Goal: Task Accomplishment & Management: Use online tool/utility

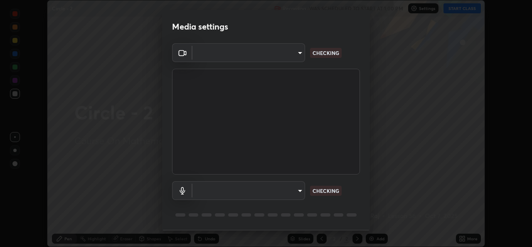
scroll to position [26, 0]
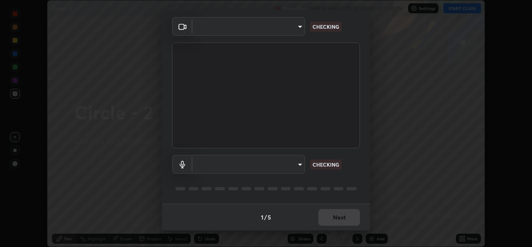
type input "01ba4e230c86726ed3cc2c83bf33541f2a1f81fc79d1918fb88ff4b5df00a70d"
type input "49b0a6df07a429b4aa0e143735b31e2a272de4ae34d33bd193cbc4de7c554cfd"
click at [342, 214] on div "1 / 5 Next" at bounding box center [266, 216] width 208 height 27
click at [344, 214] on div "1 / 5 Next" at bounding box center [266, 216] width 208 height 27
click at [347, 217] on div "1 / 5 Next" at bounding box center [266, 216] width 208 height 27
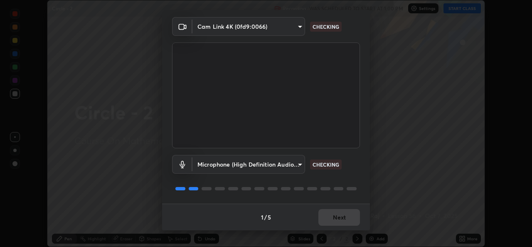
click at [347, 217] on div "1 / 5 Next" at bounding box center [266, 216] width 208 height 27
click at [349, 216] on div "1 / 5 Next" at bounding box center [266, 216] width 208 height 27
click at [348, 219] on div "1 / 5 Next" at bounding box center [266, 216] width 208 height 27
click at [350, 215] on div "1 / 5 Next" at bounding box center [266, 216] width 208 height 27
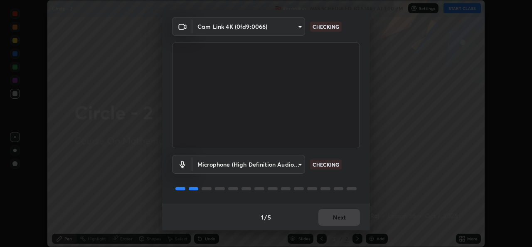
click at [351, 213] on div "1 / 5 Next" at bounding box center [266, 216] width 208 height 27
click at [353, 211] on div "1 / 5 Next" at bounding box center [266, 216] width 208 height 27
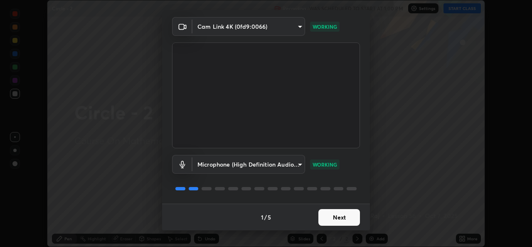
click at [339, 219] on button "Next" at bounding box center [339, 217] width 42 height 17
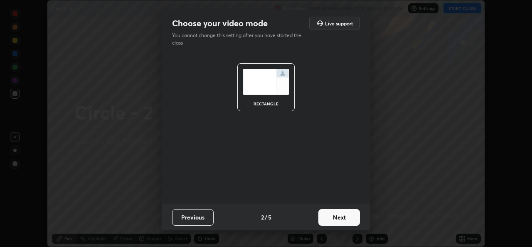
click at [339, 219] on button "Next" at bounding box center [339, 217] width 42 height 17
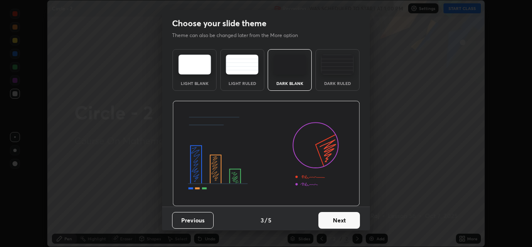
click at [343, 219] on button "Next" at bounding box center [339, 220] width 42 height 17
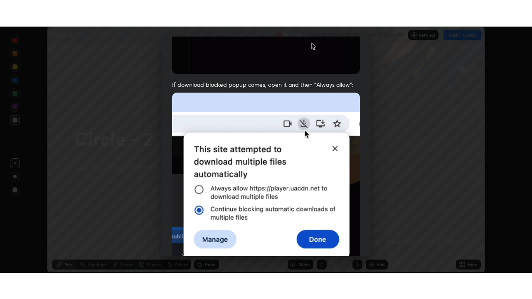
scroll to position [196, 0]
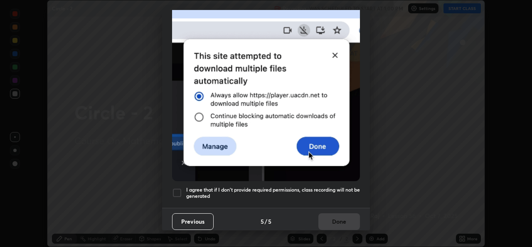
click at [237, 190] on h5 "I agree that if I don't provide required permissions, class recording will not …" at bounding box center [273, 192] width 174 height 13
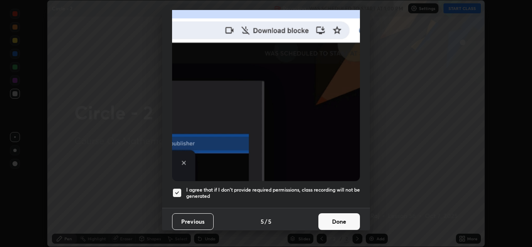
click at [336, 220] on button "Done" at bounding box center [339, 221] width 42 height 17
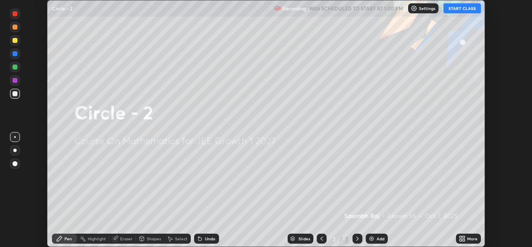
click at [461, 239] on icon at bounding box center [461, 240] width 2 height 2
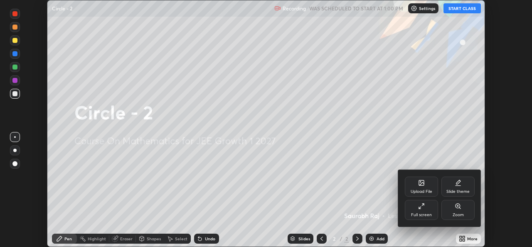
click at [419, 212] on div "Full screen" at bounding box center [421, 214] width 21 height 4
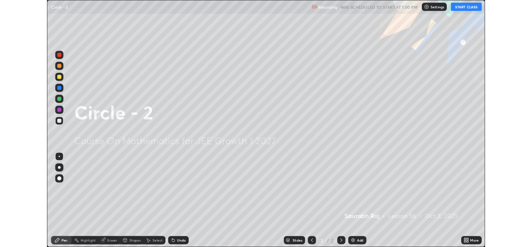
scroll to position [299, 532]
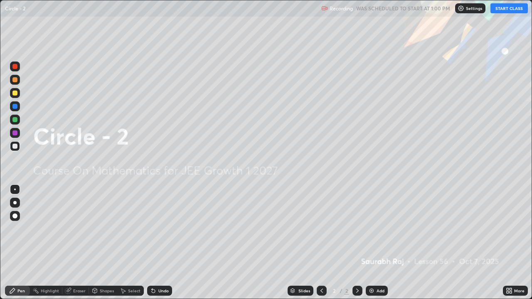
click at [501, 10] on button "START CLASS" at bounding box center [509, 8] width 37 height 10
click at [379, 246] on div "Add" at bounding box center [377, 291] width 22 height 10
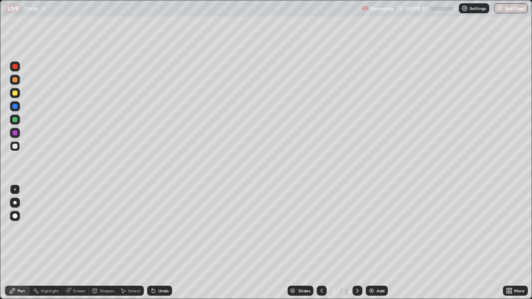
click at [18, 97] on div at bounding box center [15, 93] width 10 height 10
click at [128, 246] on div "Select" at bounding box center [130, 291] width 27 height 10
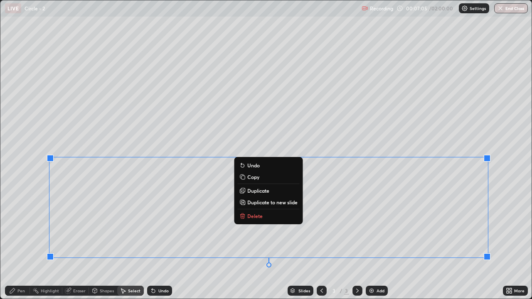
click at [293, 202] on p "Duplicate to new slide" at bounding box center [272, 202] width 50 height 7
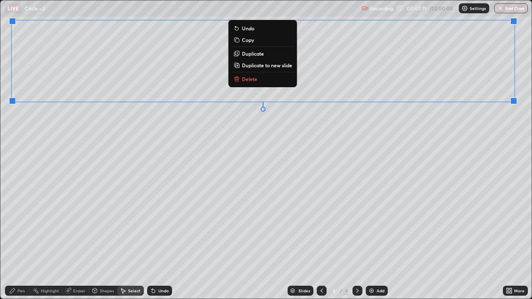
click at [455, 113] on div "0 ° Undo Copy Duplicate Duplicate to new slide Delete" at bounding box center [265, 149] width 531 height 298
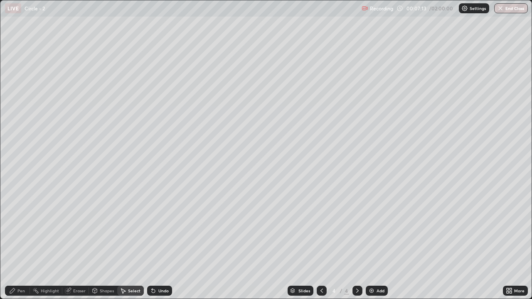
click at [321, 246] on icon at bounding box center [321, 291] width 7 height 7
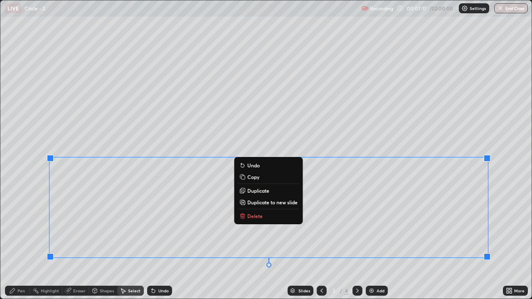
click at [256, 213] on p "Delete" at bounding box center [254, 216] width 15 height 7
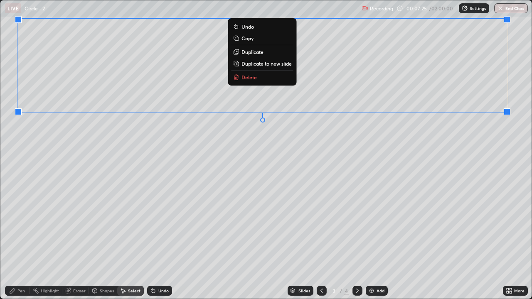
click at [482, 127] on div "0 ° Undo Copy Duplicate Duplicate to new slide Delete" at bounding box center [265, 149] width 531 height 298
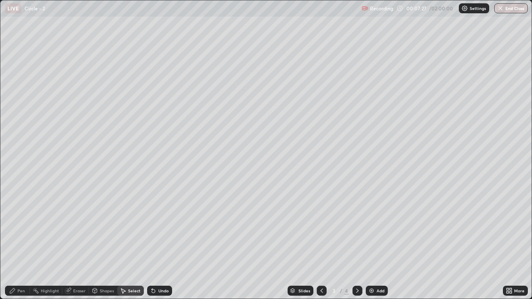
click at [19, 246] on div "Pen" at bounding box center [17, 291] width 25 height 10
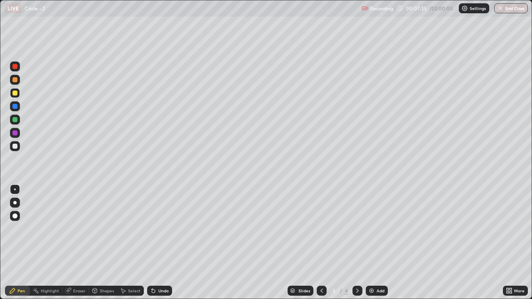
click at [15, 149] on div at bounding box center [15, 146] width 10 height 10
click at [165, 246] on div "Undo" at bounding box center [163, 291] width 10 height 4
click at [155, 246] on div "Undo" at bounding box center [159, 291] width 25 height 10
click at [155, 246] on icon at bounding box center [153, 291] width 7 height 7
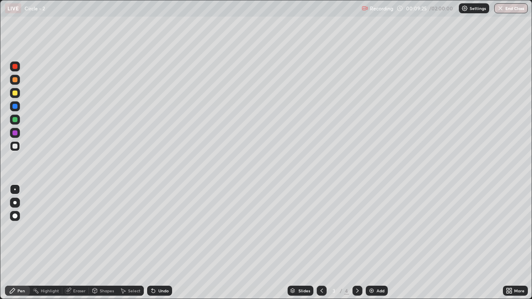
click at [163, 246] on div "Undo" at bounding box center [163, 291] width 10 height 4
click at [136, 246] on div "Select" at bounding box center [134, 291] width 12 height 4
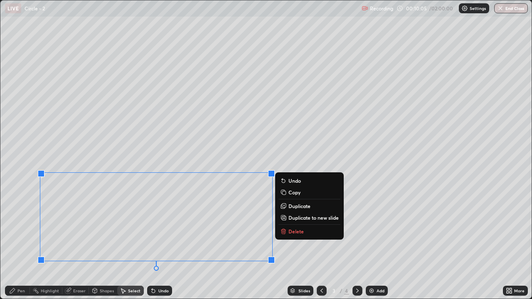
click at [313, 246] on div "0 ° Undo Copy Duplicate Duplicate to new slide Delete" at bounding box center [265, 149] width 531 height 298
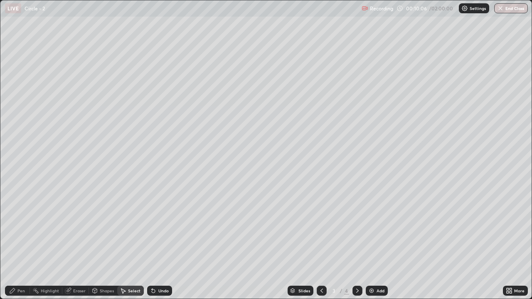
click at [15, 246] on icon at bounding box center [12, 291] width 7 height 7
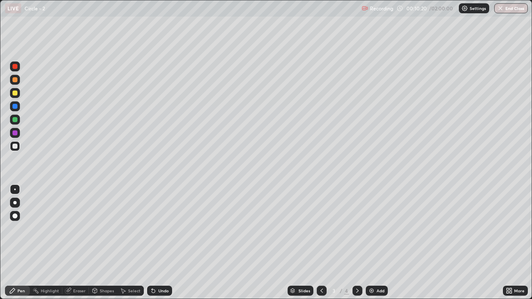
click at [518, 246] on div "More" at bounding box center [519, 291] width 10 height 4
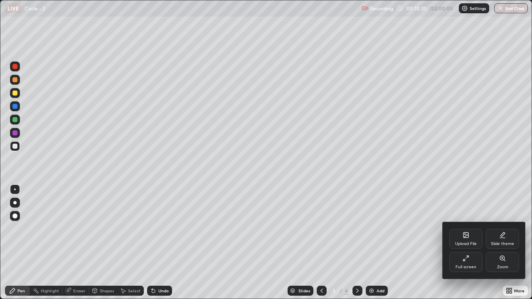
click at [469, 246] on icon at bounding box center [466, 258] width 7 height 7
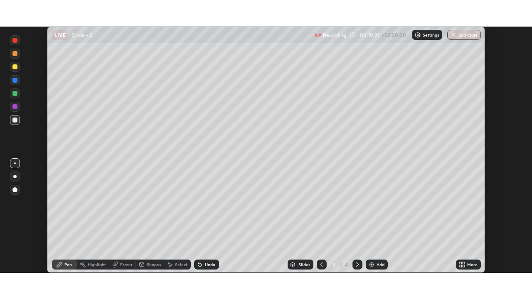
scroll to position [41322, 41037]
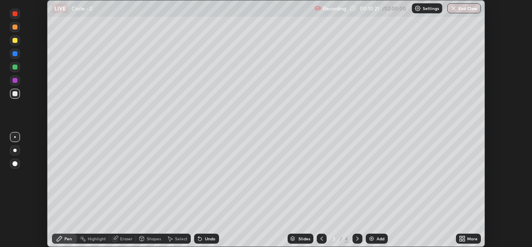
click at [471, 239] on div "More" at bounding box center [472, 238] width 10 height 4
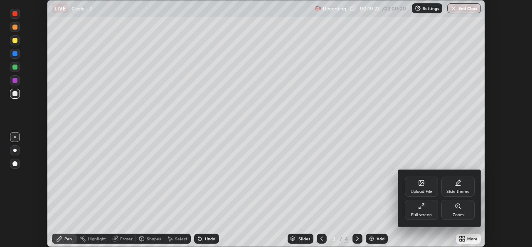
click at [429, 214] on div "Full screen" at bounding box center [421, 214] width 21 height 4
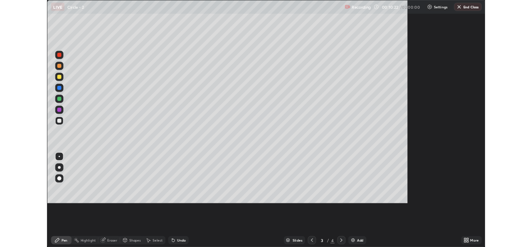
scroll to position [299, 532]
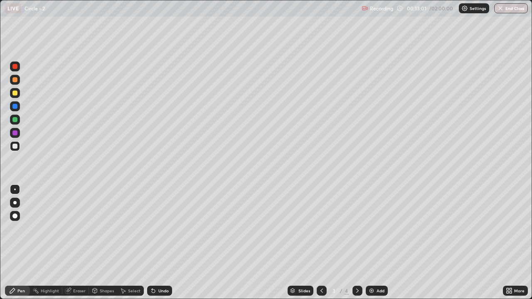
click at [371, 246] on img at bounding box center [371, 291] width 7 height 7
click at [321, 246] on icon at bounding box center [321, 291] width 2 height 4
click at [357, 246] on icon at bounding box center [357, 291] width 7 height 7
click at [321, 246] on icon at bounding box center [321, 291] width 7 height 7
click at [357, 246] on icon at bounding box center [357, 291] width 7 height 7
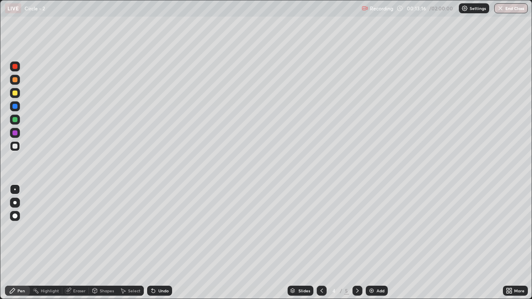
click at [320, 246] on icon at bounding box center [321, 291] width 7 height 7
click at [357, 246] on icon at bounding box center [357, 291] width 2 height 4
click at [321, 246] on icon at bounding box center [321, 291] width 7 height 7
click at [357, 246] on icon at bounding box center [357, 291] width 7 height 7
click at [321, 246] on icon at bounding box center [321, 291] width 7 height 7
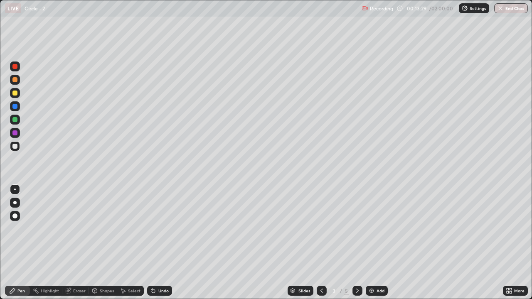
click at [357, 246] on icon at bounding box center [357, 291] width 7 height 7
click at [320, 246] on icon at bounding box center [321, 291] width 2 height 4
click at [356, 246] on div at bounding box center [358, 291] width 10 height 10
click at [320, 246] on icon at bounding box center [321, 291] width 7 height 7
click at [355, 246] on icon at bounding box center [357, 291] width 7 height 7
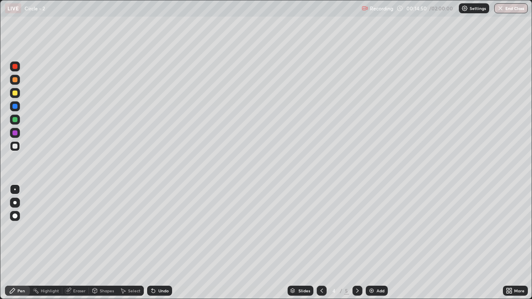
click at [321, 246] on icon at bounding box center [321, 291] width 7 height 7
click at [353, 246] on div at bounding box center [358, 291] width 10 height 17
click at [132, 246] on div "Select" at bounding box center [134, 291] width 12 height 4
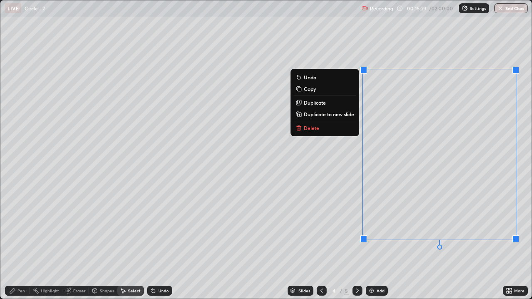
click at [438, 246] on div "0 ° Undo Copy Duplicate Duplicate to new slide Delete" at bounding box center [265, 149] width 531 height 298
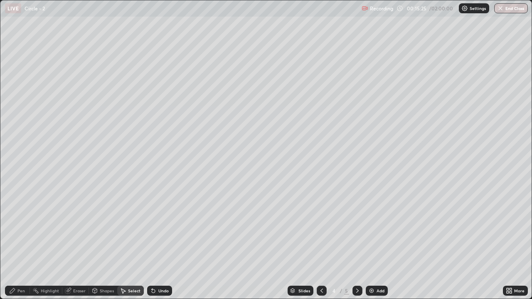
click at [157, 246] on div "Undo" at bounding box center [159, 291] width 25 height 10
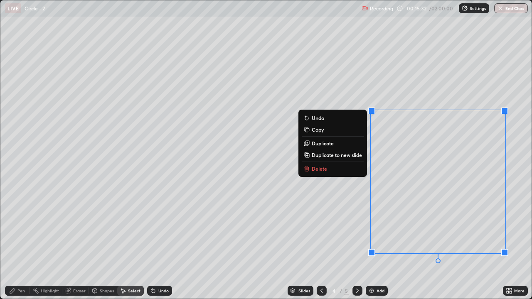
click at [83, 246] on div "0 ° Undo Copy Duplicate Duplicate to new slide Delete" at bounding box center [265, 149] width 531 height 298
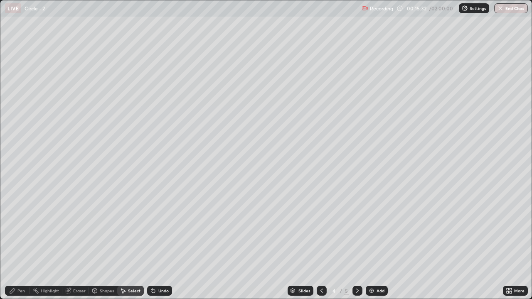
click at [22, 246] on div "Pen" at bounding box center [17, 291] width 25 height 10
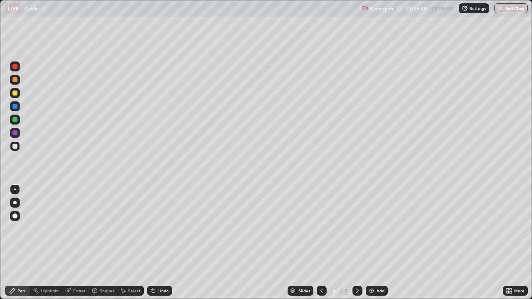
click at [132, 246] on div "Select" at bounding box center [134, 291] width 12 height 4
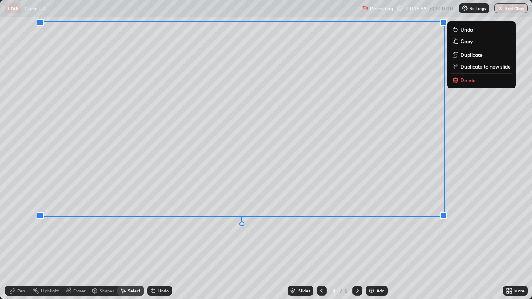
click at [426, 242] on div "0 ° Undo Copy Duplicate Duplicate to new slide Delete" at bounding box center [265, 149] width 531 height 298
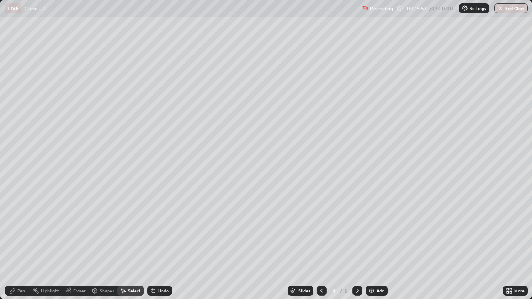
click at [17, 246] on div "Pen" at bounding box center [17, 291] width 25 height 10
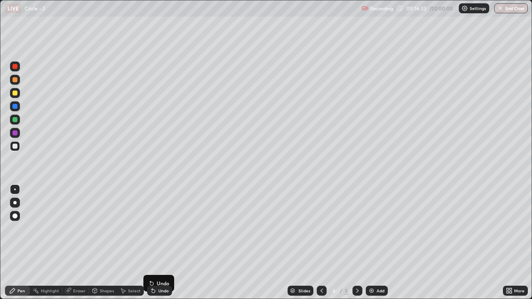
click at [156, 246] on div "Undo" at bounding box center [159, 291] width 25 height 10
click at [158, 246] on div "Undo" at bounding box center [163, 291] width 10 height 4
click at [157, 246] on div "Undo" at bounding box center [159, 291] width 25 height 10
click at [158, 246] on div "Undo" at bounding box center [163, 291] width 10 height 4
click at [159, 246] on div "Undo" at bounding box center [159, 291] width 25 height 10
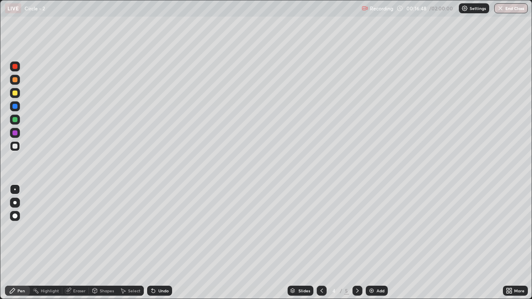
click at [161, 246] on div "Undo" at bounding box center [159, 291] width 25 height 10
click at [322, 246] on icon at bounding box center [321, 291] width 7 height 7
click at [356, 246] on icon at bounding box center [357, 291] width 7 height 7
click at [357, 246] on icon at bounding box center [357, 291] width 7 height 7
click at [107, 246] on div "Shapes" at bounding box center [107, 291] width 14 height 4
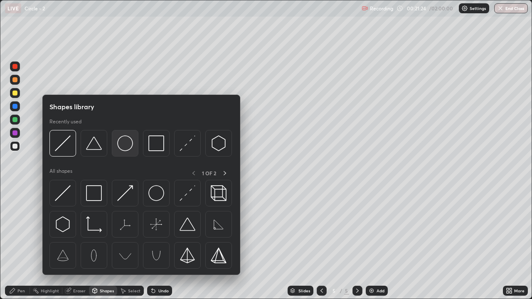
click at [118, 146] on img at bounding box center [125, 144] width 16 height 16
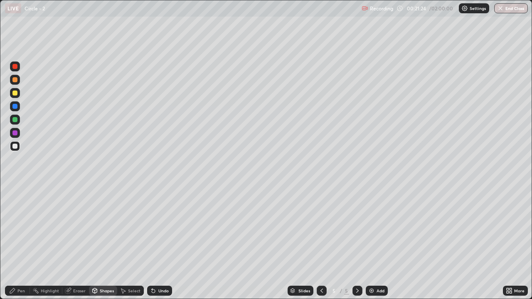
click at [15, 147] on div at bounding box center [14, 146] width 5 height 5
click at [94, 246] on icon at bounding box center [95, 290] width 5 height 5
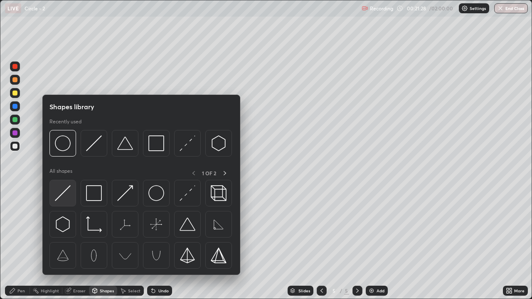
click at [62, 198] on img at bounding box center [63, 193] width 16 height 16
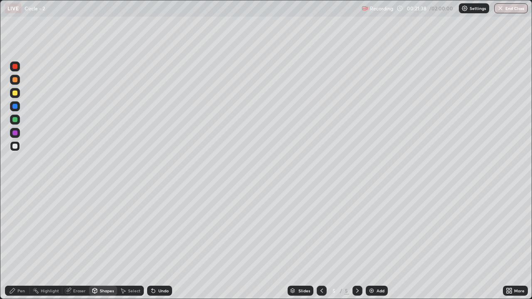
click at [14, 146] on div at bounding box center [14, 146] width 5 height 5
click at [13, 123] on div at bounding box center [15, 120] width 10 height 10
click at [154, 246] on icon at bounding box center [153, 291] width 7 height 7
click at [15, 246] on icon at bounding box center [12, 291] width 7 height 7
click at [152, 246] on icon at bounding box center [152, 289] width 1 height 1
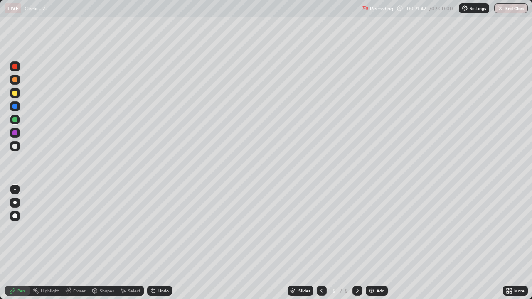
click at [156, 246] on div "Undo" at bounding box center [159, 291] width 25 height 10
click at [102, 246] on div "Shapes" at bounding box center [107, 291] width 14 height 4
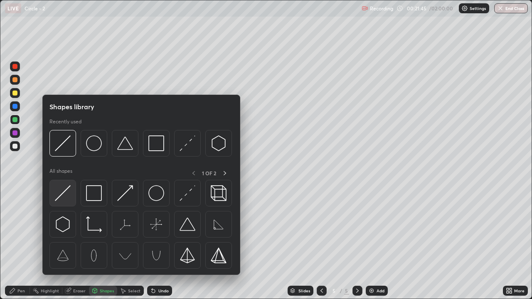
click at [66, 195] on img at bounding box center [63, 193] width 16 height 16
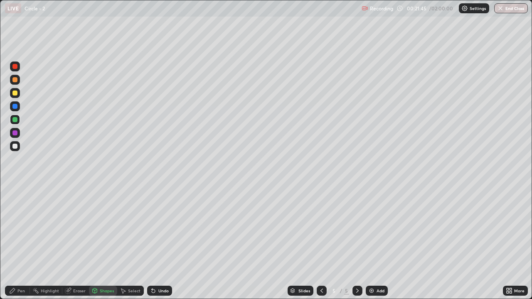
click at [15, 148] on div at bounding box center [14, 146] width 5 height 5
click at [20, 246] on div "Pen" at bounding box center [20, 291] width 7 height 4
click at [15, 120] on div at bounding box center [14, 119] width 5 height 5
click at [15, 145] on div at bounding box center [14, 146] width 5 height 5
click at [160, 246] on div "Undo" at bounding box center [159, 291] width 25 height 10
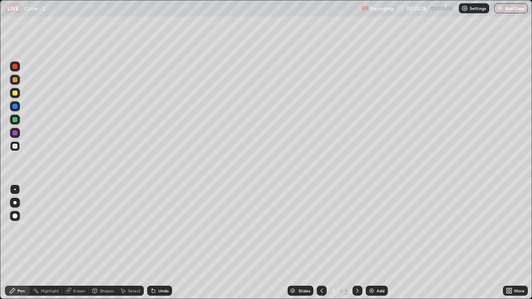
click at [104, 246] on div "Shapes" at bounding box center [107, 291] width 14 height 4
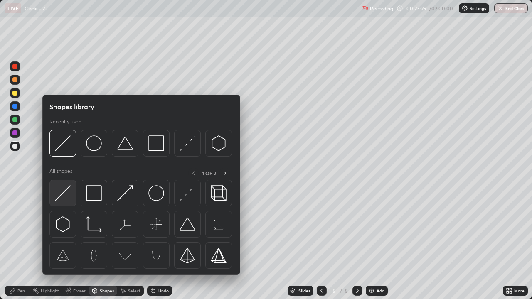
click at [73, 197] on div at bounding box center [62, 193] width 27 height 27
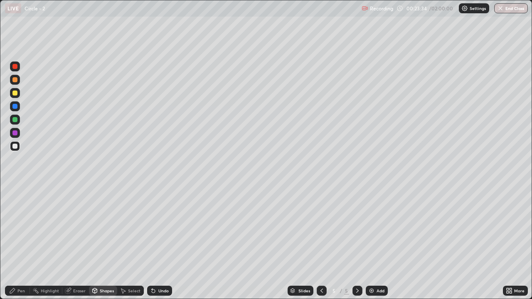
click at [168, 246] on div "Undo" at bounding box center [159, 291] width 25 height 10
click at [23, 246] on div "Pen" at bounding box center [20, 291] width 7 height 4
click at [134, 246] on div "Select" at bounding box center [134, 291] width 12 height 4
click at [17, 246] on div "Pen" at bounding box center [17, 291] width 25 height 10
click at [507, 246] on icon at bounding box center [508, 289] width 2 height 2
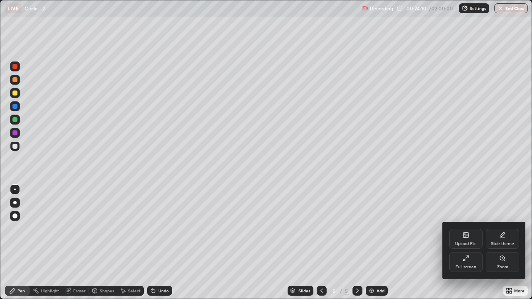
click at [461, 246] on div "Full screen" at bounding box center [465, 262] width 33 height 20
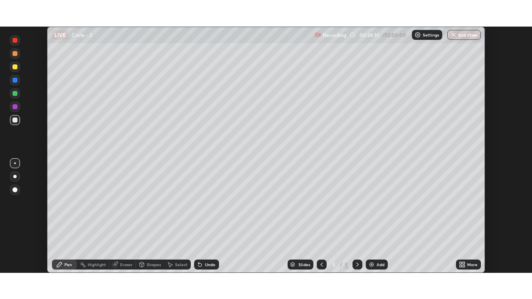
scroll to position [41322, 41037]
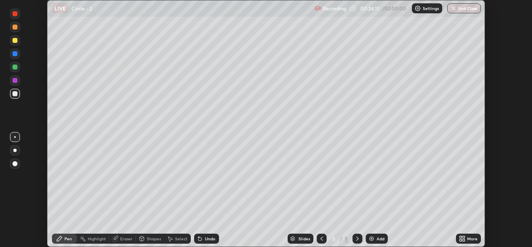
click at [467, 238] on div "More" at bounding box center [468, 238] width 25 height 10
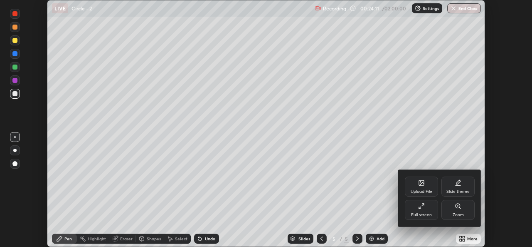
click at [429, 212] on div "Full screen" at bounding box center [421, 214] width 21 height 4
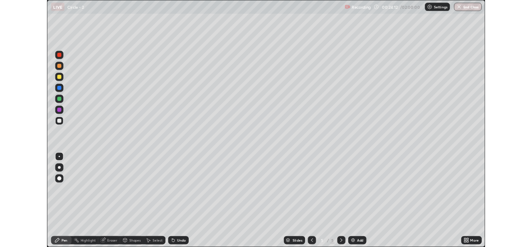
scroll to position [299, 532]
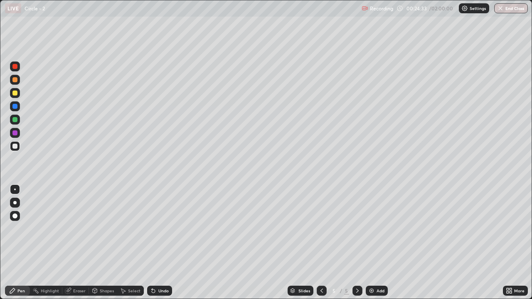
click at [69, 246] on icon at bounding box center [67, 290] width 5 height 5
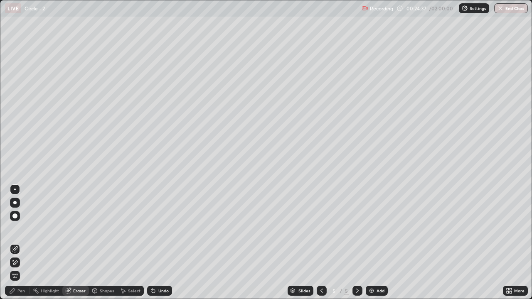
click at [22, 246] on div "Pen" at bounding box center [20, 291] width 7 height 4
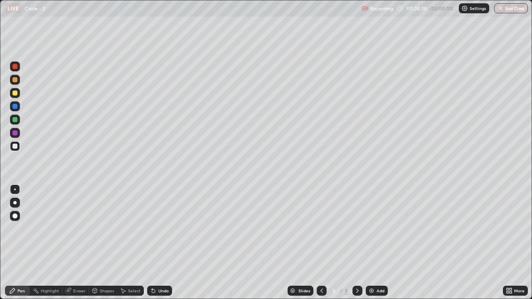
click at [17, 146] on div at bounding box center [14, 146] width 5 height 5
click at [160, 246] on div "Undo" at bounding box center [163, 291] width 10 height 4
click at [80, 246] on div "Eraser" at bounding box center [79, 291] width 12 height 4
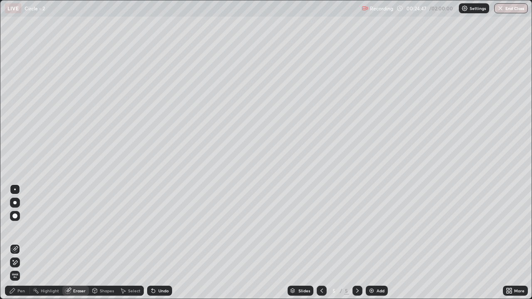
click at [20, 246] on div "Pen" at bounding box center [17, 291] width 25 height 10
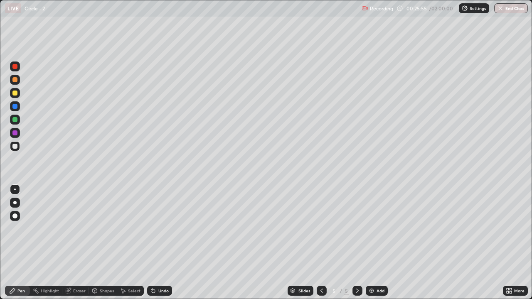
click at [375, 246] on div "Add" at bounding box center [377, 291] width 22 height 10
click at [18, 246] on div "Pen" at bounding box center [20, 291] width 7 height 4
click at [15, 92] on div at bounding box center [14, 93] width 5 height 5
click at [161, 246] on div "Undo" at bounding box center [163, 291] width 10 height 4
click at [164, 246] on div "Undo" at bounding box center [163, 291] width 10 height 4
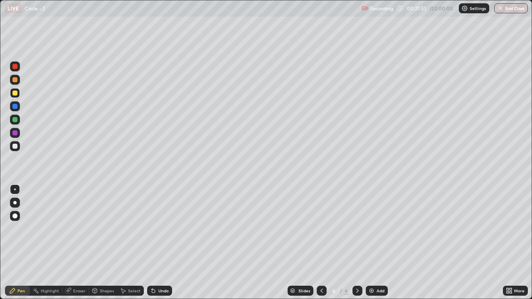
click at [101, 246] on div "Shapes" at bounding box center [107, 291] width 14 height 4
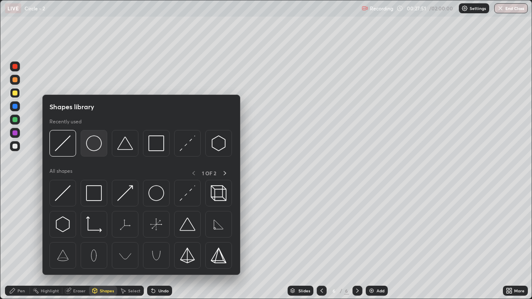
click at [91, 146] on img at bounding box center [94, 144] width 16 height 16
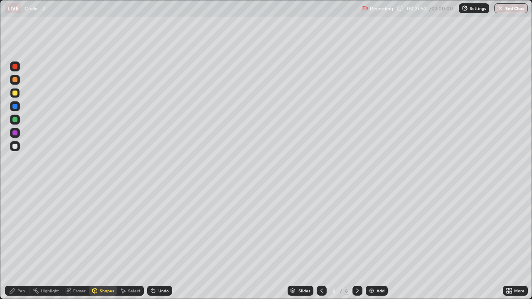
click at [14, 146] on div at bounding box center [14, 146] width 5 height 5
click at [17, 246] on div "Pen" at bounding box center [17, 291] width 25 height 10
click at [100, 246] on div "Shapes" at bounding box center [107, 291] width 14 height 4
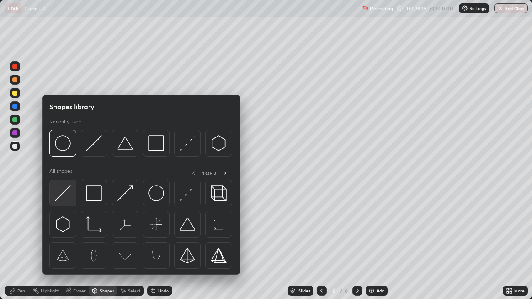
click at [61, 194] on img at bounding box center [63, 193] width 16 height 16
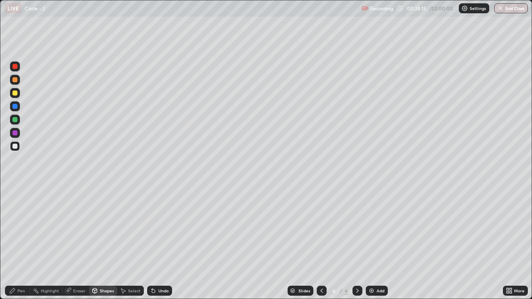
click at [13, 121] on div at bounding box center [14, 119] width 5 height 5
click at [17, 246] on div "Pen" at bounding box center [17, 291] width 25 height 10
click at [14, 144] on div at bounding box center [14, 146] width 5 height 5
click at [162, 246] on div "Undo" at bounding box center [163, 291] width 10 height 4
click at [160, 246] on div "Undo" at bounding box center [163, 291] width 10 height 4
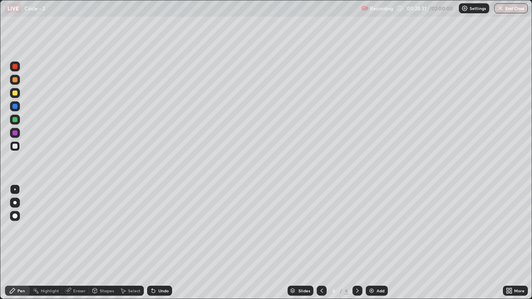
click at [100, 246] on div "Shapes" at bounding box center [107, 291] width 14 height 4
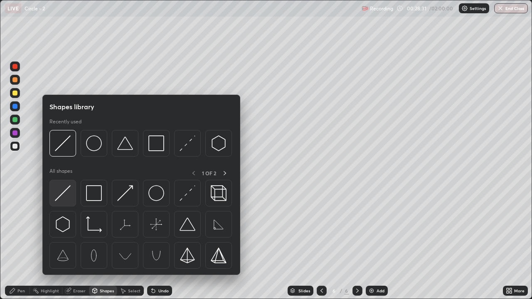
click at [68, 195] on img at bounding box center [63, 193] width 16 height 16
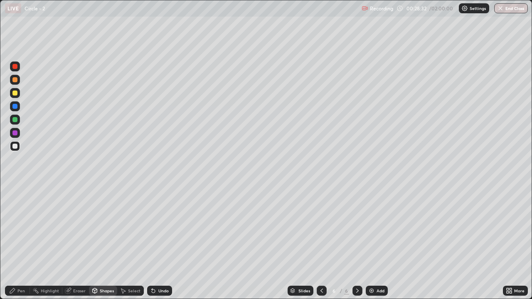
click at [15, 120] on div at bounding box center [14, 119] width 5 height 5
click at [17, 107] on div at bounding box center [14, 106] width 5 height 5
click at [17, 246] on div "Pen" at bounding box center [20, 291] width 7 height 4
click at [17, 107] on div at bounding box center [14, 106] width 5 height 5
click at [19, 148] on div at bounding box center [15, 146] width 10 height 10
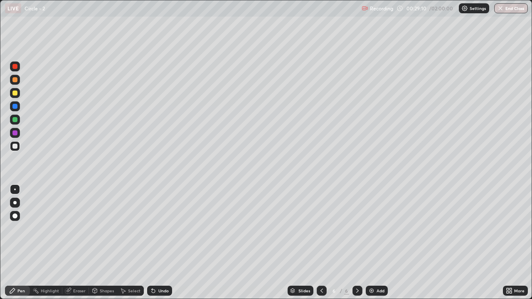
click at [161, 246] on div "Undo" at bounding box center [159, 291] width 25 height 10
click at [162, 246] on div "Undo" at bounding box center [159, 291] width 25 height 10
click at [128, 246] on div "Select" at bounding box center [134, 291] width 12 height 4
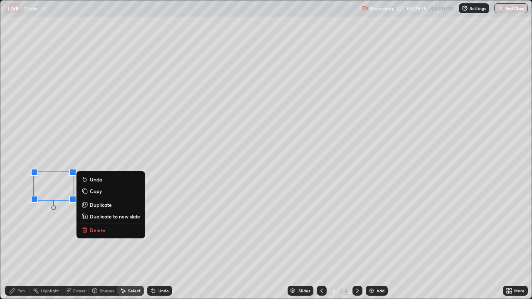
click at [78, 246] on div "0 ° Undo Copy Duplicate Duplicate to new slide Delete" at bounding box center [265, 149] width 531 height 298
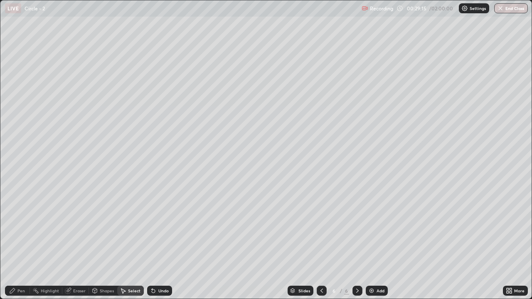
click at [18, 246] on div "Pen" at bounding box center [17, 291] width 25 height 10
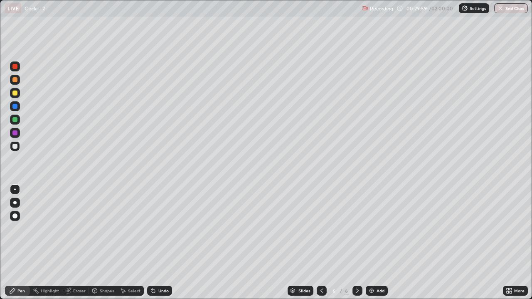
click at [508, 246] on icon at bounding box center [508, 289] width 2 height 2
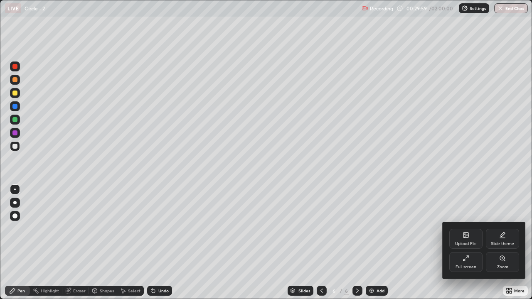
click at [465, 246] on div "Full screen" at bounding box center [465, 262] width 33 height 20
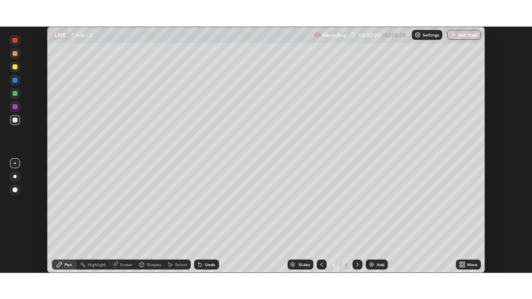
scroll to position [41322, 41037]
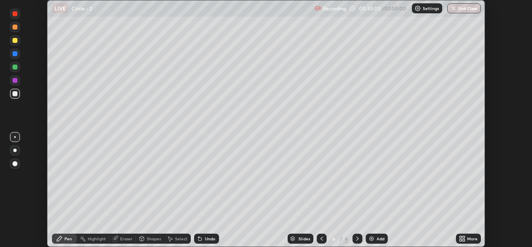
click at [468, 239] on div "More" at bounding box center [472, 238] width 10 height 4
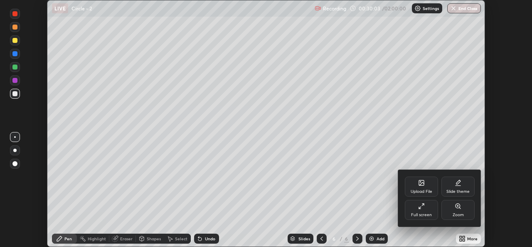
click at [422, 209] on div "Full screen" at bounding box center [421, 210] width 33 height 20
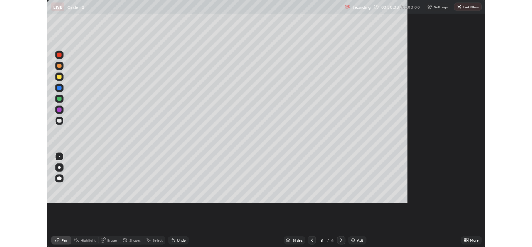
scroll to position [299, 532]
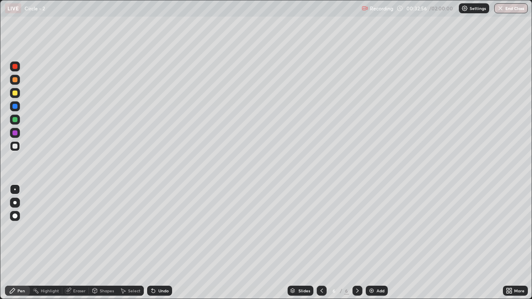
click at [73, 246] on div "Eraser" at bounding box center [79, 291] width 12 height 4
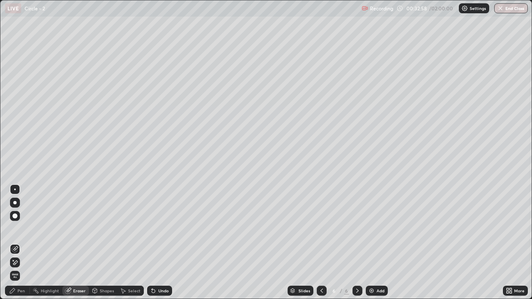
click at [21, 246] on div "Pen" at bounding box center [17, 291] width 25 height 10
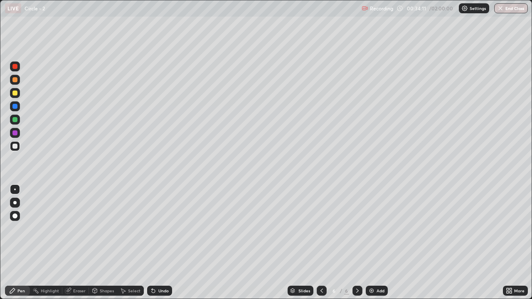
click at [129, 246] on div "Select" at bounding box center [134, 291] width 12 height 4
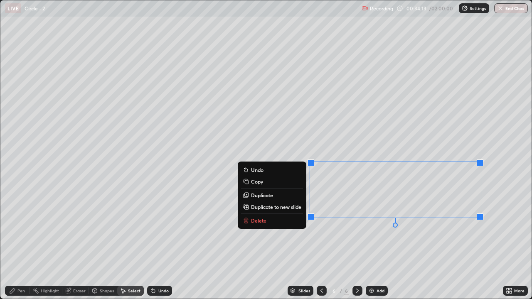
click at [276, 217] on button "Delete" at bounding box center [272, 221] width 62 height 10
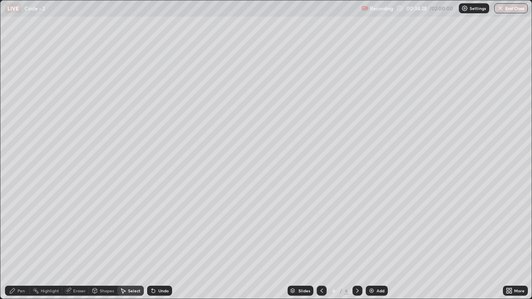
click at [135, 246] on div "Select" at bounding box center [134, 291] width 12 height 4
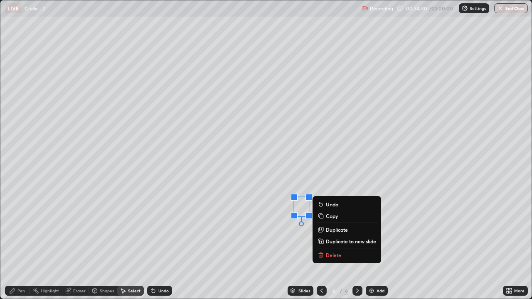
click at [339, 246] on p "Delete" at bounding box center [333, 255] width 15 height 7
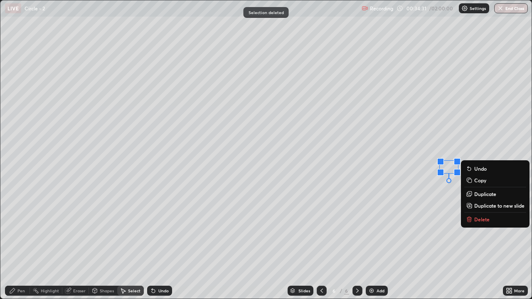
click at [484, 219] on p "Delete" at bounding box center [481, 219] width 15 height 7
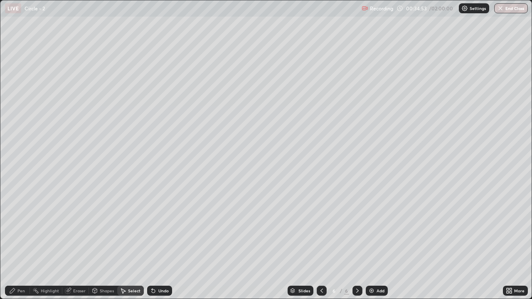
click at [21, 246] on div "Pen" at bounding box center [20, 291] width 7 height 4
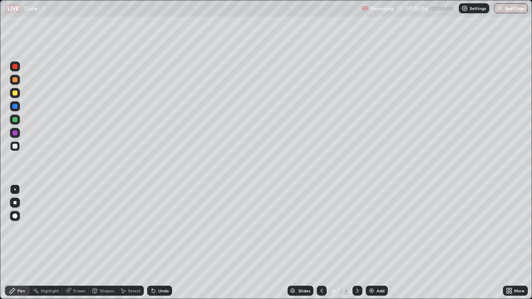
click at [166, 246] on div "Undo" at bounding box center [163, 291] width 10 height 4
click at [380, 246] on div "Add" at bounding box center [377, 291] width 22 height 10
click at [135, 246] on div "Select" at bounding box center [130, 291] width 27 height 10
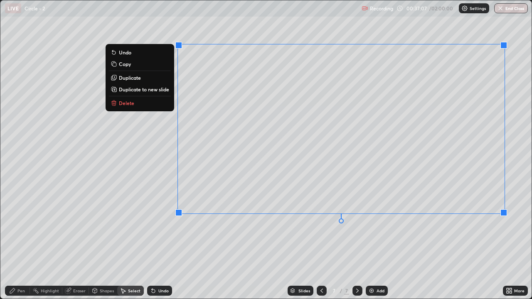
click at [143, 103] on button "Delete" at bounding box center [140, 103] width 62 height 10
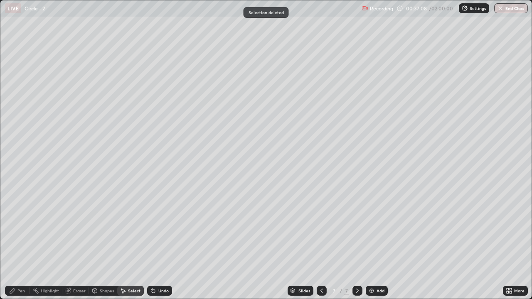
click at [322, 246] on icon at bounding box center [321, 291] width 2 height 4
click at [357, 246] on icon at bounding box center [357, 291] width 2 height 4
click at [20, 246] on div "Pen" at bounding box center [20, 291] width 7 height 4
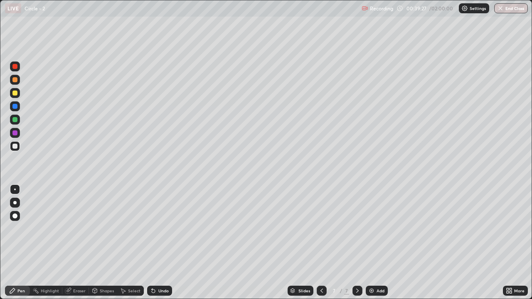
click at [15, 94] on div at bounding box center [14, 93] width 5 height 5
click at [321, 246] on icon at bounding box center [321, 291] width 7 height 7
click at [357, 246] on icon at bounding box center [357, 291] width 7 height 7
click at [16, 148] on div at bounding box center [14, 146] width 5 height 5
click at [161, 246] on div "Undo" at bounding box center [163, 291] width 10 height 4
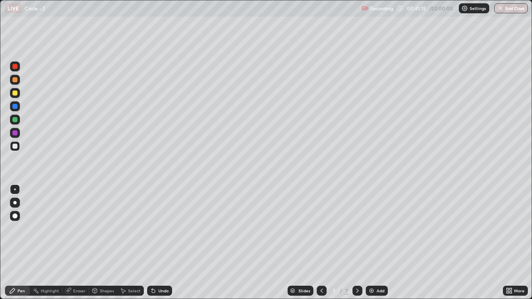
click at [135, 246] on div "Select" at bounding box center [134, 291] width 12 height 4
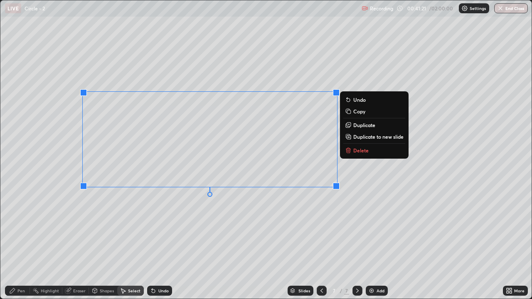
click at [300, 205] on div "0 ° Undo Copy Duplicate Duplicate to new slide Delete" at bounding box center [265, 149] width 531 height 298
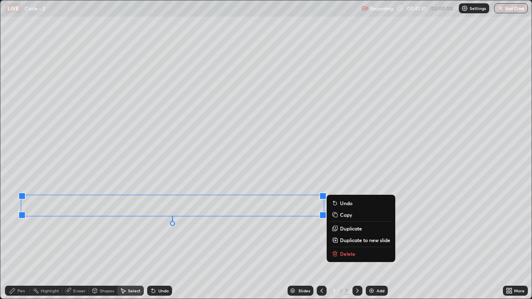
click at [292, 234] on div "0 ° Undo Copy Duplicate Duplicate to new slide Delete" at bounding box center [265, 149] width 531 height 298
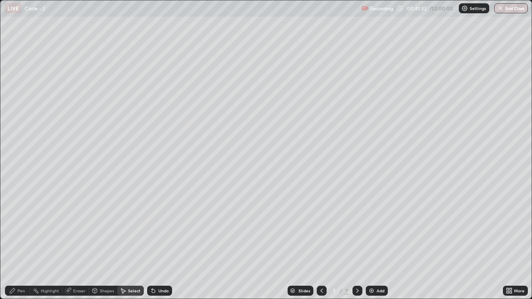
click at [21, 246] on div "Pen" at bounding box center [20, 291] width 7 height 4
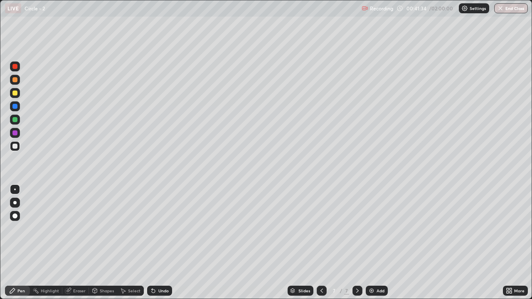
click at [106, 246] on div "Shapes" at bounding box center [107, 291] width 14 height 4
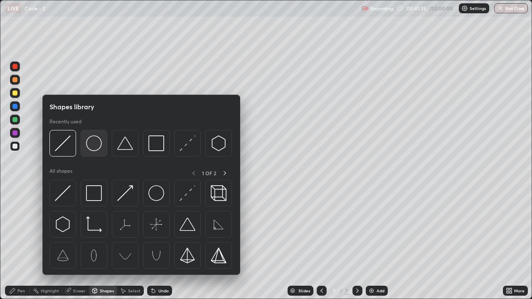
click at [94, 150] on img at bounding box center [94, 144] width 16 height 16
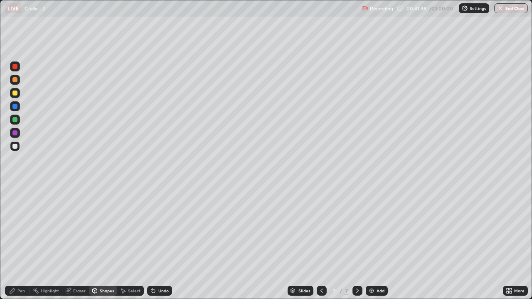
click at [15, 120] on div at bounding box center [14, 119] width 5 height 5
click at [111, 246] on div "Shapes" at bounding box center [107, 291] width 14 height 4
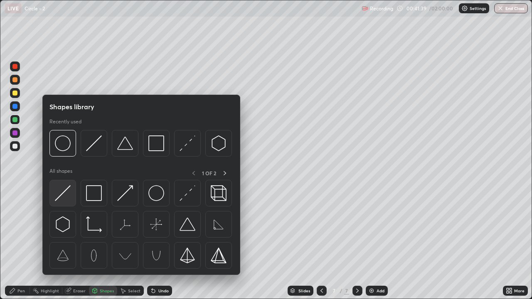
click at [67, 198] on img at bounding box center [63, 193] width 16 height 16
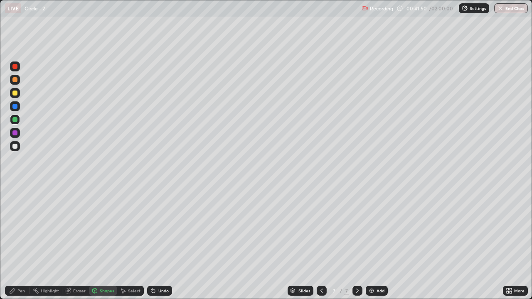
click at [103, 246] on div "Shapes" at bounding box center [107, 291] width 14 height 4
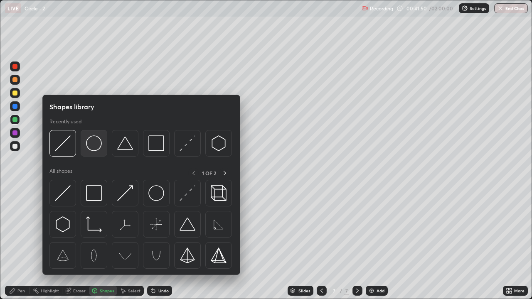
click at [95, 148] on img at bounding box center [94, 144] width 16 height 16
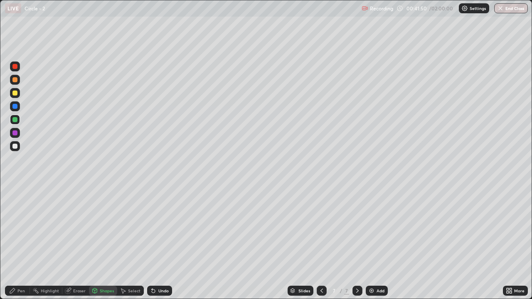
click at [13, 145] on div at bounding box center [14, 146] width 5 height 5
click at [25, 246] on div "Pen" at bounding box center [17, 291] width 25 height 10
click at [19, 148] on div at bounding box center [15, 146] width 10 height 10
click at [357, 246] on icon at bounding box center [357, 291] width 7 height 7
click at [377, 246] on div "Add" at bounding box center [381, 291] width 8 height 4
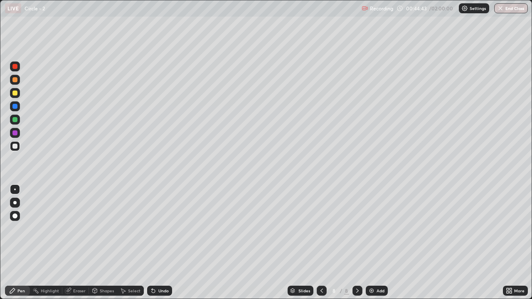
click at [160, 246] on div "Undo" at bounding box center [163, 291] width 10 height 4
click at [160, 246] on div "Undo" at bounding box center [159, 291] width 25 height 10
click at [162, 246] on div "Undo" at bounding box center [163, 291] width 10 height 4
click at [105, 246] on div "Shapes" at bounding box center [107, 291] width 14 height 4
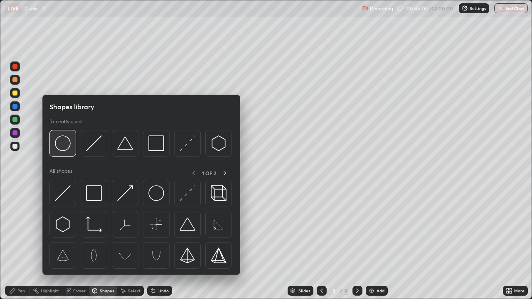
click at [63, 153] on div at bounding box center [62, 143] width 27 height 27
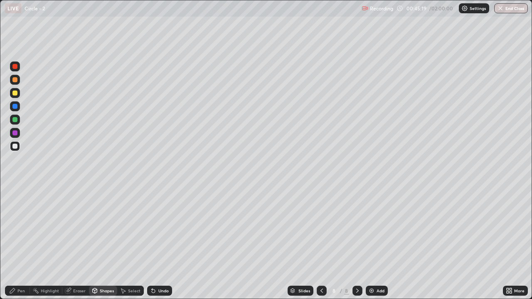
click at [18, 121] on div at bounding box center [15, 120] width 10 height 10
click at [102, 246] on div "Shapes" at bounding box center [107, 291] width 14 height 4
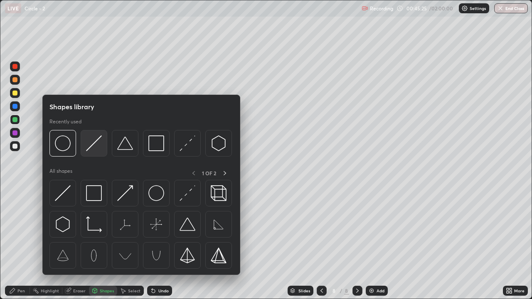
click at [95, 145] on img at bounding box center [94, 144] width 16 height 16
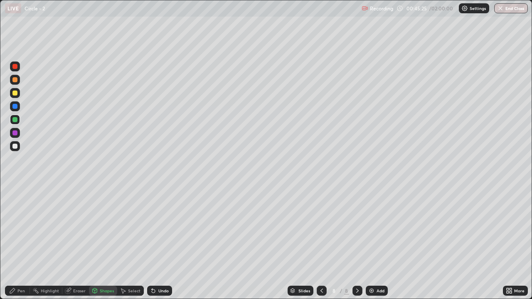
click at [15, 147] on div at bounding box center [14, 146] width 5 height 5
click at [19, 246] on div "Pen" at bounding box center [20, 291] width 7 height 4
click at [160, 246] on div "Undo" at bounding box center [163, 291] width 10 height 4
click at [158, 246] on div "Undo" at bounding box center [163, 291] width 10 height 4
click at [153, 246] on icon at bounding box center [153, 291] width 3 height 3
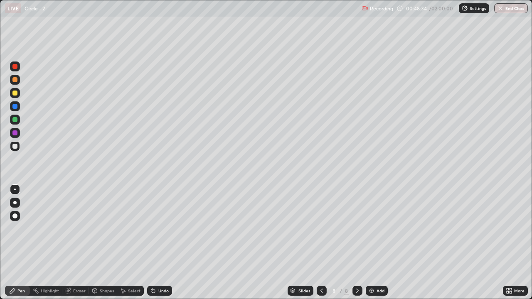
click at [357, 246] on icon at bounding box center [357, 291] width 2 height 4
click at [375, 246] on div "Add" at bounding box center [377, 291] width 22 height 10
click at [321, 246] on icon at bounding box center [321, 291] width 7 height 7
click at [322, 246] on icon at bounding box center [321, 291] width 2 height 4
click at [354, 246] on div at bounding box center [358, 291] width 10 height 10
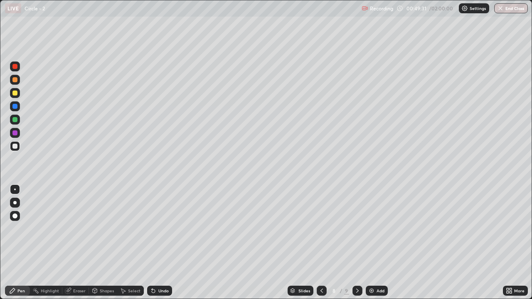
click at [357, 246] on icon at bounding box center [357, 291] width 7 height 7
click at [13, 92] on div at bounding box center [14, 93] width 5 height 5
click at [158, 246] on div "Undo" at bounding box center [163, 291] width 10 height 4
click at [163, 246] on div "Undo" at bounding box center [163, 291] width 10 height 4
click at [166, 246] on div "Undo" at bounding box center [159, 291] width 25 height 10
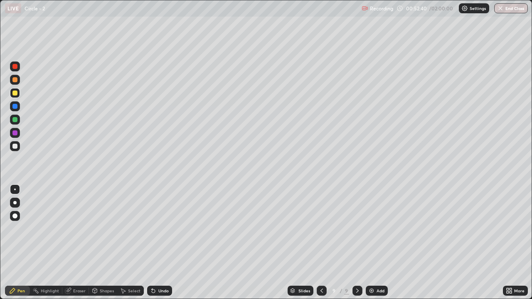
click at [133, 246] on div "Select" at bounding box center [134, 291] width 12 height 4
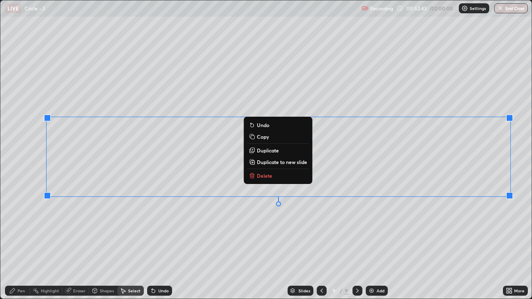
click at [280, 163] on p "Duplicate to new slide" at bounding box center [282, 162] width 50 height 7
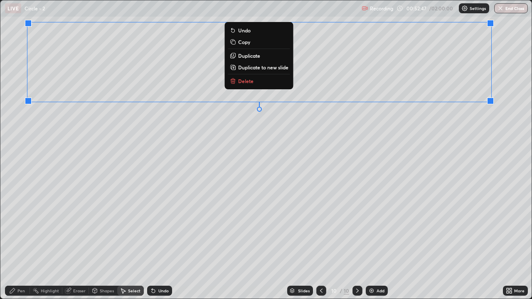
click at [319, 246] on icon at bounding box center [321, 291] width 7 height 7
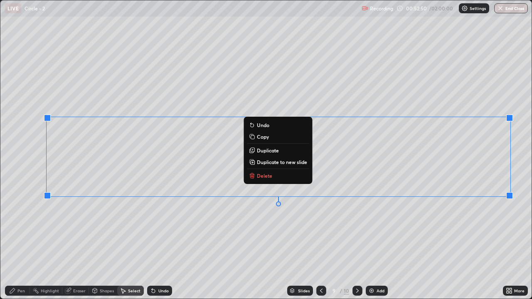
click at [275, 175] on button "Delete" at bounding box center [278, 176] width 62 height 10
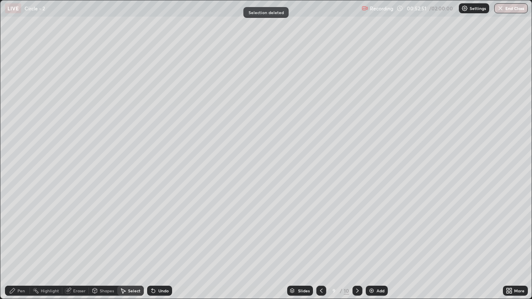
click at [20, 246] on div "Pen" at bounding box center [17, 291] width 25 height 10
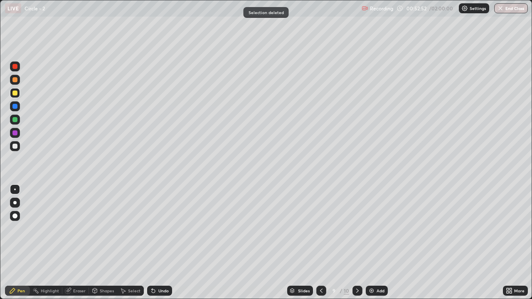
click at [15, 147] on div at bounding box center [14, 146] width 5 height 5
click at [510, 246] on icon at bounding box center [511, 292] width 2 height 2
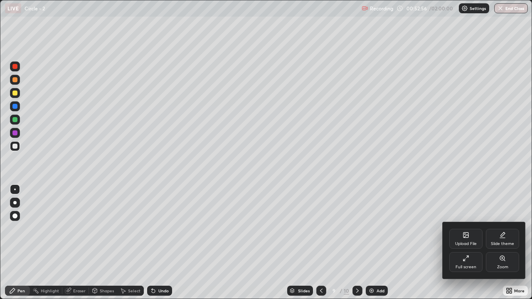
click at [463, 246] on div "Full screen" at bounding box center [466, 267] width 21 height 4
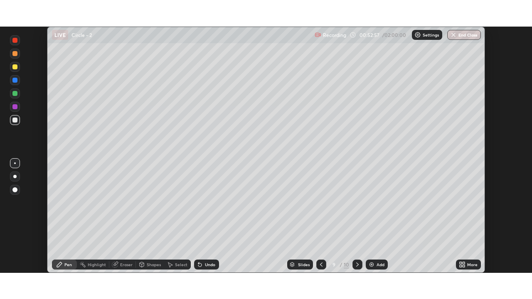
scroll to position [41322, 41037]
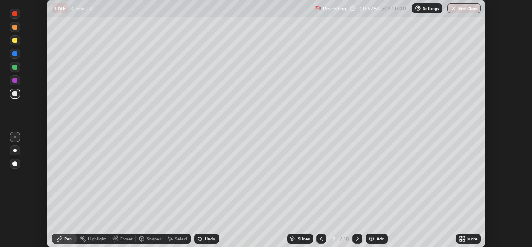
click at [461, 237] on icon at bounding box center [461, 237] width 2 height 2
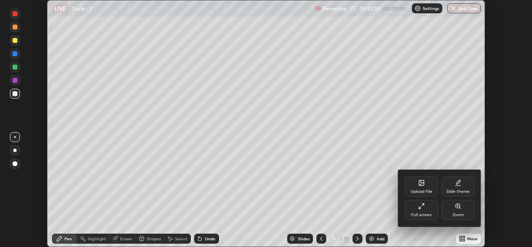
click at [415, 208] on div "Full screen" at bounding box center [421, 210] width 33 height 20
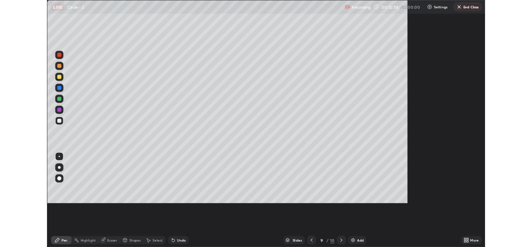
scroll to position [299, 532]
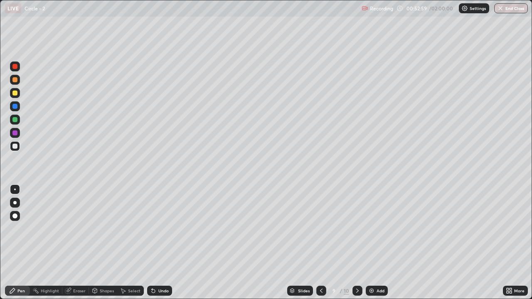
click at [104, 246] on div "Shapes" at bounding box center [107, 291] width 14 height 4
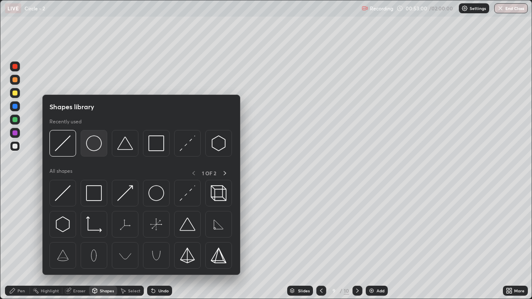
click at [95, 149] on img at bounding box center [94, 144] width 16 height 16
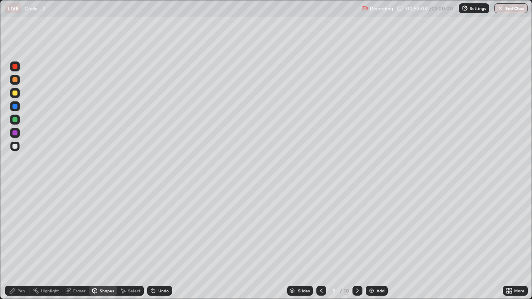
click at [166, 246] on div "Undo" at bounding box center [159, 291] width 25 height 10
click at [134, 246] on div "Select" at bounding box center [134, 291] width 12 height 4
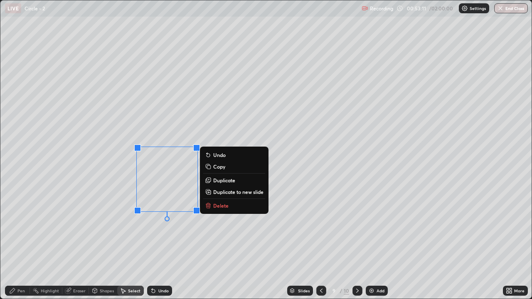
click at [150, 246] on div "0 ° Undo Copy Duplicate Duplicate to new slide Delete" at bounding box center [265, 149] width 531 height 298
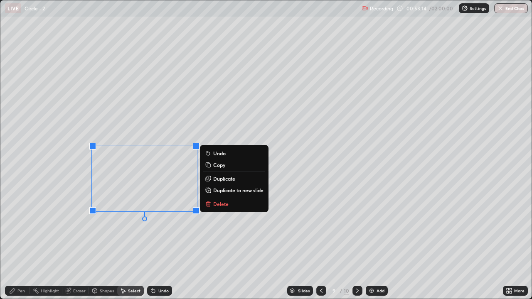
click at [134, 246] on div "0 ° Undo Copy Duplicate Duplicate to new slide Delete" at bounding box center [265, 149] width 531 height 298
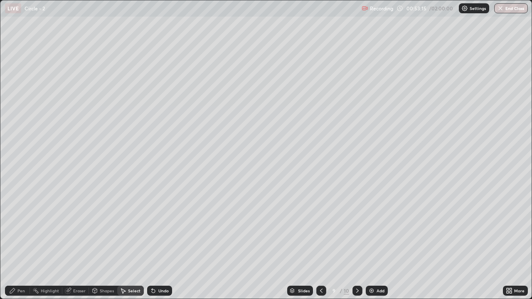
click at [99, 246] on div "Shapes" at bounding box center [103, 291] width 28 height 10
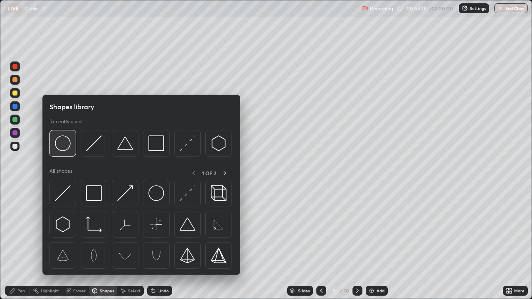
click at [65, 149] on img at bounding box center [63, 144] width 16 height 16
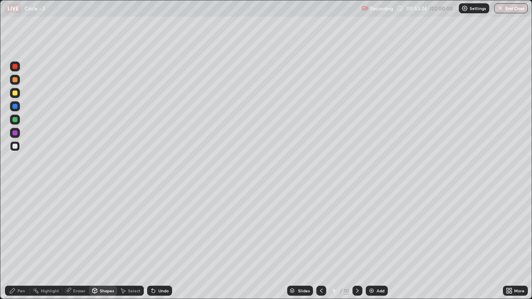
click at [160, 246] on div "Undo" at bounding box center [163, 291] width 10 height 4
click at [130, 246] on div "Select" at bounding box center [134, 291] width 12 height 4
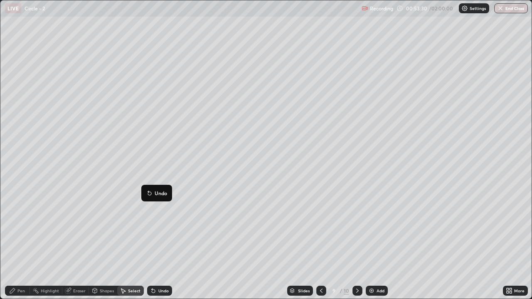
click at [21, 246] on div "Pen" at bounding box center [20, 291] width 7 height 4
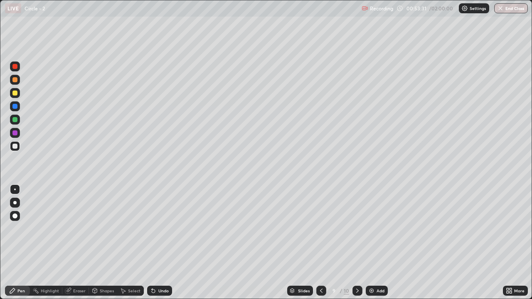
click at [15, 145] on div at bounding box center [14, 146] width 5 height 5
click at [23, 246] on div "Pen" at bounding box center [17, 291] width 25 height 10
click at [511, 246] on icon at bounding box center [511, 289] width 2 height 2
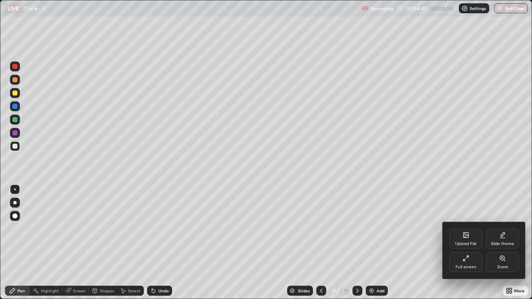
click at [455, 246] on div "Full screen" at bounding box center [465, 262] width 33 height 20
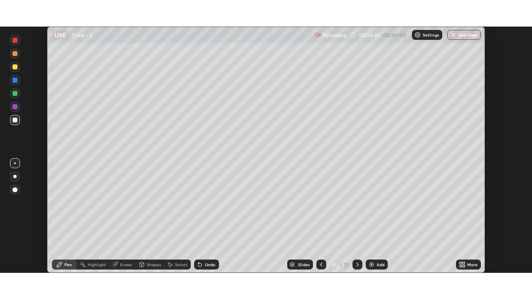
scroll to position [41322, 41037]
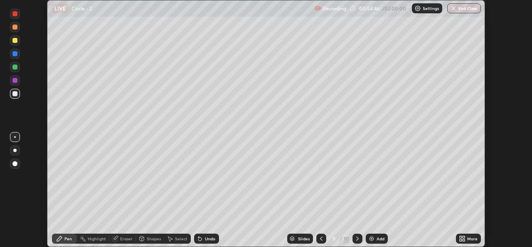
click at [461, 237] on icon at bounding box center [461, 237] width 2 height 2
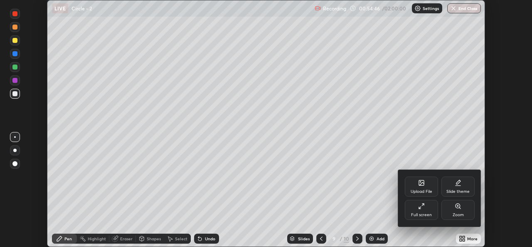
click at [418, 215] on div "Full screen" at bounding box center [421, 214] width 21 height 4
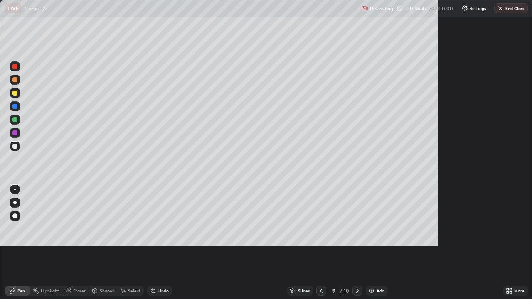
scroll to position [299, 532]
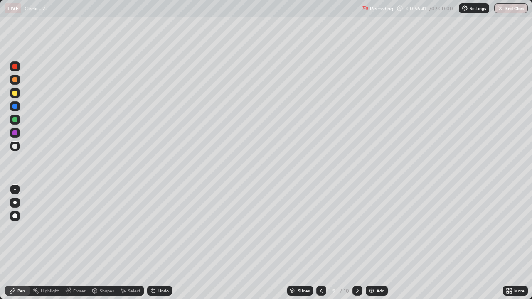
click at [361, 246] on div at bounding box center [358, 291] width 10 height 10
click at [21, 246] on div "Pen" at bounding box center [20, 291] width 7 height 4
click at [133, 246] on div "Select" at bounding box center [130, 291] width 27 height 10
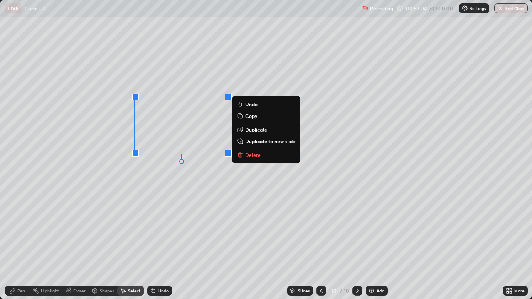
click at [252, 155] on p "Delete" at bounding box center [252, 155] width 15 height 7
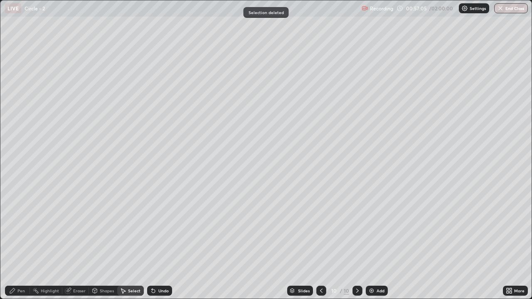
click at [21, 246] on div "Pen" at bounding box center [20, 291] width 7 height 4
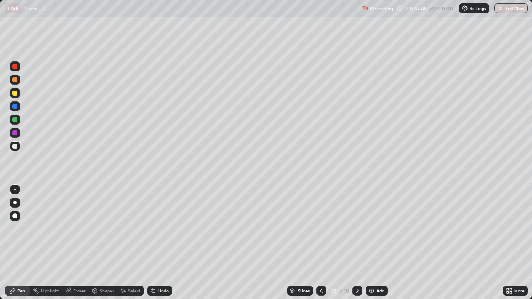
click at [164, 246] on div "Undo" at bounding box center [163, 291] width 10 height 4
click at [372, 246] on img at bounding box center [371, 291] width 7 height 7
click at [12, 93] on div at bounding box center [14, 93] width 5 height 5
click at [14, 148] on div at bounding box center [14, 146] width 5 height 5
click at [102, 246] on div "Shapes" at bounding box center [107, 291] width 14 height 4
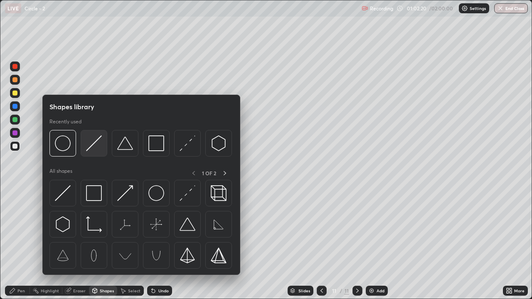
click at [96, 145] on img at bounding box center [94, 144] width 16 height 16
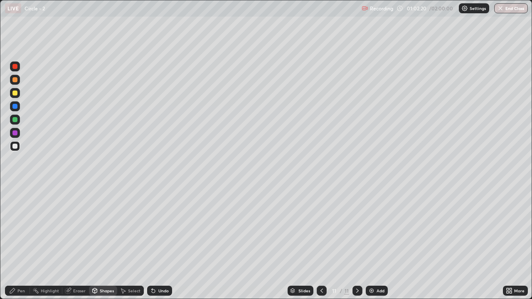
click at [15, 145] on div at bounding box center [14, 146] width 5 height 5
click at [305, 246] on div "Slides" at bounding box center [304, 291] width 12 height 4
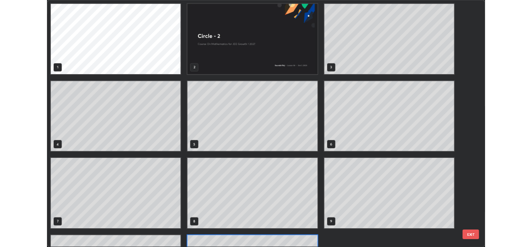
scroll to position [296, 527]
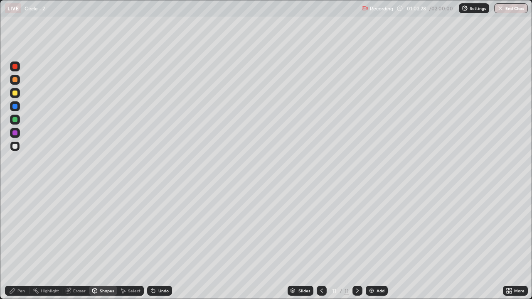
click at [104, 246] on div "Shapes" at bounding box center [103, 291] width 28 height 10
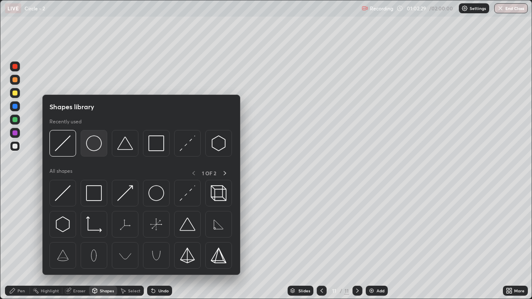
click at [95, 147] on img at bounding box center [94, 144] width 16 height 16
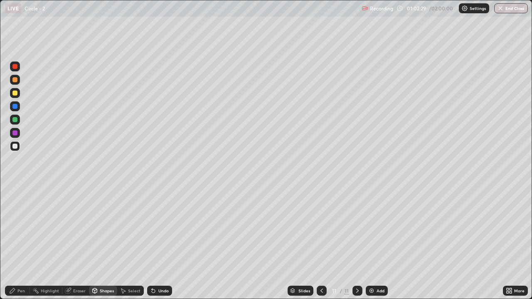
click at [16, 123] on div at bounding box center [15, 120] width 10 height 10
click at [135, 246] on div "Select" at bounding box center [134, 291] width 12 height 4
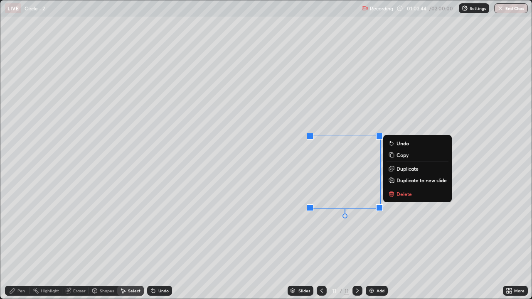
click at [354, 241] on div "0 ° Undo Copy Duplicate Duplicate to new slide Delete" at bounding box center [265, 149] width 531 height 298
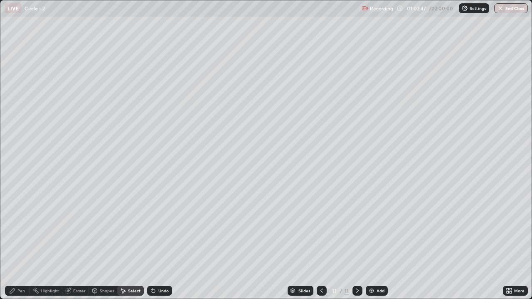
click at [128, 246] on div "Select" at bounding box center [134, 291] width 12 height 4
click at [102, 246] on div "Shapes" at bounding box center [107, 291] width 14 height 4
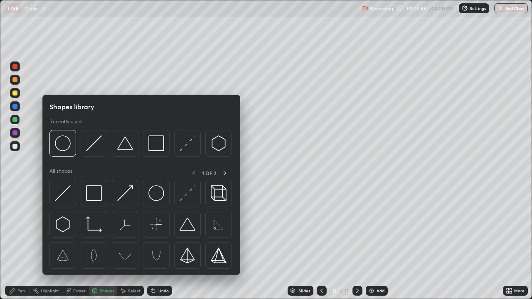
click at [76, 246] on div "Eraser" at bounding box center [79, 291] width 12 height 4
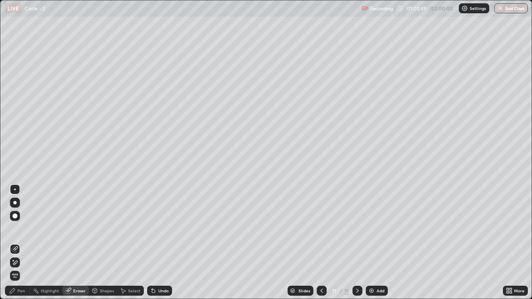
click at [73, 246] on div "Eraser" at bounding box center [79, 291] width 12 height 4
click at [23, 246] on div "Pen" at bounding box center [20, 291] width 7 height 4
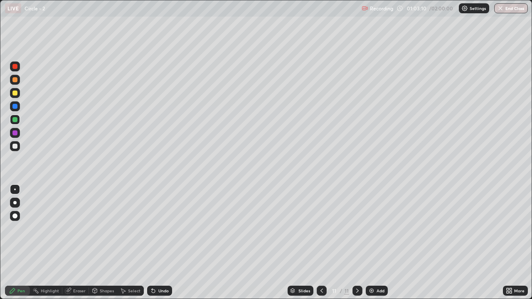
click at [17, 146] on div at bounding box center [14, 146] width 5 height 5
click at [159, 246] on div "Undo" at bounding box center [163, 291] width 10 height 4
click at [163, 246] on div "Undo" at bounding box center [163, 291] width 10 height 4
click at [160, 246] on div "Undo" at bounding box center [163, 291] width 10 height 4
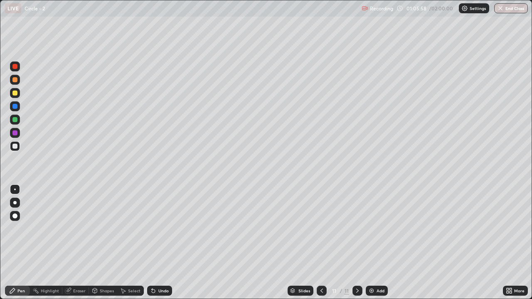
click at [375, 246] on div "Add" at bounding box center [377, 291] width 22 height 10
click at [514, 246] on div "More" at bounding box center [515, 291] width 25 height 10
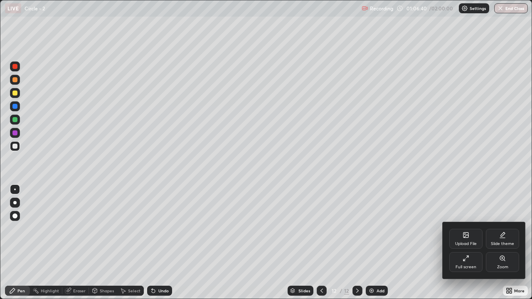
click at [467, 246] on div "Full screen" at bounding box center [465, 262] width 33 height 20
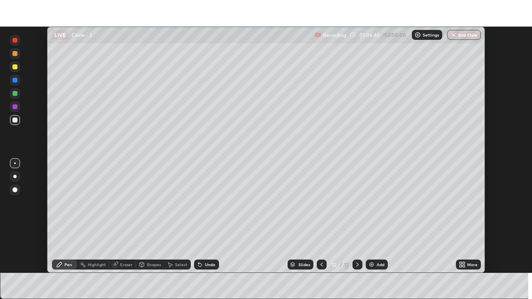
scroll to position [41322, 41037]
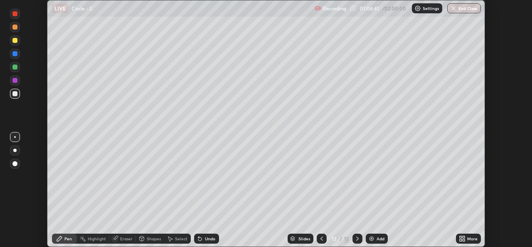
click at [465, 238] on icon at bounding box center [462, 238] width 7 height 7
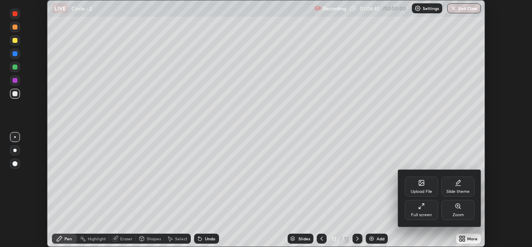
click at [423, 210] on div "Full screen" at bounding box center [421, 210] width 33 height 20
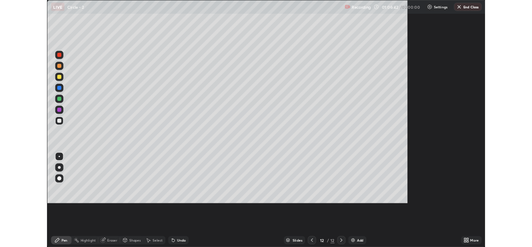
scroll to position [299, 532]
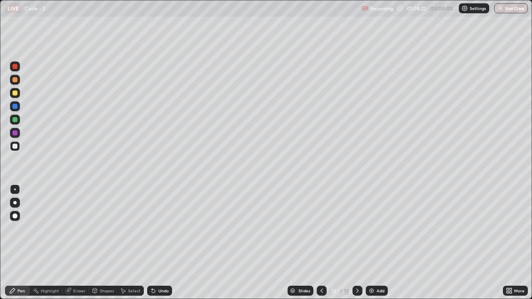
click at [108, 246] on div "Shapes" at bounding box center [103, 291] width 28 height 10
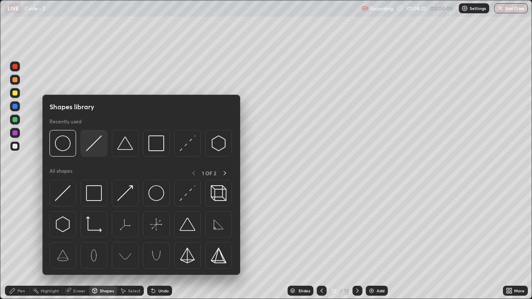
click at [96, 148] on img at bounding box center [94, 144] width 16 height 16
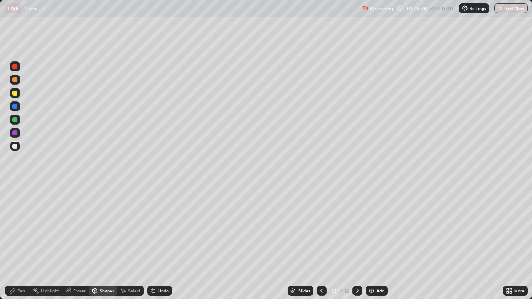
click at [12, 121] on div at bounding box center [14, 119] width 5 height 5
click at [20, 246] on div "Pen" at bounding box center [20, 291] width 7 height 4
click at [105, 246] on div "Shapes" at bounding box center [107, 291] width 14 height 4
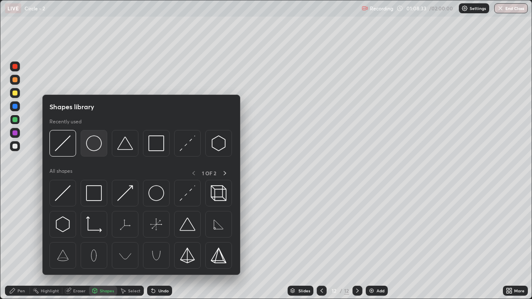
click at [95, 147] on img at bounding box center [94, 144] width 16 height 16
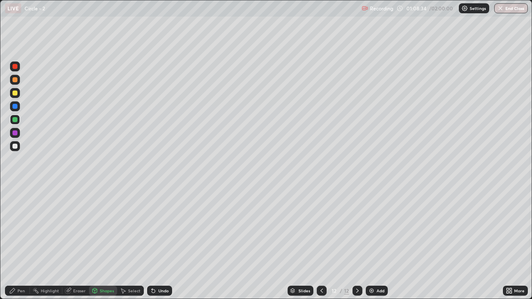
click at [13, 146] on div at bounding box center [14, 146] width 5 height 5
click at [161, 246] on div "Undo" at bounding box center [159, 291] width 25 height 10
click at [134, 246] on div "Select" at bounding box center [130, 291] width 27 height 10
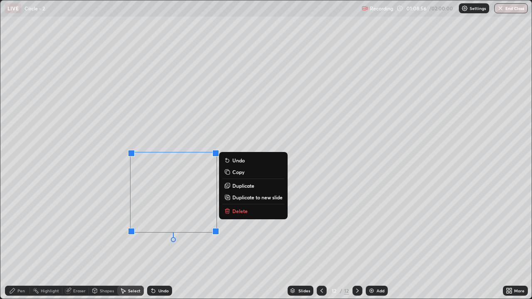
click at [203, 246] on div "0 ° Undo Copy Duplicate Duplicate to new slide Delete" at bounding box center [265, 149] width 531 height 298
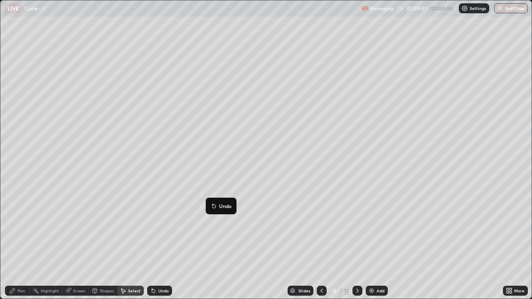
click at [192, 246] on div "0 ° Undo Copy Duplicate Duplicate to new slide Delete" at bounding box center [265, 149] width 531 height 298
click at [18, 246] on div "Pen" at bounding box center [20, 291] width 7 height 4
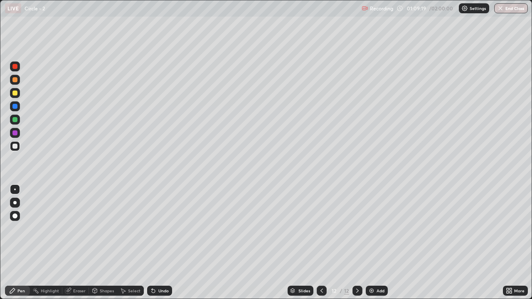
click at [104, 246] on div "Shapes" at bounding box center [107, 291] width 14 height 4
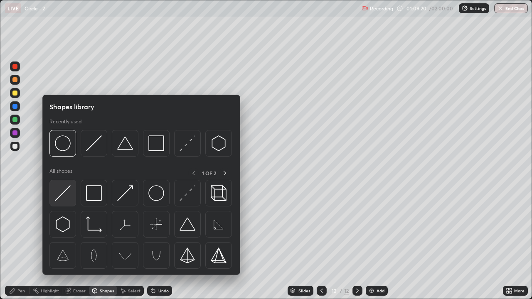
click at [63, 194] on img at bounding box center [63, 193] width 16 height 16
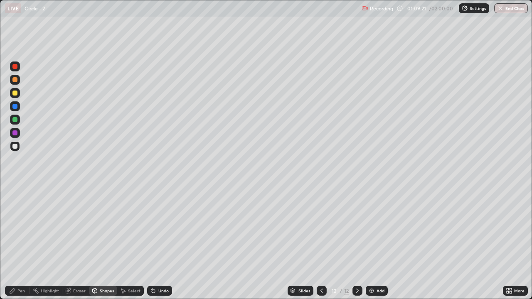
click at [17, 93] on div at bounding box center [14, 93] width 5 height 5
click at [159, 246] on div "Undo" at bounding box center [163, 291] width 10 height 4
click at [161, 246] on div "Undo" at bounding box center [159, 291] width 25 height 10
click at [19, 246] on div "Pen" at bounding box center [20, 291] width 7 height 4
click at [15, 146] on div at bounding box center [14, 146] width 5 height 5
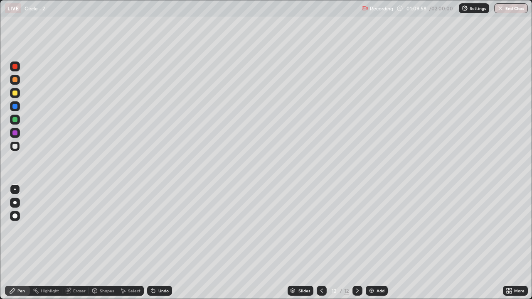
click at [165, 246] on div "Undo" at bounding box center [159, 291] width 25 height 10
click at [159, 246] on div "Undo" at bounding box center [163, 291] width 10 height 4
click at [152, 246] on icon at bounding box center [153, 291] width 3 height 3
click at [372, 246] on img at bounding box center [371, 291] width 7 height 7
click at [19, 246] on div "Pen" at bounding box center [17, 291] width 25 height 10
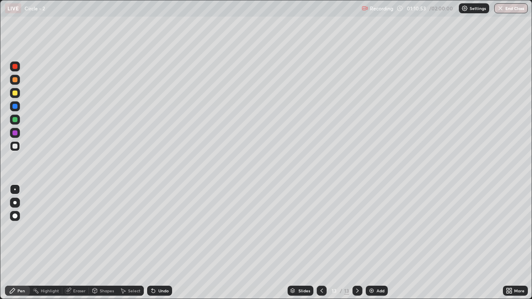
click at [323, 246] on div at bounding box center [322, 291] width 10 height 17
click at [357, 246] on icon at bounding box center [357, 291] width 7 height 7
click at [15, 93] on div at bounding box center [14, 93] width 5 height 5
click at [507, 246] on icon at bounding box center [508, 289] width 2 height 2
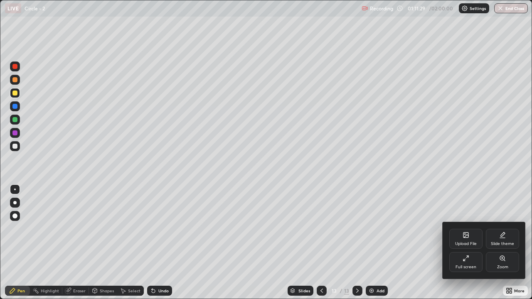
click at [468, 246] on div "Full screen" at bounding box center [466, 267] width 21 height 4
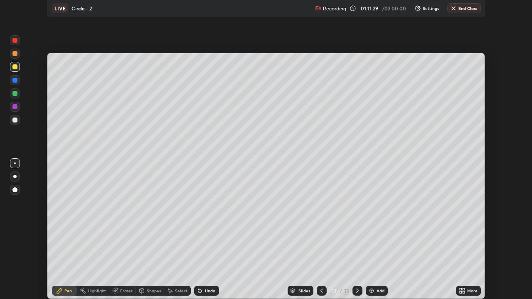
scroll to position [41322, 41037]
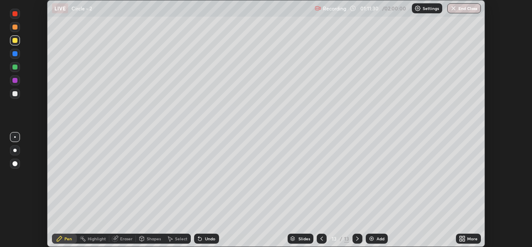
click at [467, 239] on div "More" at bounding box center [472, 238] width 10 height 4
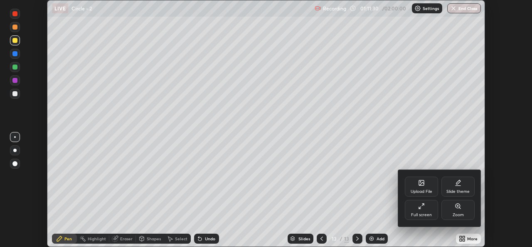
click at [426, 212] on div "Full screen" at bounding box center [421, 214] width 21 height 4
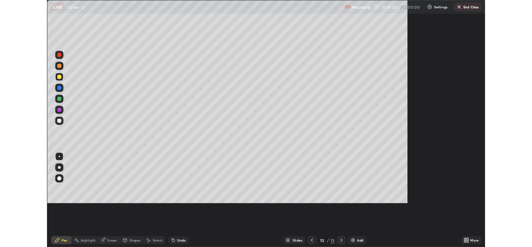
scroll to position [299, 532]
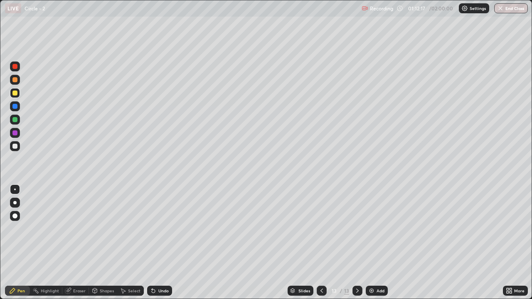
click at [108, 246] on div "Shapes" at bounding box center [107, 291] width 14 height 4
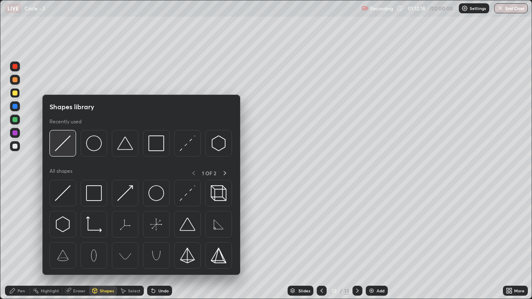
click at [74, 151] on div at bounding box center [62, 143] width 27 height 27
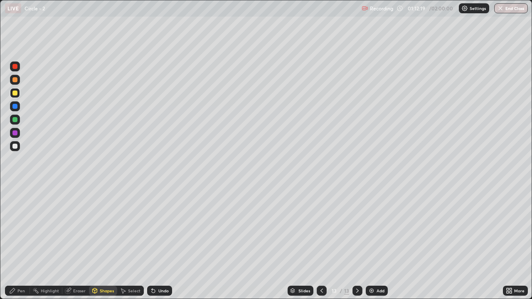
click at [15, 146] on div at bounding box center [14, 146] width 5 height 5
click at [163, 246] on div "Undo" at bounding box center [163, 291] width 10 height 4
click at [163, 246] on div "Undo" at bounding box center [159, 291] width 25 height 10
click at [99, 246] on div "Shapes" at bounding box center [103, 291] width 28 height 10
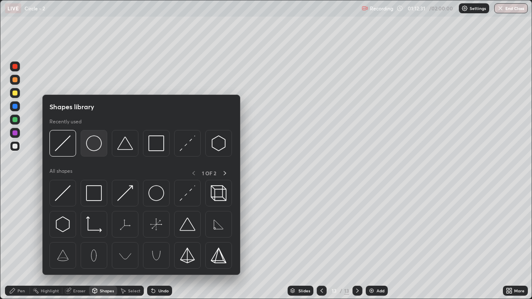
click at [93, 155] on div at bounding box center [94, 143] width 27 height 27
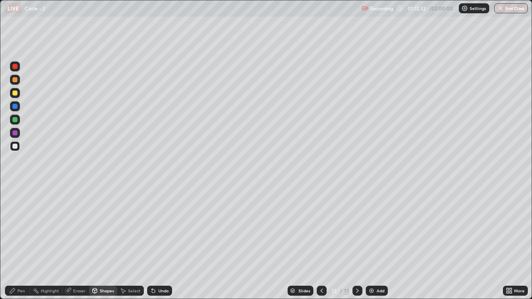
click at [15, 119] on div at bounding box center [14, 119] width 5 height 5
click at [133, 246] on div "Select" at bounding box center [130, 291] width 27 height 10
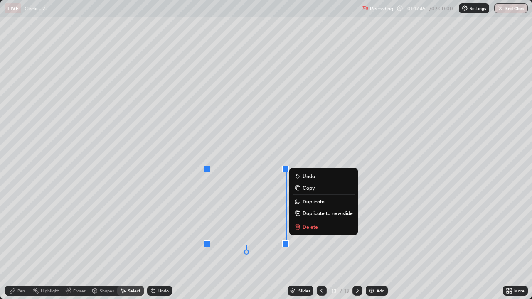
click at [241, 246] on div "0 ° Undo Copy Duplicate Duplicate to new slide Delete" at bounding box center [265, 149] width 531 height 298
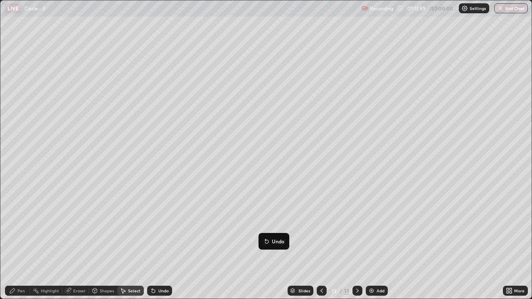
click at [243, 246] on div "0 ° Undo Copy Duplicate Duplicate to new slide Delete" at bounding box center [265, 149] width 531 height 298
click at [21, 246] on div "Pen" at bounding box center [20, 291] width 7 height 4
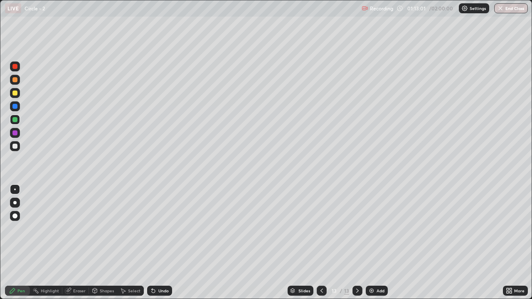
click at [12, 143] on div at bounding box center [15, 146] width 10 height 10
click at [14, 105] on div at bounding box center [14, 106] width 5 height 5
click at [14, 93] on div at bounding box center [14, 93] width 5 height 5
click at [158, 246] on div "Undo" at bounding box center [163, 291] width 10 height 4
click at [14, 146] on div at bounding box center [14, 146] width 5 height 5
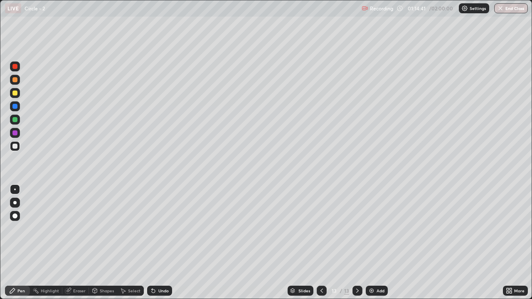
click at [128, 246] on div "Select" at bounding box center [130, 291] width 27 height 10
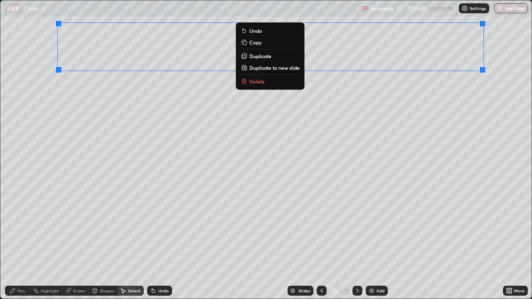
click at [269, 68] on p "Duplicate to new slide" at bounding box center [274, 67] width 50 height 7
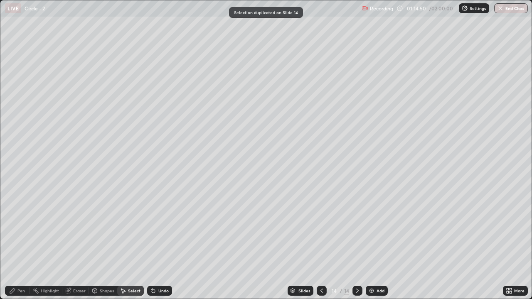
click at [79, 246] on div "Eraser" at bounding box center [79, 291] width 12 height 4
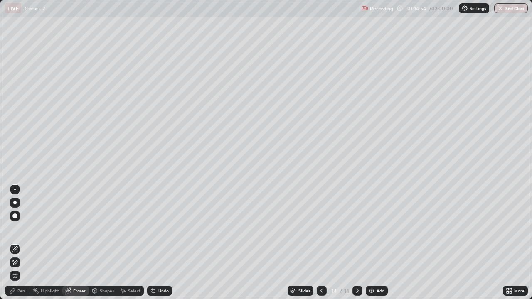
click at [20, 246] on div "Pen" at bounding box center [20, 291] width 7 height 4
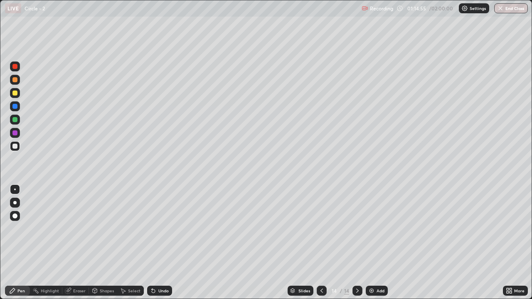
click at [14, 96] on div at bounding box center [15, 93] width 10 height 10
click at [112, 246] on div "Shapes" at bounding box center [107, 291] width 14 height 4
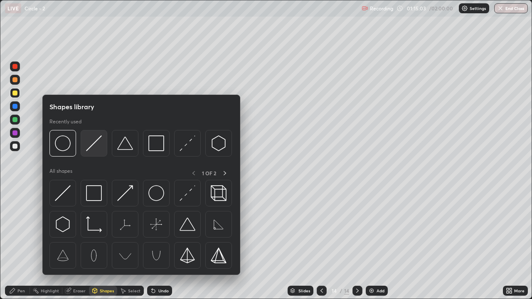
click at [97, 150] on img at bounding box center [94, 144] width 16 height 16
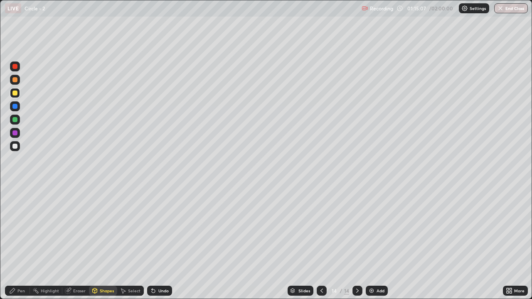
click at [159, 246] on div "Undo" at bounding box center [163, 291] width 10 height 4
click at [158, 246] on div "Undo" at bounding box center [163, 291] width 10 height 4
click at [15, 147] on div at bounding box center [14, 146] width 5 height 5
click at [106, 246] on div "Shapes" at bounding box center [103, 291] width 28 height 10
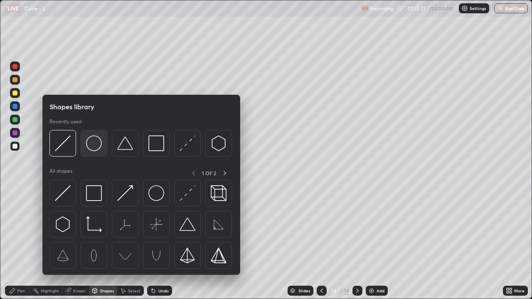
click at [94, 146] on img at bounding box center [94, 144] width 16 height 16
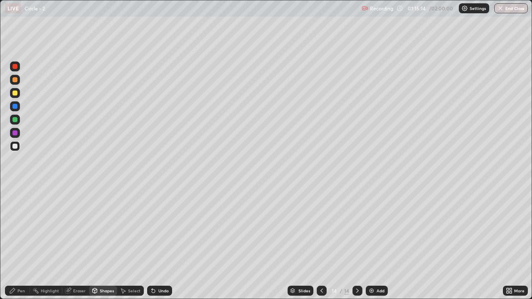
click at [15, 119] on div at bounding box center [14, 119] width 5 height 5
click at [130, 246] on div "Select" at bounding box center [134, 291] width 12 height 4
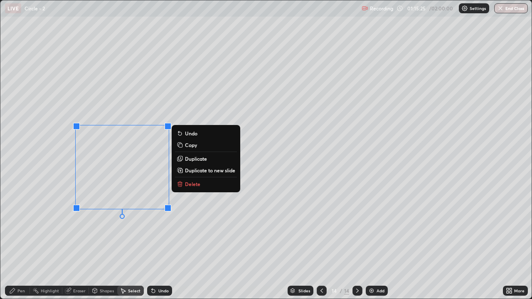
click at [88, 239] on div "0 ° Undo Copy Duplicate Duplicate to new slide Delete" at bounding box center [265, 149] width 531 height 298
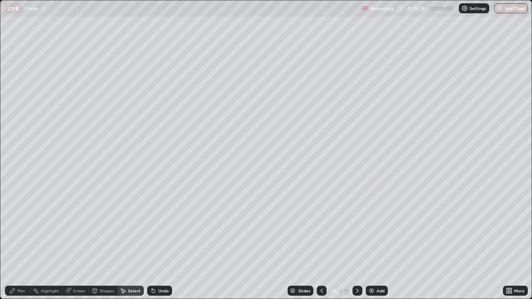
click at [17, 246] on div "Pen" at bounding box center [17, 291] width 25 height 10
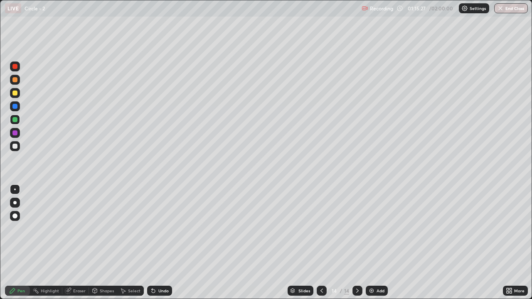
click at [15, 144] on div at bounding box center [14, 146] width 5 height 5
click at [379, 246] on div "Add" at bounding box center [381, 291] width 8 height 4
click at [14, 246] on icon at bounding box center [12, 290] width 5 height 5
click at [13, 92] on div at bounding box center [14, 93] width 5 height 5
click at [510, 246] on icon at bounding box center [511, 289] width 2 height 2
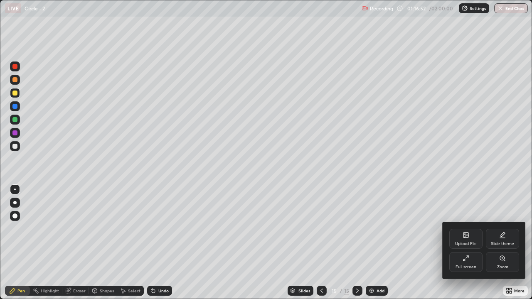
click at [465, 246] on div "Full screen" at bounding box center [466, 267] width 21 height 4
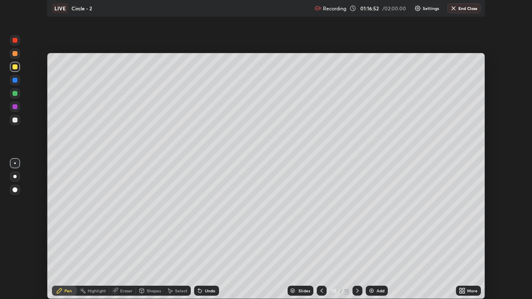
scroll to position [41322, 41037]
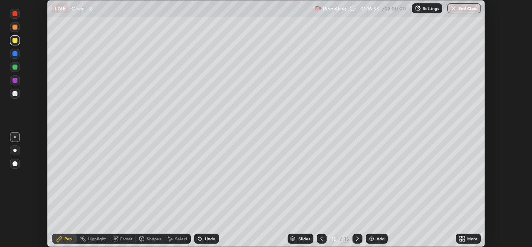
click at [463, 239] on icon at bounding box center [464, 240] width 2 height 2
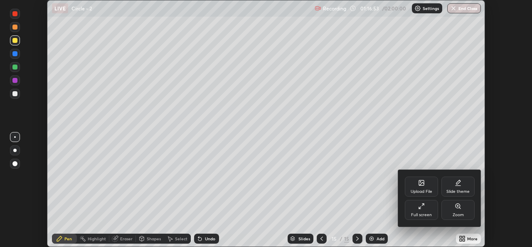
click at [423, 215] on div "Full screen" at bounding box center [421, 214] width 21 height 4
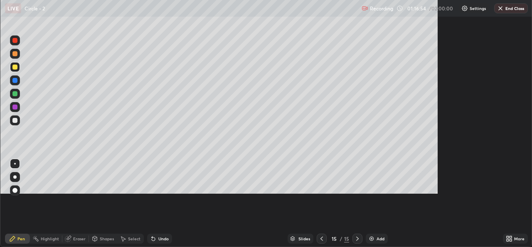
scroll to position [299, 532]
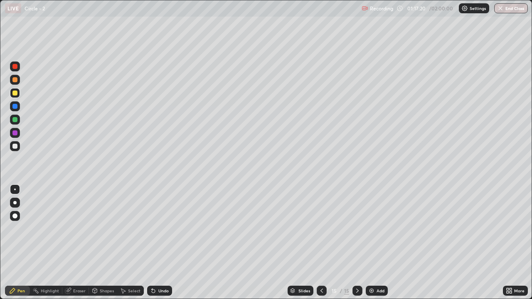
click at [106, 246] on div "Shapes" at bounding box center [107, 291] width 14 height 4
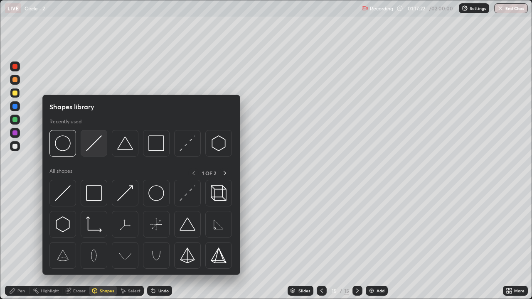
click at [101, 145] on img at bounding box center [94, 144] width 16 height 16
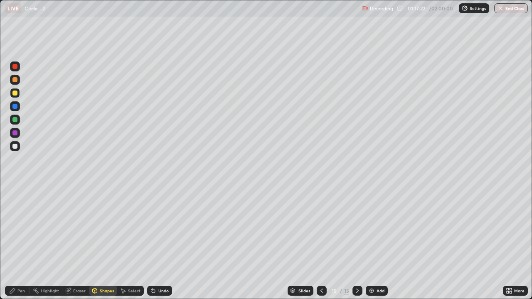
click at [11, 148] on div at bounding box center [15, 146] width 10 height 10
click at [105, 246] on div "Shapes" at bounding box center [103, 291] width 28 height 10
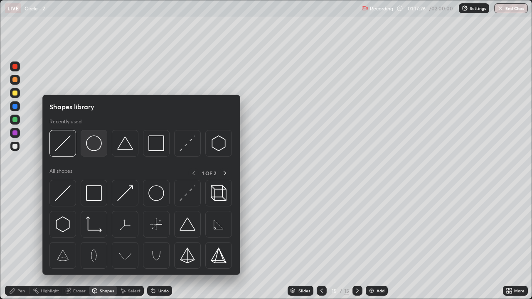
click at [95, 150] on img at bounding box center [94, 144] width 16 height 16
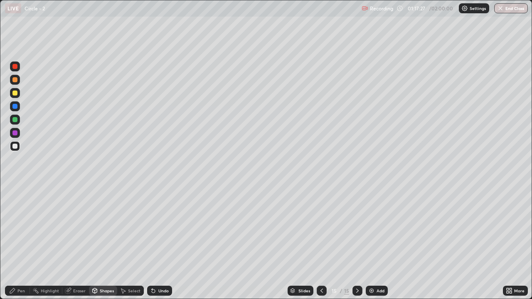
click at [15, 120] on div at bounding box center [14, 119] width 5 height 5
click at [20, 246] on div "Pen" at bounding box center [17, 291] width 25 height 10
click at [14, 147] on div at bounding box center [14, 146] width 5 height 5
click at [159, 246] on div "Undo" at bounding box center [159, 291] width 25 height 10
click at [155, 246] on icon at bounding box center [153, 291] width 7 height 7
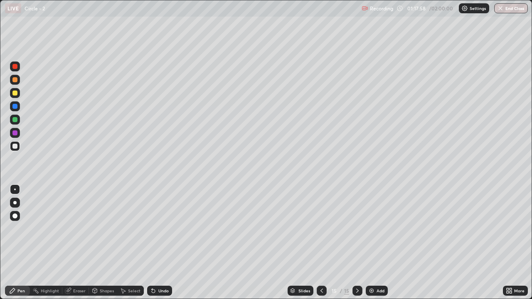
click at [155, 246] on icon at bounding box center [153, 291] width 7 height 7
click at [155, 246] on div "Undo" at bounding box center [159, 291] width 25 height 10
click at [156, 246] on div "Undo" at bounding box center [159, 291] width 25 height 10
click at [155, 246] on icon at bounding box center [153, 291] width 7 height 7
click at [154, 246] on icon at bounding box center [153, 291] width 7 height 7
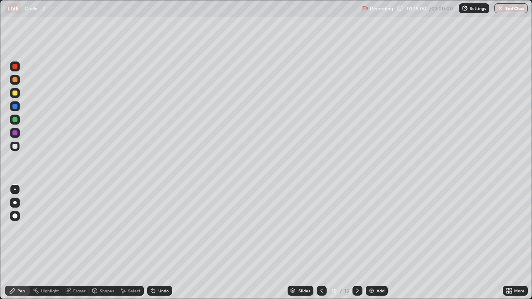
click at [154, 246] on icon at bounding box center [153, 291] width 7 height 7
click at [156, 246] on div "Undo" at bounding box center [159, 291] width 25 height 10
click at [158, 246] on div "Undo" at bounding box center [163, 291] width 10 height 4
click at [133, 246] on div "Select" at bounding box center [134, 291] width 12 height 4
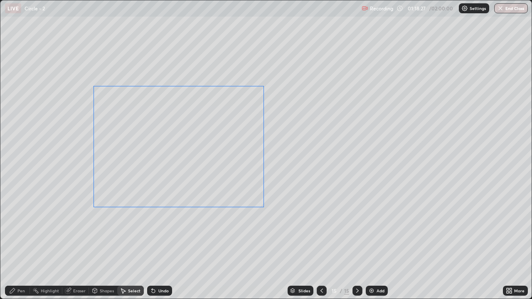
click at [214, 221] on div "0 ° Undo Copy Duplicate Duplicate to new slide Delete" at bounding box center [265, 149] width 531 height 298
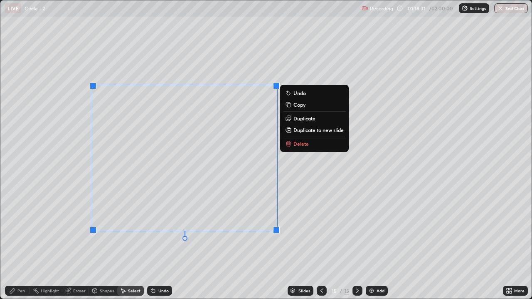
click at [254, 241] on div "0 ° Undo Copy Duplicate Duplicate to new slide Delete" at bounding box center [265, 149] width 531 height 298
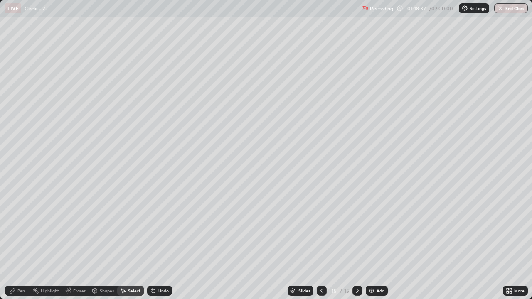
click at [26, 246] on div "Pen" at bounding box center [17, 291] width 25 height 10
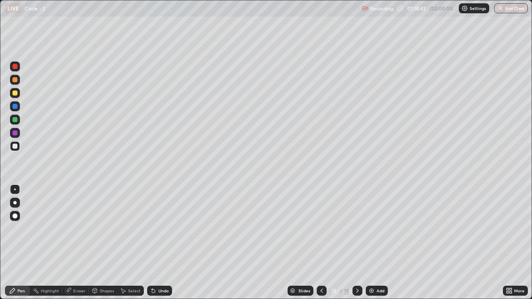
click at [133, 246] on div "Select" at bounding box center [134, 291] width 12 height 4
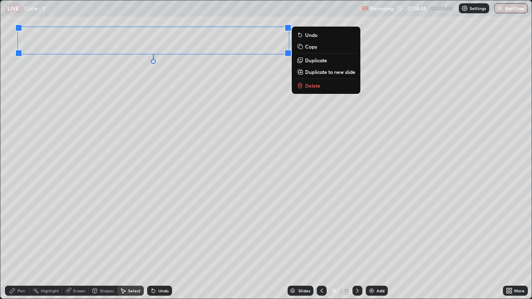
click at [244, 91] on div "0 ° Undo Copy Duplicate Duplicate to new slide Delete" at bounding box center [265, 149] width 531 height 298
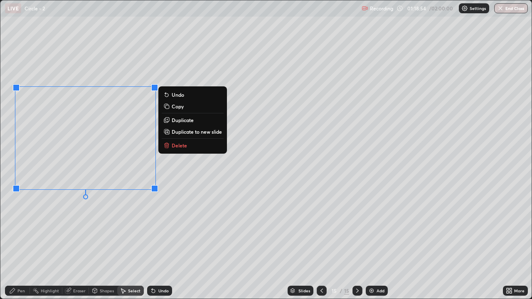
click at [150, 216] on div "0 ° Undo Copy Duplicate Duplicate to new slide Delete" at bounding box center [265, 149] width 531 height 298
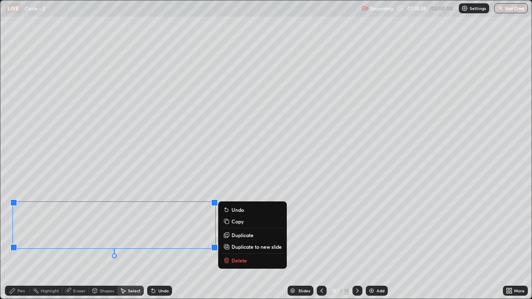
click at [127, 246] on div "Select" at bounding box center [130, 291] width 27 height 10
click at [128, 246] on div "Select" at bounding box center [134, 291] width 12 height 4
click at [111, 246] on div "Shapes" at bounding box center [107, 291] width 14 height 4
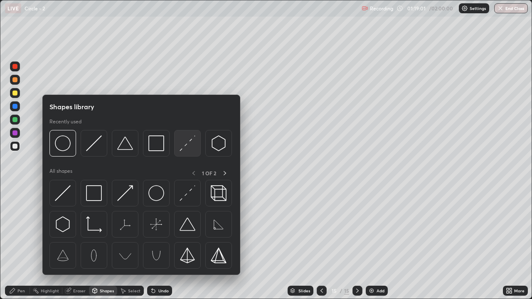
click at [178, 138] on div at bounding box center [187, 143] width 27 height 27
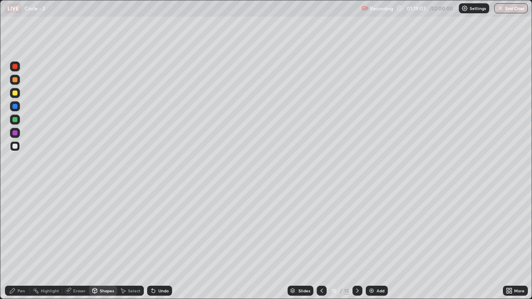
click at [21, 246] on div "Pen" at bounding box center [20, 291] width 7 height 4
click at [19, 94] on div at bounding box center [15, 93] width 10 height 10
click at [105, 246] on div "Shapes" at bounding box center [107, 291] width 14 height 4
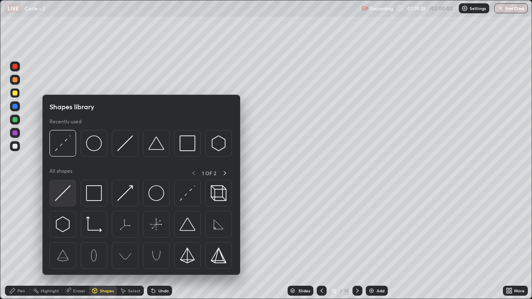
click at [67, 195] on img at bounding box center [63, 193] width 16 height 16
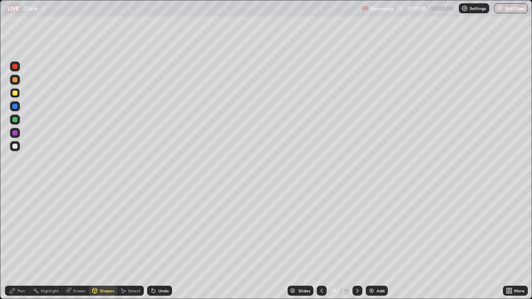
click at [11, 144] on div at bounding box center [15, 146] width 10 height 10
click at [111, 246] on div "Shapes" at bounding box center [107, 291] width 14 height 4
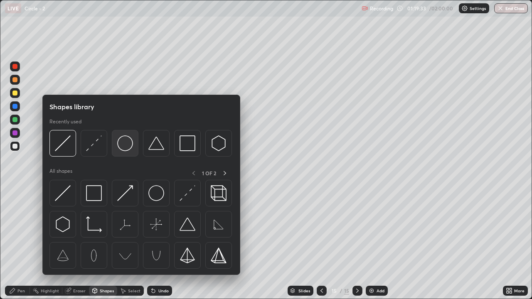
click at [128, 150] on img at bounding box center [125, 144] width 16 height 16
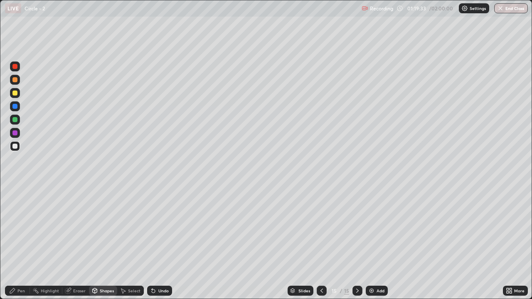
click at [15, 121] on div at bounding box center [14, 119] width 5 height 5
click at [133, 246] on div "Select" at bounding box center [130, 291] width 27 height 10
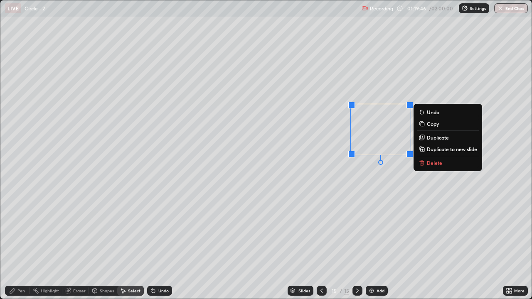
click at [325, 230] on div "0 ° Undo Copy Duplicate Duplicate to new slide Delete" at bounding box center [265, 149] width 531 height 298
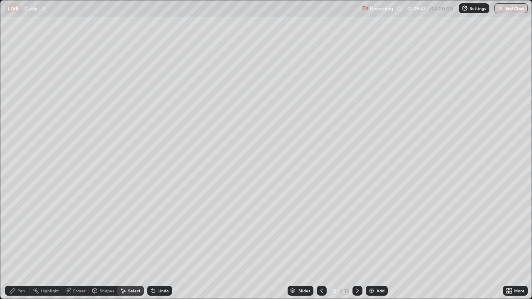
click at [22, 246] on div "Pen" at bounding box center [20, 291] width 7 height 4
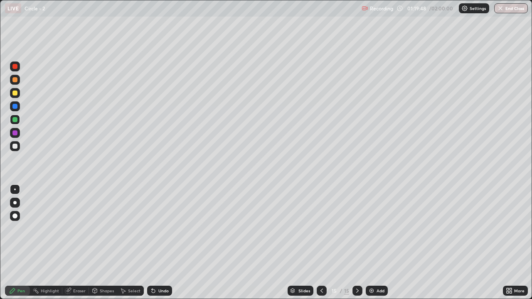
click at [15, 147] on div at bounding box center [14, 146] width 5 height 5
click at [164, 246] on div "Undo" at bounding box center [163, 291] width 10 height 4
click at [357, 246] on icon at bounding box center [357, 291] width 7 height 7
click at [377, 246] on div "Add" at bounding box center [381, 291] width 8 height 4
click at [14, 94] on div at bounding box center [14, 93] width 5 height 5
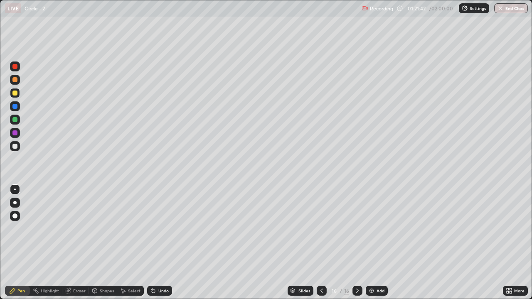
click at [165, 246] on div "Undo" at bounding box center [163, 291] width 10 height 4
click at [511, 246] on icon at bounding box center [511, 289] width 2 height 2
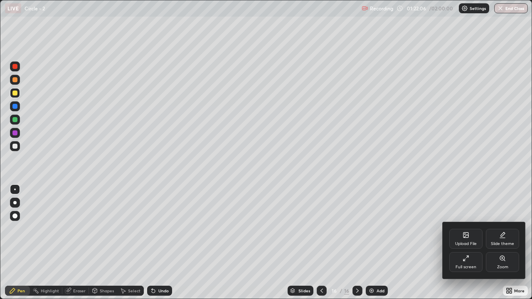
click at [454, 246] on div "Full screen" at bounding box center [465, 262] width 33 height 20
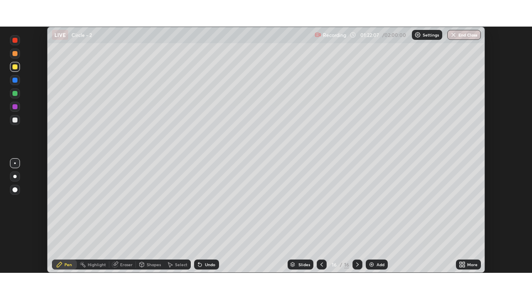
scroll to position [41322, 41037]
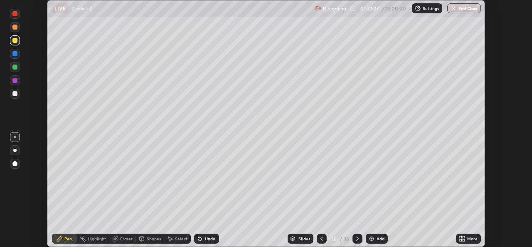
click at [461, 239] on icon at bounding box center [461, 240] width 2 height 2
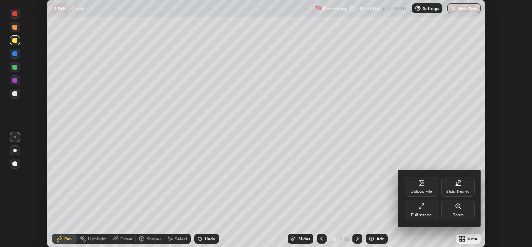
click at [424, 209] on div "Full screen" at bounding box center [421, 210] width 33 height 20
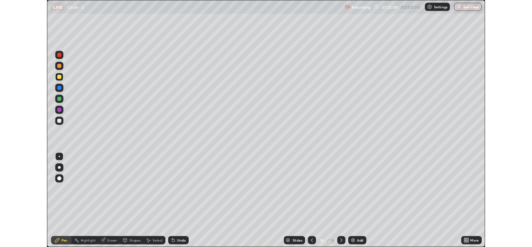
scroll to position [299, 532]
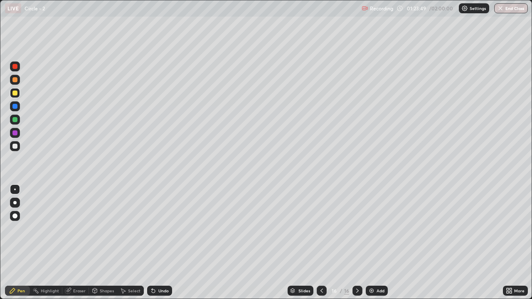
click at [97, 246] on icon at bounding box center [94, 291] width 7 height 7
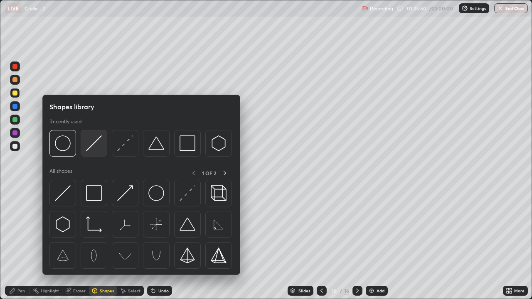
click at [96, 150] on img at bounding box center [94, 144] width 16 height 16
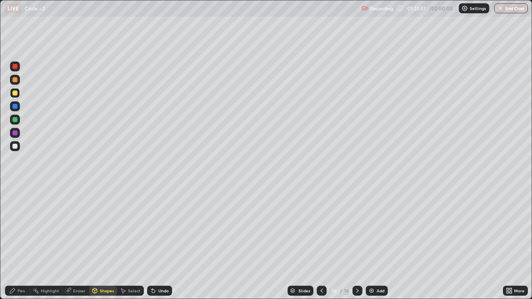
click at [158, 246] on div "Undo" at bounding box center [159, 291] width 25 height 10
click at [98, 246] on div "Shapes" at bounding box center [103, 291] width 28 height 10
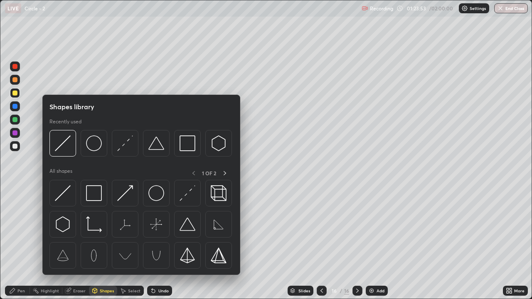
click at [15, 148] on div at bounding box center [14, 146] width 5 height 5
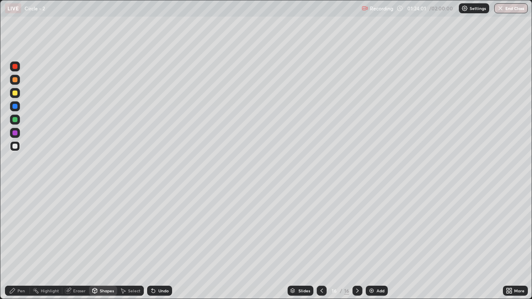
click at [105, 246] on div "Shapes" at bounding box center [107, 291] width 14 height 4
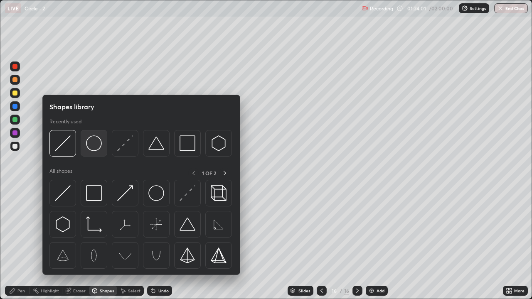
click at [93, 152] on div at bounding box center [94, 143] width 27 height 27
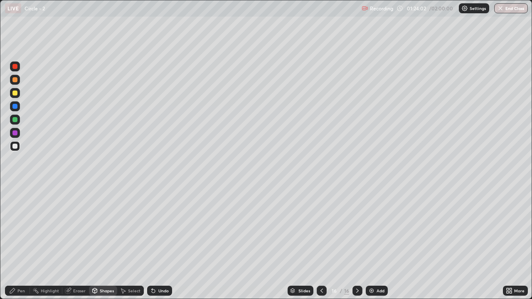
click at [18, 124] on div at bounding box center [15, 120] width 10 height 10
click at [131, 246] on div "Select" at bounding box center [134, 291] width 12 height 4
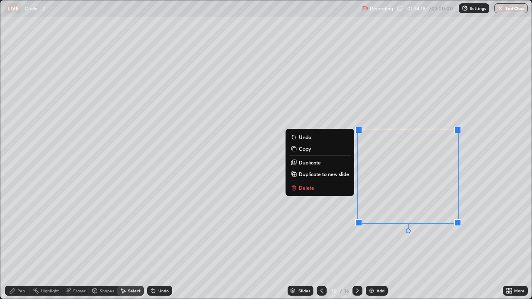
click at [419, 246] on div "0 ° Undo Copy Duplicate Duplicate to new slide Delete" at bounding box center [265, 149] width 531 height 298
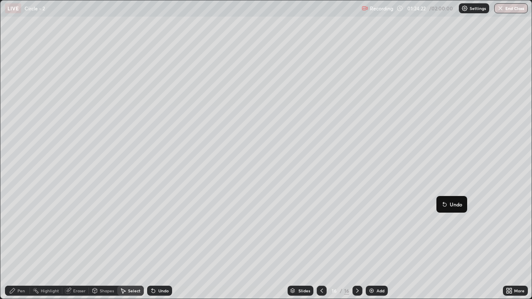
click at [420, 239] on div "0 ° Undo Copy Duplicate Duplicate to new slide Delete" at bounding box center [265, 149] width 531 height 298
click at [18, 246] on div "Pen" at bounding box center [20, 291] width 7 height 4
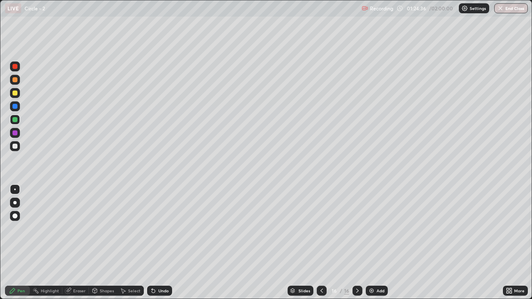
click at [166, 246] on div "Undo" at bounding box center [163, 291] width 10 height 4
click at [13, 145] on div at bounding box center [14, 146] width 5 height 5
click at [12, 134] on div at bounding box center [14, 133] width 5 height 5
click at [132, 246] on div "Select" at bounding box center [134, 291] width 12 height 4
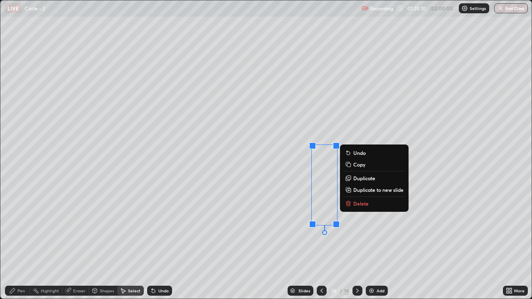
click at [353, 203] on button "Delete" at bounding box center [374, 204] width 62 height 10
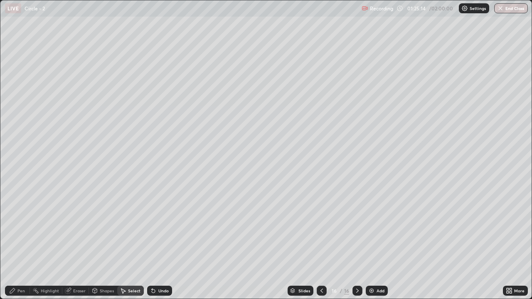
click at [378, 185] on div "0 ° Undo Copy Duplicate Duplicate to new slide Delete" at bounding box center [265, 149] width 531 height 298
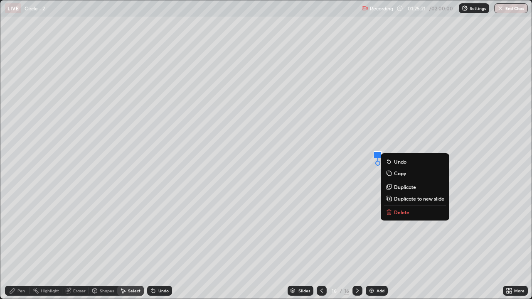
click at [18, 246] on div "Pen" at bounding box center [20, 291] width 7 height 4
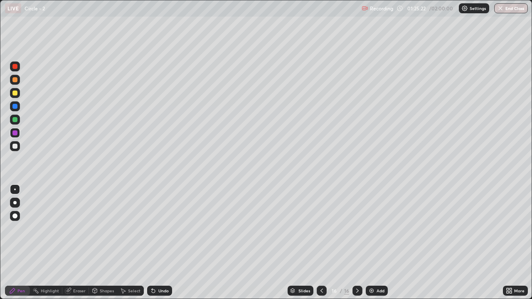
click at [14, 145] on div at bounding box center [14, 146] width 5 height 5
click at [20, 246] on div "Pen" at bounding box center [17, 291] width 25 height 10
click at [163, 246] on div "Undo" at bounding box center [163, 291] width 10 height 4
click at [164, 246] on div "Undo" at bounding box center [163, 291] width 10 height 4
click at [81, 246] on div "Eraser" at bounding box center [79, 291] width 12 height 4
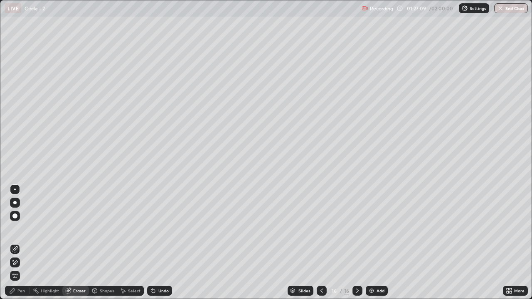
click at [15, 246] on div "Pen" at bounding box center [17, 291] width 25 height 10
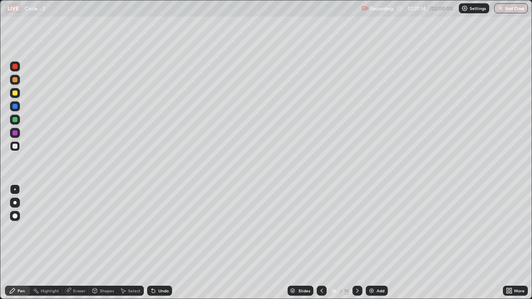
click at [80, 246] on div "Eraser" at bounding box center [79, 291] width 12 height 4
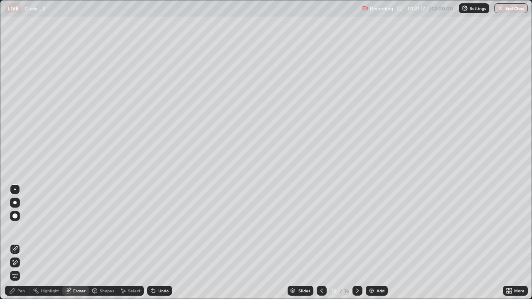
click at [17, 246] on div "Pen" at bounding box center [17, 291] width 25 height 10
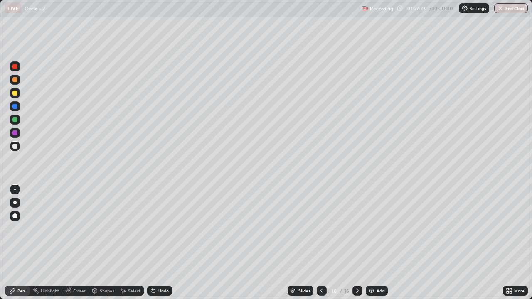
click at [81, 246] on div "Eraser" at bounding box center [79, 291] width 12 height 4
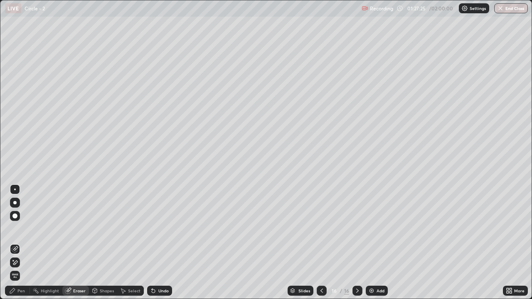
click at [17, 246] on div "Pen" at bounding box center [17, 291] width 25 height 10
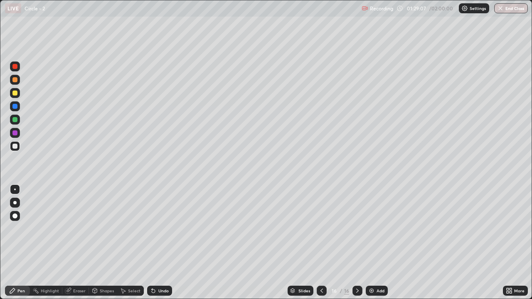
click at [161, 246] on div "Undo" at bounding box center [163, 291] width 10 height 4
click at [74, 246] on div "Eraser" at bounding box center [79, 291] width 12 height 4
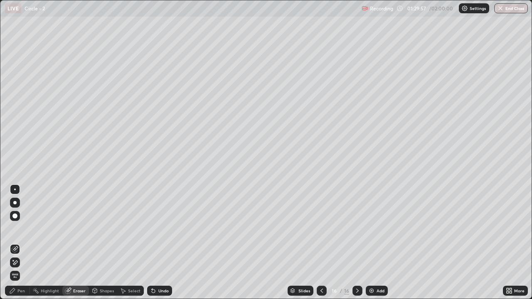
click at [15, 246] on icon at bounding box center [12, 291] width 7 height 7
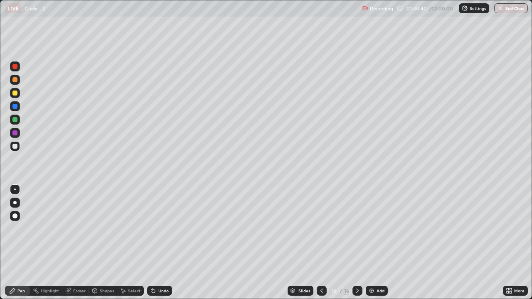
click at [137, 246] on div "Select" at bounding box center [130, 291] width 27 height 10
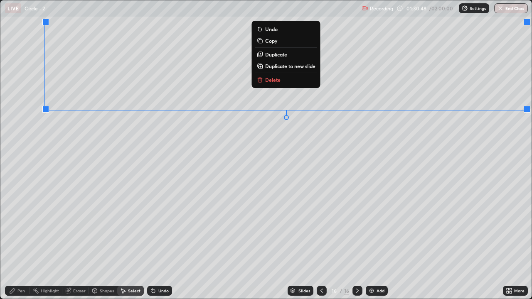
click at [290, 64] on p "Duplicate to new slide" at bounding box center [290, 66] width 50 height 7
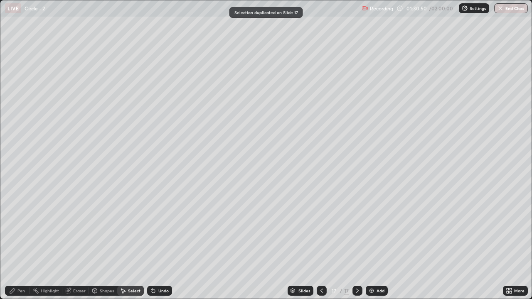
click at [84, 246] on div "Eraser" at bounding box center [79, 291] width 12 height 4
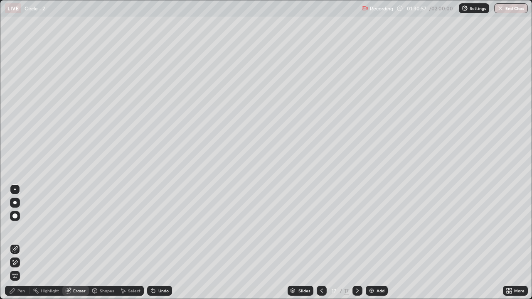
click at [24, 246] on div "Pen" at bounding box center [20, 291] width 7 height 4
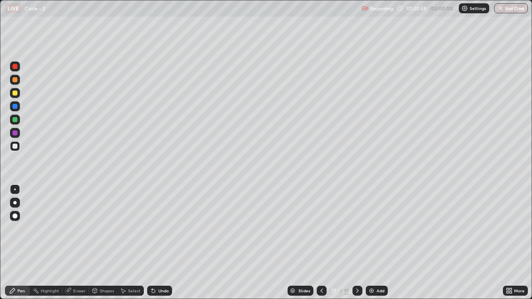
click at [15, 96] on div at bounding box center [15, 93] width 10 height 10
click at [81, 246] on div "Eraser" at bounding box center [79, 291] width 12 height 4
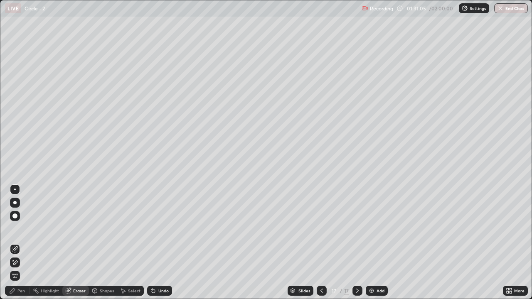
click at [17, 246] on div "Pen" at bounding box center [17, 291] width 25 height 10
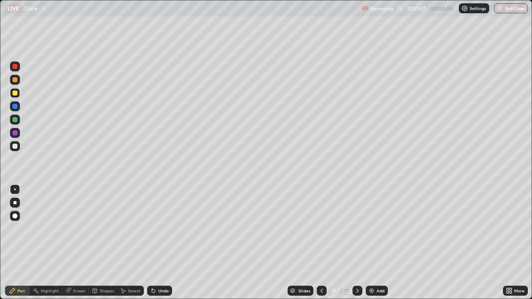
click at [76, 246] on div "Eraser" at bounding box center [79, 291] width 12 height 4
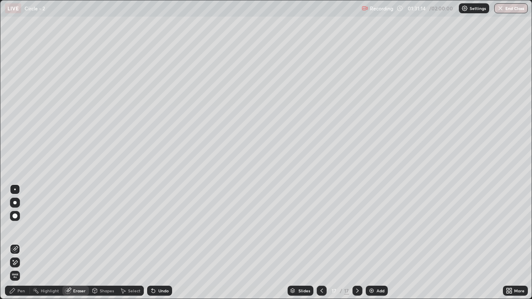
click at [22, 246] on div "Pen" at bounding box center [20, 291] width 7 height 4
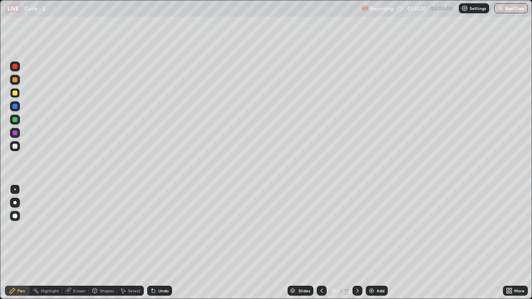
click at [136, 246] on div "Select" at bounding box center [134, 291] width 12 height 4
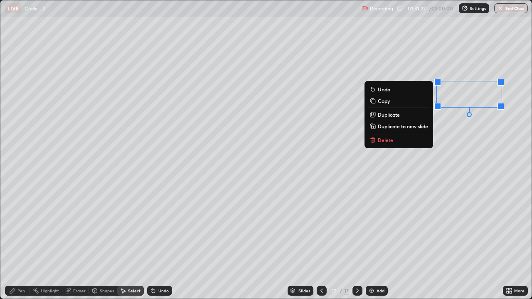
click at [392, 143] on button "Delete" at bounding box center [399, 140] width 62 height 10
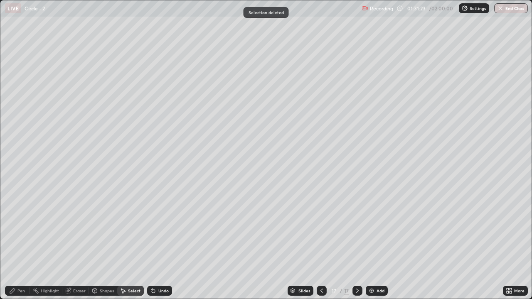
click at [25, 246] on div "Pen" at bounding box center [17, 291] width 25 height 10
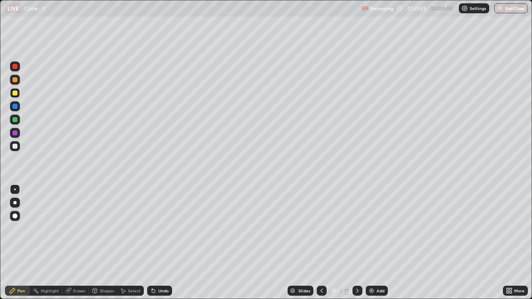
click at [325, 246] on div at bounding box center [322, 291] width 10 height 10
click at [136, 246] on div "Select" at bounding box center [134, 291] width 12 height 4
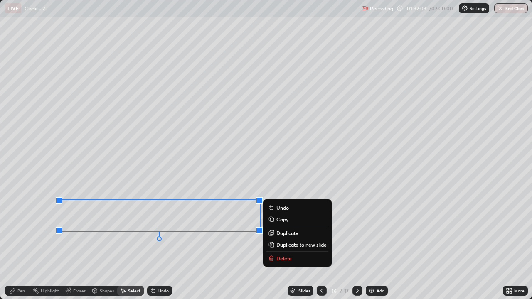
click at [247, 246] on div "0 ° Undo Copy Duplicate Duplicate to new slide Delete" at bounding box center [265, 149] width 531 height 298
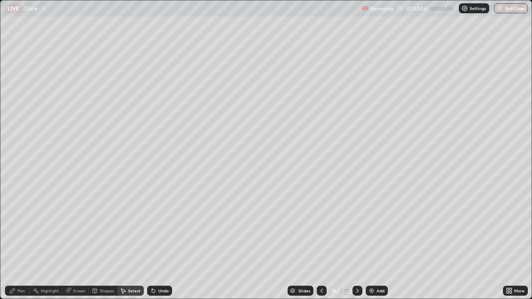
click at [16, 246] on div "Pen" at bounding box center [17, 291] width 25 height 10
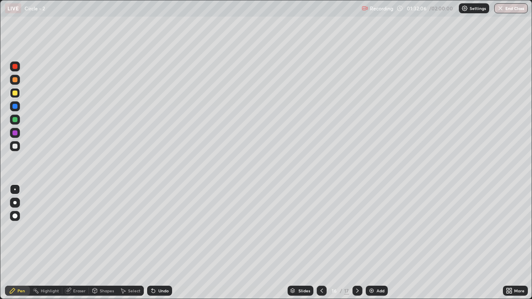
click at [17, 149] on div at bounding box center [15, 146] width 10 height 10
click at [361, 246] on div at bounding box center [358, 291] width 10 height 10
click at [102, 246] on div "Shapes" at bounding box center [103, 291] width 28 height 10
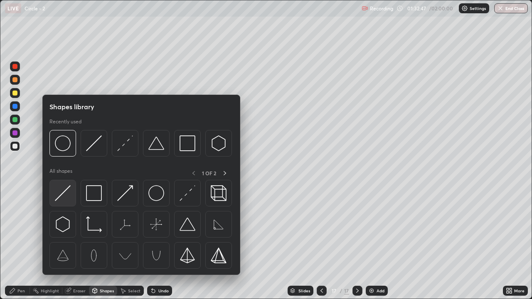
click at [67, 189] on img at bounding box center [63, 193] width 16 height 16
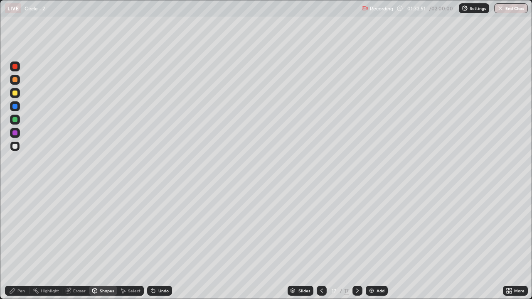
click at [99, 246] on div "Shapes" at bounding box center [103, 291] width 28 height 10
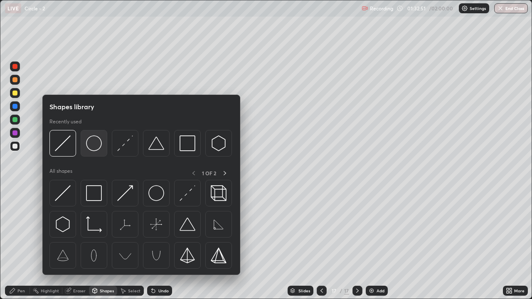
click at [96, 153] on div at bounding box center [94, 143] width 27 height 27
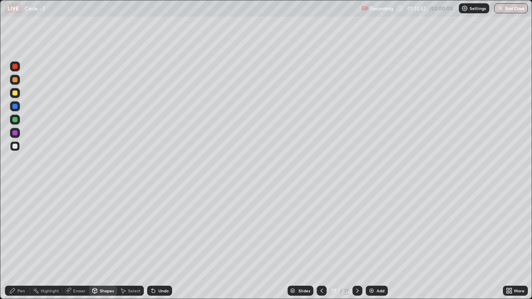
click at [14, 149] on div at bounding box center [15, 146] width 10 height 10
click at [14, 120] on div at bounding box center [14, 119] width 5 height 5
click at [131, 246] on div "Select" at bounding box center [134, 291] width 12 height 4
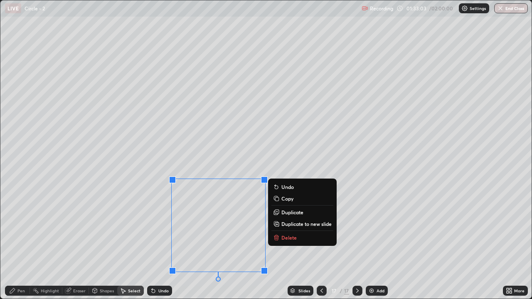
click at [131, 223] on div "0 ° Undo Copy Duplicate Duplicate to new slide Delete" at bounding box center [265, 149] width 531 height 298
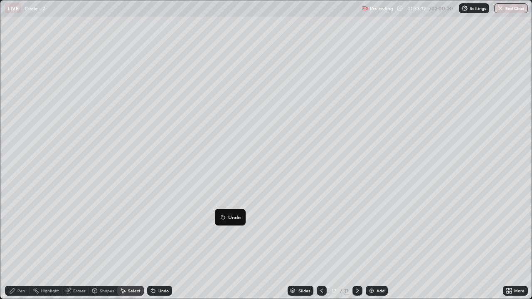
click at [132, 225] on div "0 ° Undo Copy Duplicate Duplicate to new slide Delete" at bounding box center [265, 149] width 531 height 298
click at [20, 246] on div "Pen" at bounding box center [20, 291] width 7 height 4
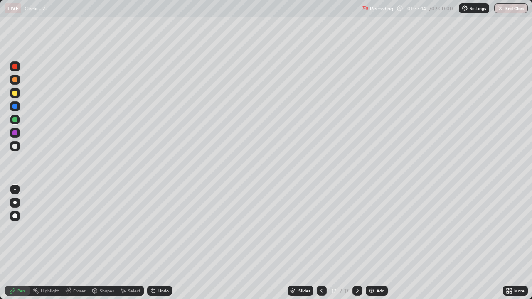
click at [15, 148] on div at bounding box center [14, 146] width 5 height 5
click at [81, 246] on div "Eraser" at bounding box center [79, 291] width 12 height 4
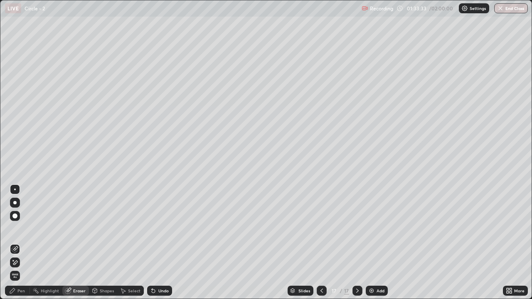
click at [19, 246] on div "Pen" at bounding box center [17, 291] width 25 height 10
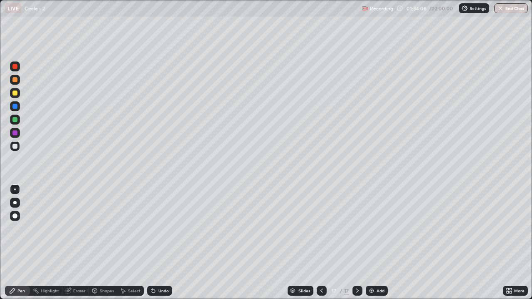
click at [78, 246] on div "Eraser" at bounding box center [75, 291] width 27 height 10
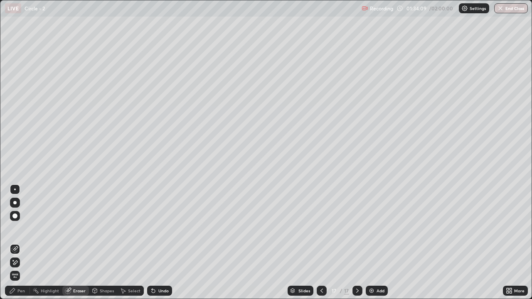
click at [19, 246] on div "Pen" at bounding box center [20, 291] width 7 height 4
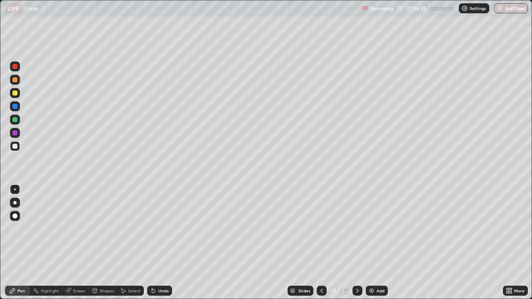
click at [165, 246] on div "Undo" at bounding box center [163, 291] width 10 height 4
click at [82, 246] on div "Eraser" at bounding box center [79, 291] width 12 height 4
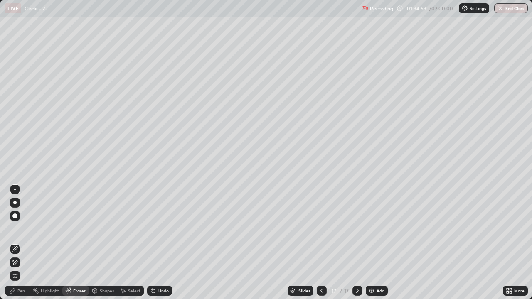
click at [20, 246] on div "Pen" at bounding box center [17, 291] width 25 height 10
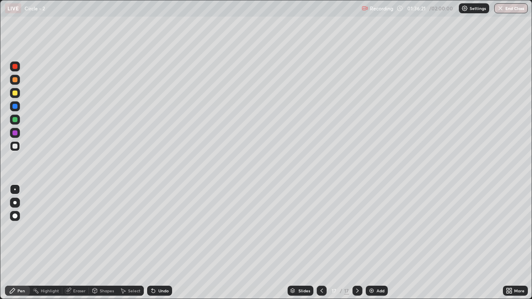
click at [370, 246] on img at bounding box center [371, 291] width 7 height 7
click at [15, 94] on div at bounding box center [14, 93] width 5 height 5
click at [508, 246] on icon at bounding box center [509, 291] width 7 height 7
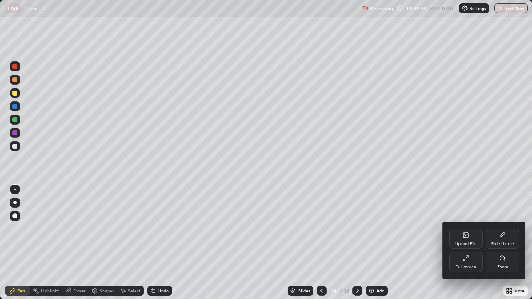
click at [452, 246] on div "Full screen" at bounding box center [465, 262] width 33 height 20
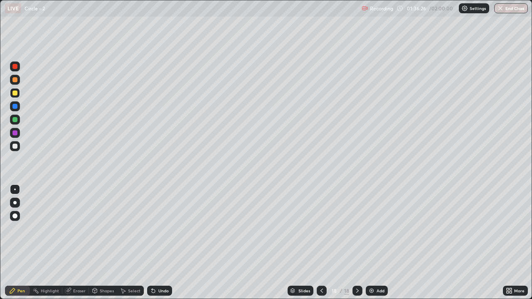
scroll to position [41322, 41037]
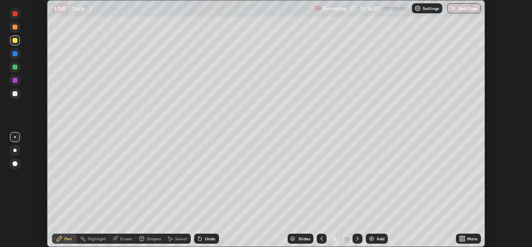
click at [461, 237] on icon at bounding box center [461, 237] width 2 height 2
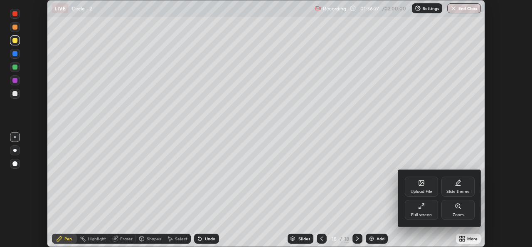
click at [419, 210] on div "Full screen" at bounding box center [421, 210] width 33 height 20
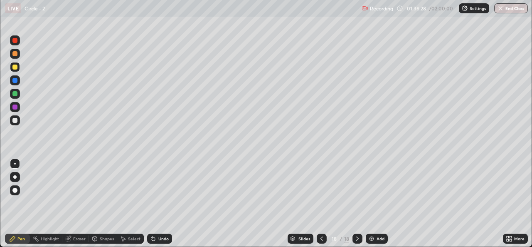
scroll to position [299, 532]
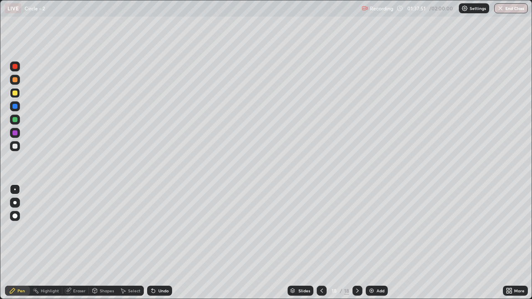
click at [108, 246] on div "Shapes" at bounding box center [107, 291] width 14 height 4
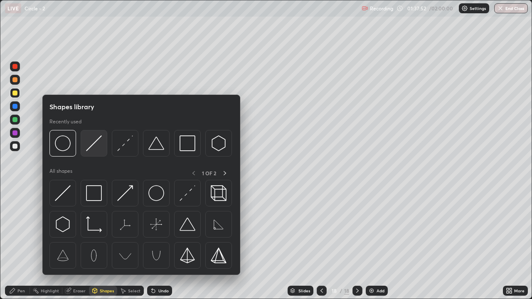
click at [94, 148] on img at bounding box center [94, 144] width 16 height 16
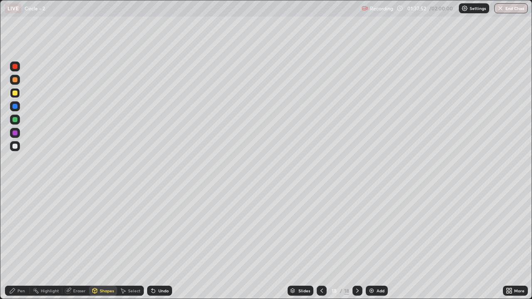
click at [15, 145] on div at bounding box center [14, 146] width 5 height 5
click at [160, 246] on div "Undo" at bounding box center [159, 291] width 25 height 10
click at [77, 246] on div "Eraser" at bounding box center [79, 291] width 12 height 4
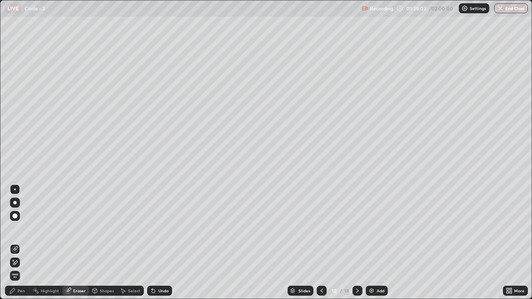
click at [105, 246] on div "Shapes" at bounding box center [107, 291] width 14 height 4
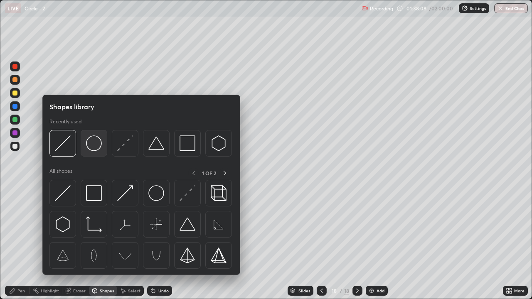
click at [94, 145] on img at bounding box center [94, 144] width 16 height 16
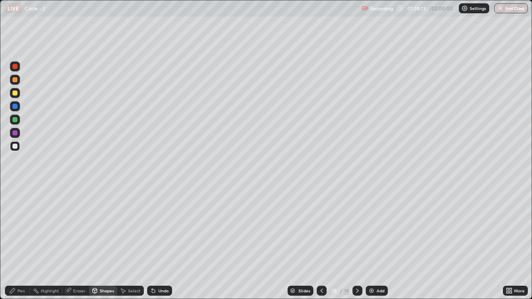
click at [12, 120] on div at bounding box center [15, 120] width 10 height 10
click at [127, 246] on div "Select" at bounding box center [130, 291] width 27 height 10
click at [127, 246] on div "0 ° Undo Copy Duplicate Duplicate to new slide Delete" at bounding box center [265, 149] width 531 height 298
click at [19, 246] on div "Pen" at bounding box center [20, 291] width 7 height 4
click at [14, 147] on div at bounding box center [14, 146] width 5 height 5
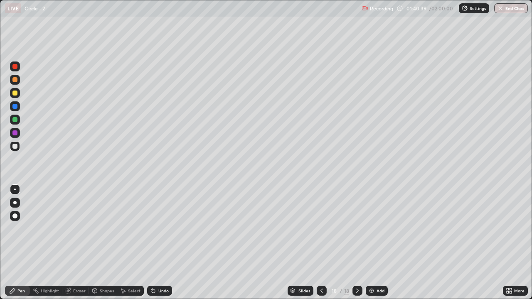
click at [371, 246] on img at bounding box center [371, 291] width 7 height 7
click at [15, 246] on icon at bounding box center [12, 290] width 5 height 5
click at [15, 93] on div at bounding box center [14, 93] width 5 height 5
click at [510, 246] on icon at bounding box center [511, 292] width 2 height 2
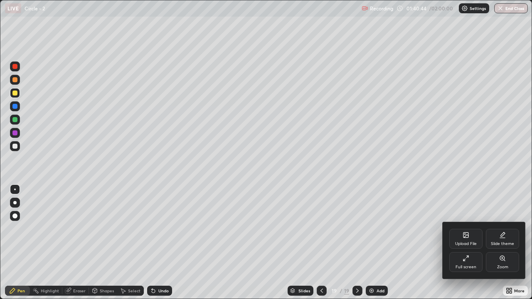
click at [469, 246] on div "Full screen" at bounding box center [466, 267] width 21 height 4
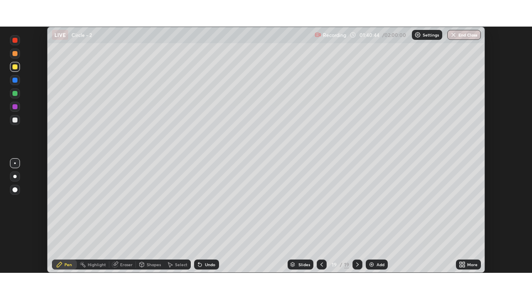
scroll to position [41322, 41037]
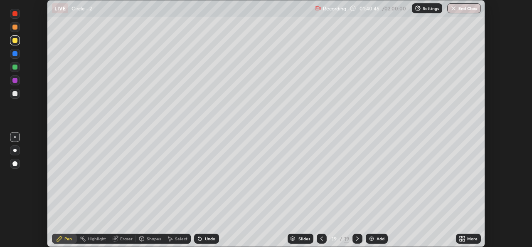
click at [469, 241] on div "More" at bounding box center [468, 238] width 25 height 10
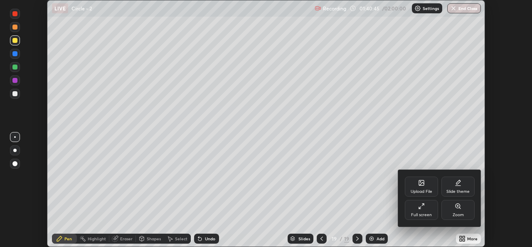
click at [421, 211] on div "Full screen" at bounding box center [421, 210] width 33 height 20
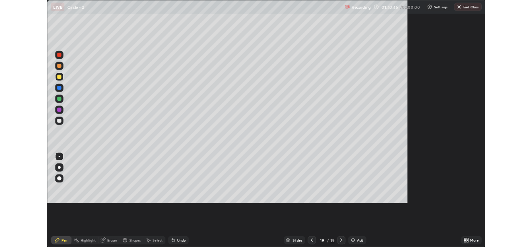
scroll to position [299, 532]
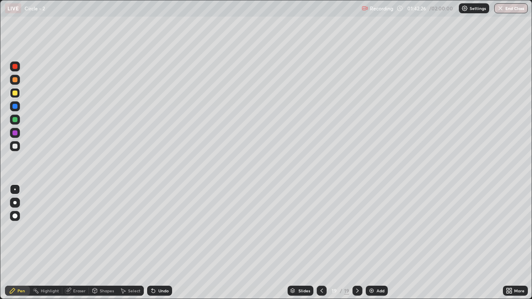
click at [136, 246] on div "Select" at bounding box center [130, 291] width 27 height 10
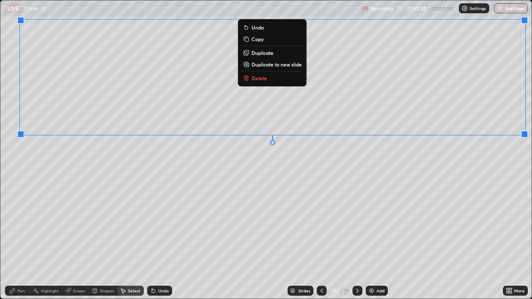
click at [69, 194] on div "0 ° Undo Copy Duplicate Duplicate to new slide Delete" at bounding box center [265, 149] width 531 height 298
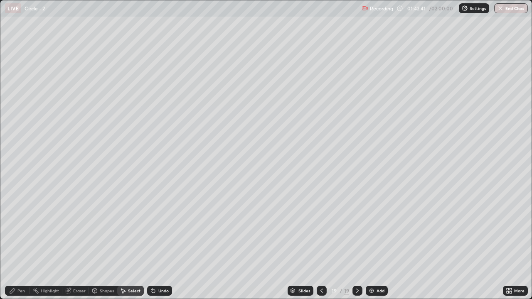
click at [78, 246] on div "Eraser" at bounding box center [79, 291] width 12 height 4
click at [14, 246] on icon at bounding box center [12, 291] width 7 height 7
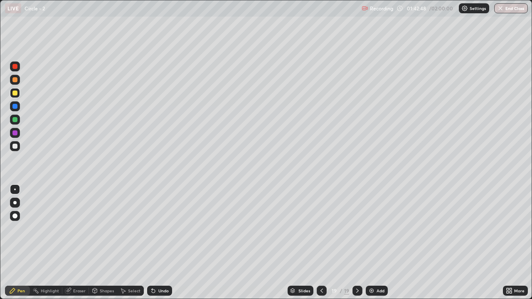
click at [13, 148] on div at bounding box center [15, 146] width 10 height 10
click at [109, 246] on div "Shapes" at bounding box center [107, 291] width 14 height 4
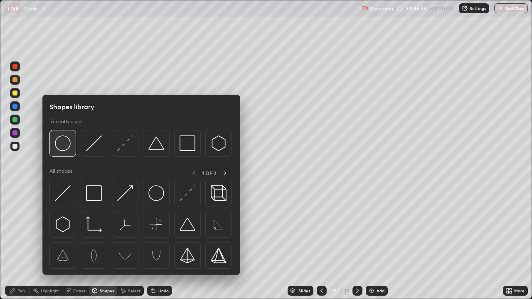
click at [73, 155] on div at bounding box center [62, 143] width 27 height 27
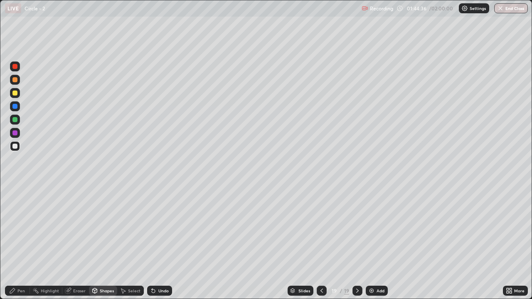
click at [17, 246] on div "Pen" at bounding box center [20, 291] width 7 height 4
click at [105, 246] on div "Shapes" at bounding box center [107, 291] width 14 height 4
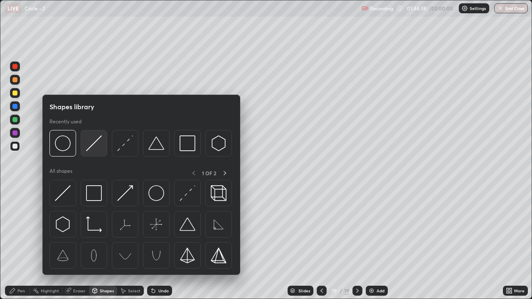
click at [102, 150] on div at bounding box center [94, 143] width 27 height 27
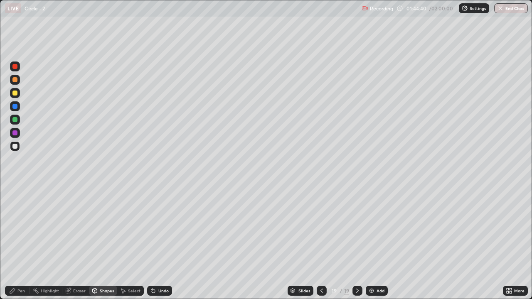
click at [160, 246] on div "Undo" at bounding box center [163, 291] width 10 height 4
click at [163, 246] on div "Undo" at bounding box center [159, 291] width 25 height 10
click at [20, 246] on div "Pen" at bounding box center [17, 291] width 25 height 10
click at [20, 120] on div at bounding box center [15, 120] width 10 height 10
click at [158, 246] on div "Undo" at bounding box center [163, 291] width 10 height 4
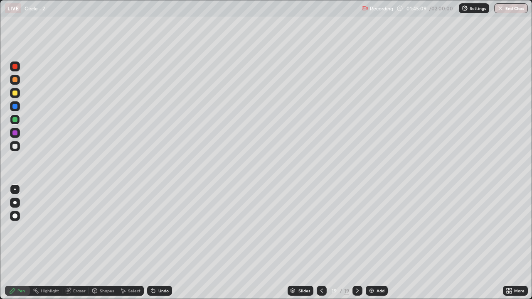
click at [131, 246] on div "Select" at bounding box center [130, 291] width 27 height 10
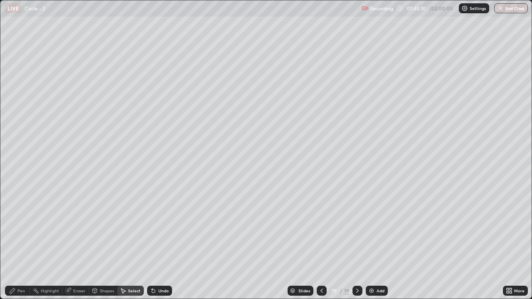
click at [108, 246] on div "Shapes" at bounding box center [107, 291] width 14 height 4
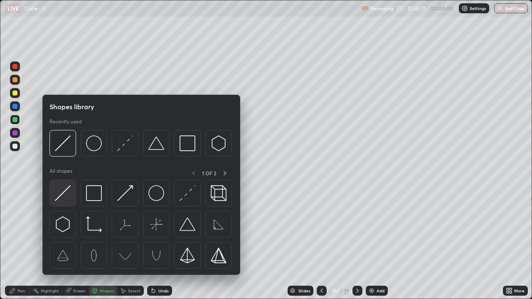
click at [70, 197] on img at bounding box center [63, 193] width 16 height 16
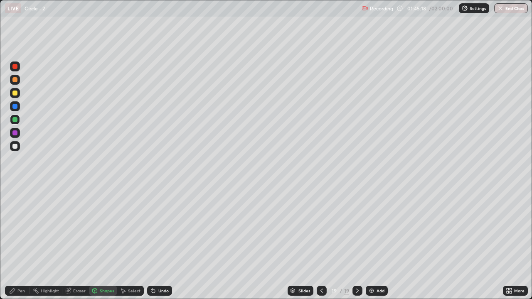
click at [82, 246] on div "Eraser" at bounding box center [79, 291] width 12 height 4
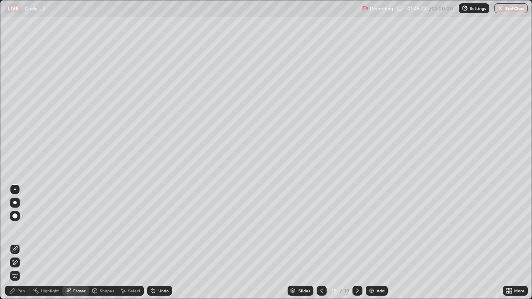
click at [21, 246] on div "Pen" at bounding box center [20, 291] width 7 height 4
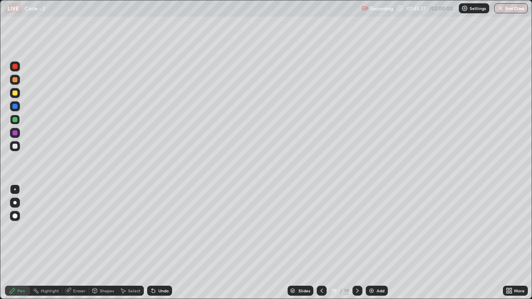
click at [96, 246] on icon at bounding box center [95, 290] width 5 height 5
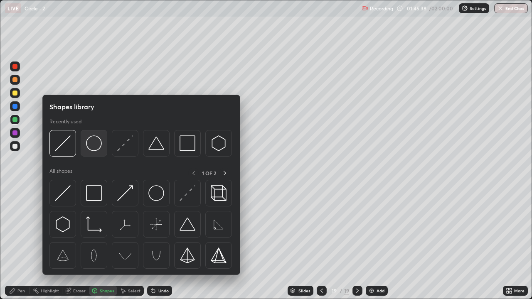
click at [94, 150] on img at bounding box center [94, 144] width 16 height 16
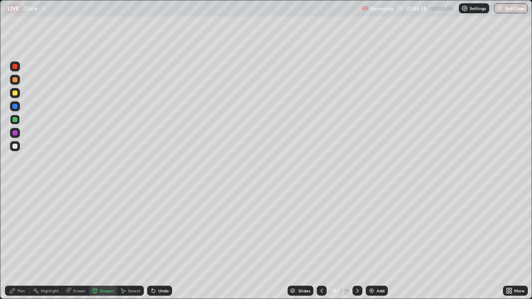
click at [16, 144] on div at bounding box center [14, 146] width 5 height 5
click at [16, 91] on div at bounding box center [14, 93] width 5 height 5
click at [130, 246] on div "Select" at bounding box center [134, 291] width 12 height 4
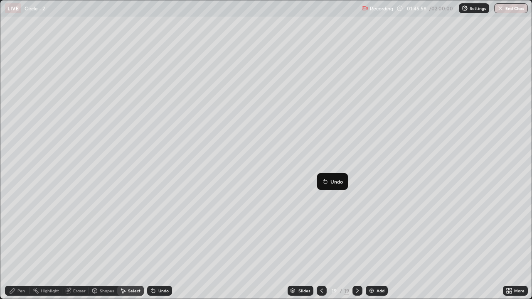
click at [291, 210] on div "0 ° Undo Copy Duplicate Duplicate to new slide Delete" at bounding box center [265, 149] width 531 height 298
click at [16, 246] on div "Pen" at bounding box center [17, 291] width 25 height 10
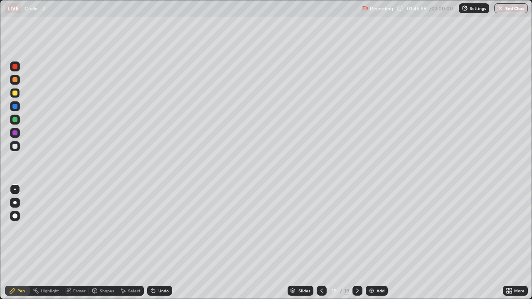
click at [17, 147] on div at bounding box center [14, 146] width 5 height 5
click at [108, 246] on div "Shapes" at bounding box center [107, 291] width 14 height 4
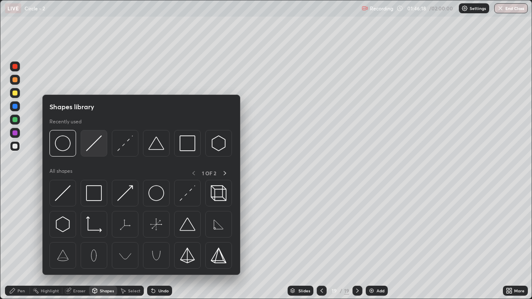
click at [98, 152] on div at bounding box center [94, 143] width 27 height 27
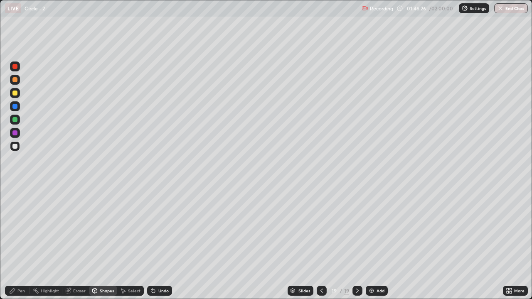
click at [15, 246] on icon at bounding box center [12, 291] width 7 height 7
click at [12, 146] on div at bounding box center [14, 146] width 5 height 5
click at [164, 246] on div "Undo" at bounding box center [158, 291] width 28 height 17
click at [129, 246] on div "Select" at bounding box center [134, 291] width 12 height 4
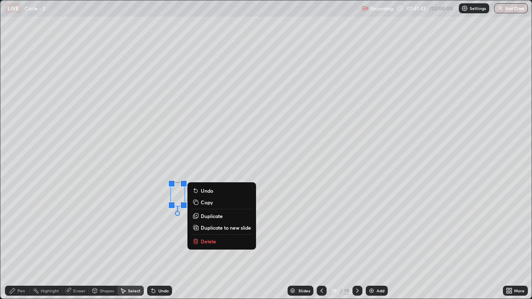
click at [140, 222] on div "0 ° Undo Copy Duplicate Duplicate to new slide Delete" at bounding box center [265, 149] width 531 height 298
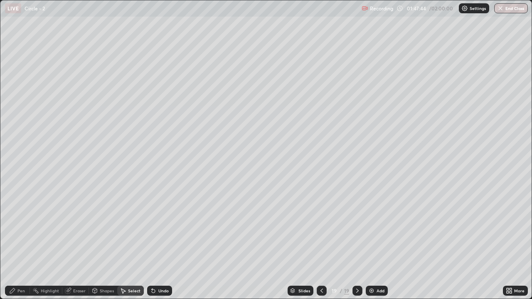
click at [17, 246] on div "Pen" at bounding box center [17, 291] width 25 height 10
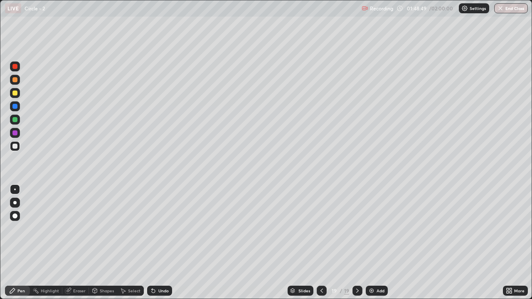
click at [374, 246] on div "Add" at bounding box center [377, 291] width 22 height 10
click at [518, 246] on div "More" at bounding box center [519, 291] width 10 height 4
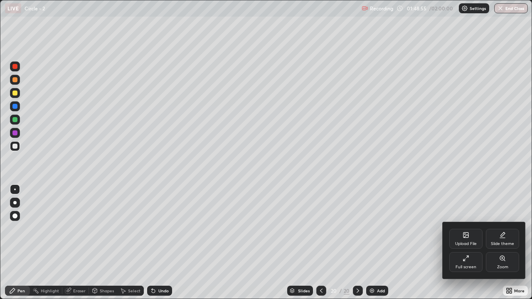
click at [463, 246] on div "Full screen" at bounding box center [465, 262] width 33 height 20
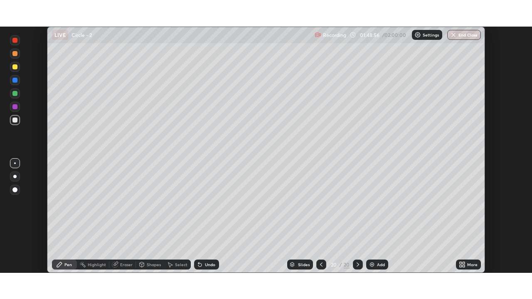
scroll to position [41322, 41037]
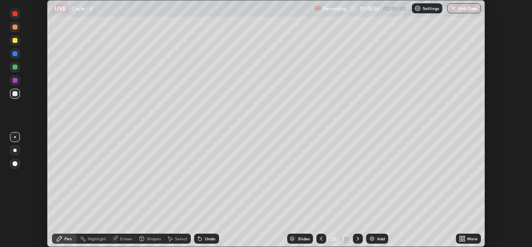
click at [461, 240] on icon at bounding box center [461, 240] width 2 height 2
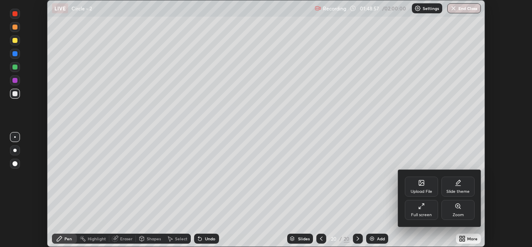
click at [424, 214] on div "Full screen" at bounding box center [421, 214] width 21 height 4
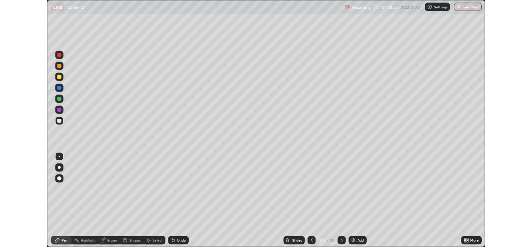
scroll to position [299, 532]
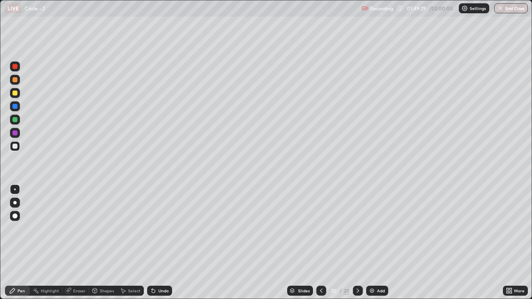
click at [164, 246] on div "Undo" at bounding box center [163, 291] width 10 height 4
click at [160, 246] on div "Undo" at bounding box center [163, 291] width 10 height 4
click at [163, 246] on div "Undo" at bounding box center [163, 291] width 10 height 4
click at [155, 246] on icon at bounding box center [153, 291] width 7 height 7
click at [76, 246] on div "Eraser" at bounding box center [79, 291] width 12 height 4
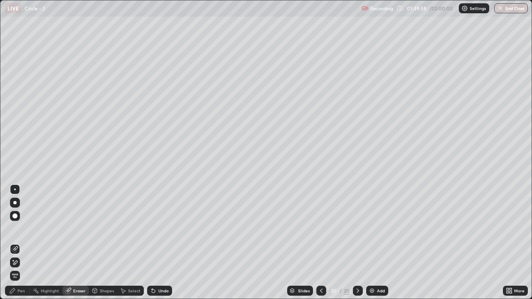
click at [25, 246] on div "Pen" at bounding box center [17, 291] width 25 height 10
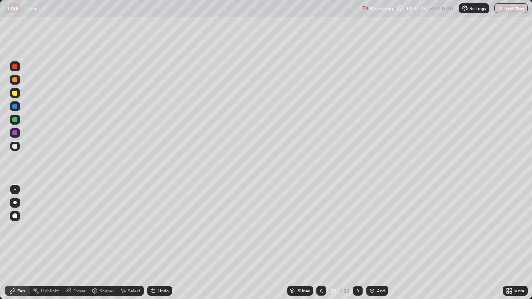
click at [320, 246] on icon at bounding box center [321, 291] width 7 height 7
click at [357, 246] on icon at bounding box center [358, 291] width 7 height 7
click at [374, 246] on img at bounding box center [372, 291] width 7 height 7
click at [17, 92] on div at bounding box center [14, 93] width 5 height 5
click at [155, 246] on icon at bounding box center [153, 291] width 7 height 7
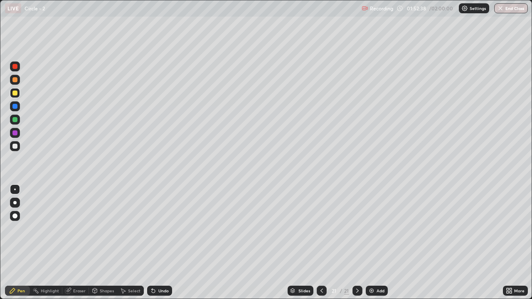
click at [155, 246] on icon at bounding box center [153, 291] width 7 height 7
click at [165, 246] on div "Undo" at bounding box center [159, 291] width 25 height 10
click at [156, 246] on div "Undo" at bounding box center [159, 291] width 25 height 10
click at [321, 246] on icon at bounding box center [321, 291] width 7 height 7
click at [325, 246] on div at bounding box center [322, 291] width 10 height 10
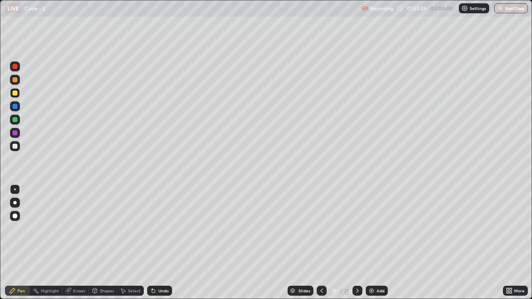
click at [355, 246] on icon at bounding box center [357, 291] width 7 height 7
click at [355, 246] on div at bounding box center [358, 291] width 10 height 10
click at [111, 246] on div "Shapes" at bounding box center [107, 291] width 14 height 4
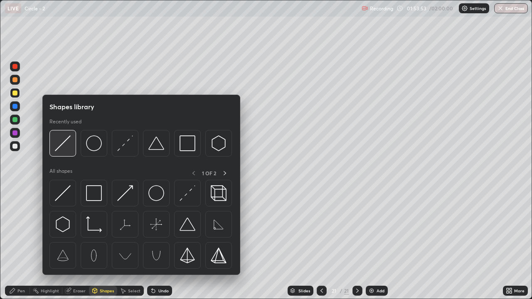
click at [64, 146] on img at bounding box center [63, 144] width 16 height 16
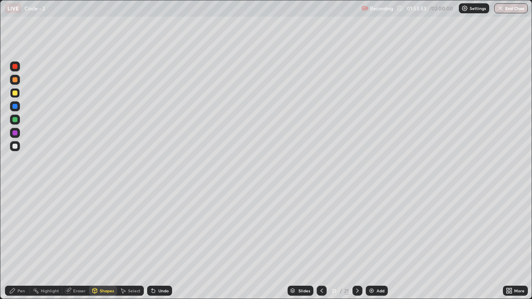
click at [16, 148] on div at bounding box center [14, 146] width 5 height 5
click at [156, 246] on div "Undo" at bounding box center [159, 291] width 25 height 10
click at [15, 120] on div at bounding box center [14, 119] width 5 height 5
click at [102, 246] on div "Shapes" at bounding box center [107, 291] width 14 height 4
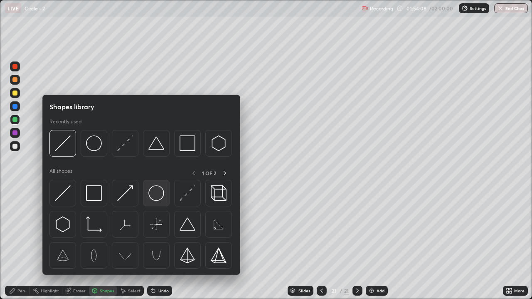
click at [158, 199] on img at bounding box center [156, 193] width 16 height 16
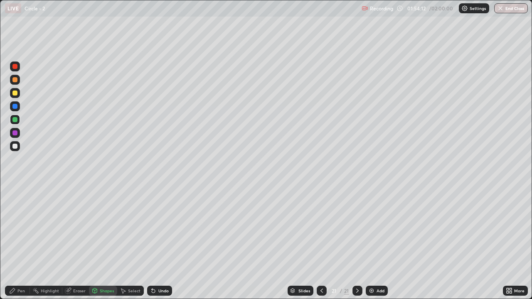
click at [131, 246] on div "Select" at bounding box center [130, 291] width 27 height 10
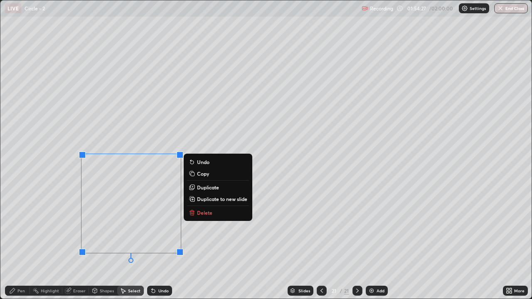
click at [19, 246] on div "Pen" at bounding box center [20, 291] width 7 height 4
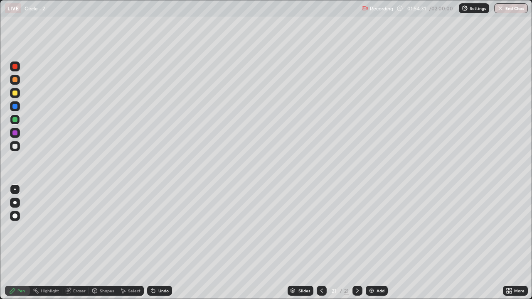
click at [104, 246] on div "Shapes" at bounding box center [107, 291] width 14 height 4
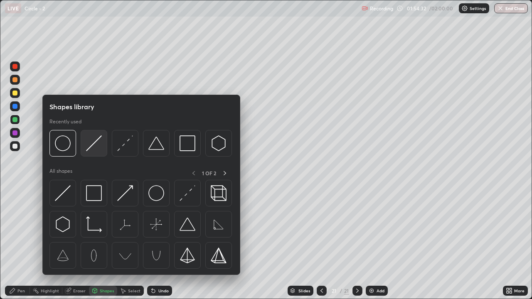
click at [94, 151] on div at bounding box center [94, 143] width 27 height 27
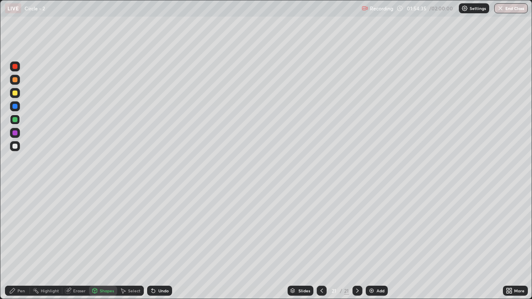
click at [161, 246] on div "Undo" at bounding box center [159, 291] width 25 height 10
click at [13, 145] on div at bounding box center [14, 146] width 5 height 5
click at [152, 246] on icon at bounding box center [153, 291] width 3 height 3
click at [156, 246] on div "Undo" at bounding box center [159, 291] width 25 height 10
click at [132, 246] on div "Select" at bounding box center [134, 291] width 12 height 4
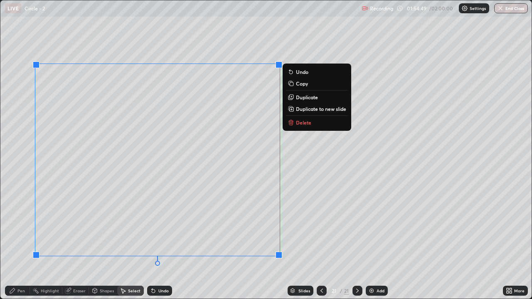
click at [73, 246] on div "Eraser" at bounding box center [79, 291] width 12 height 4
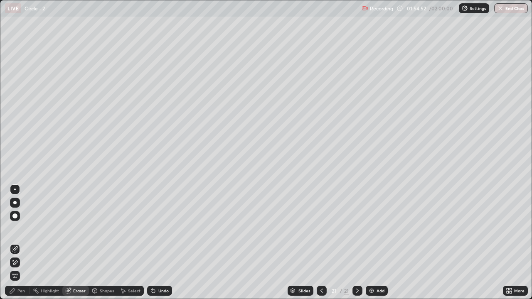
click at [14, 246] on icon at bounding box center [12, 290] width 5 height 5
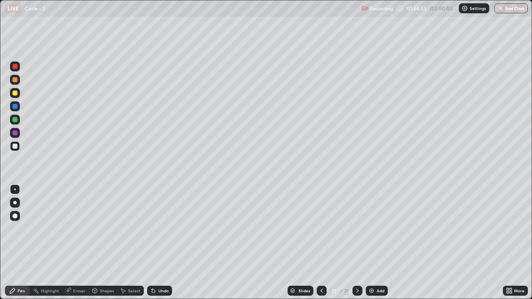
click at [18, 145] on div at bounding box center [15, 146] width 10 height 10
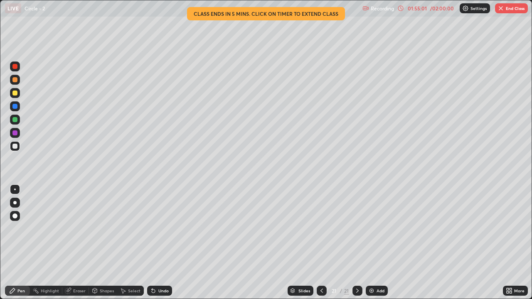
click at [163, 246] on div "Undo" at bounding box center [159, 291] width 25 height 10
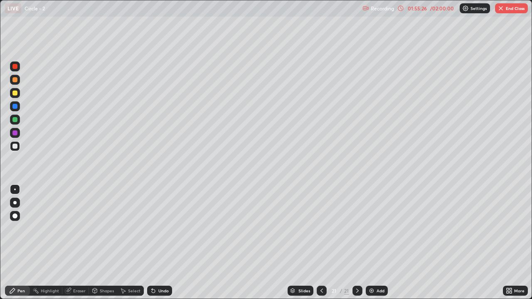
click at [79, 246] on div "Eraser" at bounding box center [79, 291] width 12 height 4
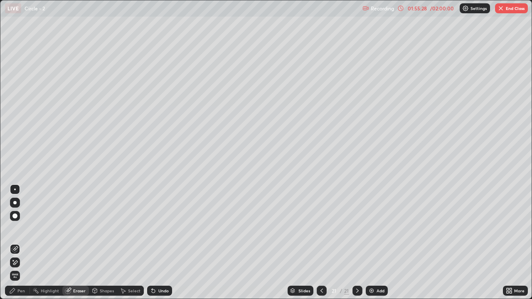
click at [16, 246] on icon at bounding box center [12, 291] width 7 height 7
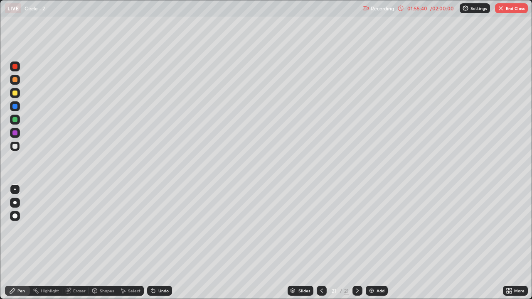
click at [21, 246] on div "Pen" at bounding box center [20, 291] width 7 height 4
click at [18, 149] on div at bounding box center [15, 146] width 10 height 10
click at [508, 246] on icon at bounding box center [508, 292] width 2 height 2
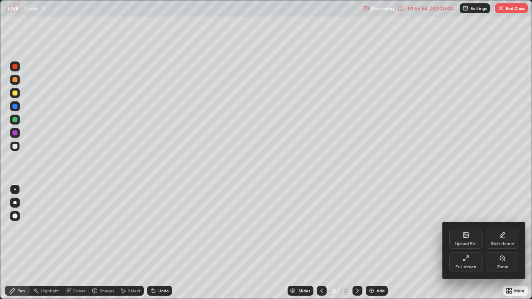
click at [468, 246] on div "Full screen" at bounding box center [466, 267] width 21 height 4
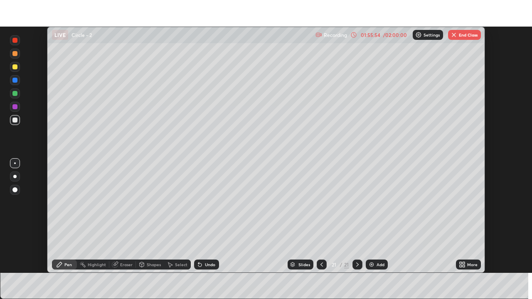
scroll to position [41322, 41037]
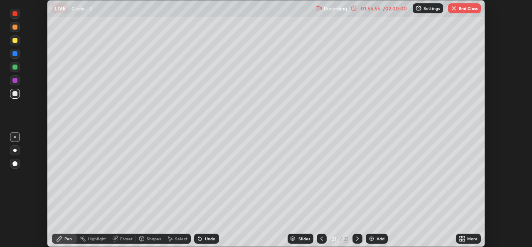
click at [469, 236] on div "More" at bounding box center [472, 238] width 10 height 4
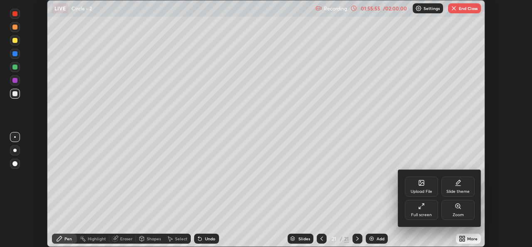
click at [429, 212] on div "Full screen" at bounding box center [421, 214] width 21 height 4
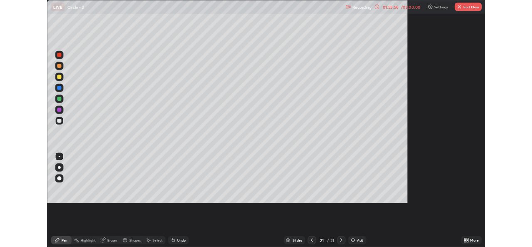
scroll to position [299, 532]
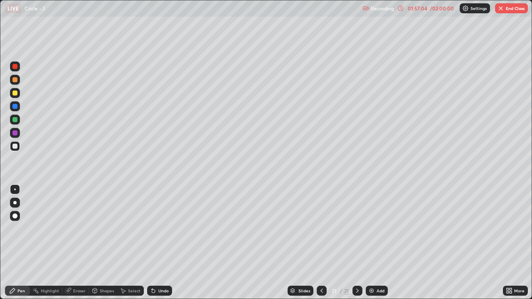
click at [377, 246] on div "Add" at bounding box center [381, 291] width 8 height 4
click at [19, 246] on div "Pen" at bounding box center [20, 291] width 7 height 4
click at [84, 246] on div "Eraser" at bounding box center [79, 291] width 12 height 4
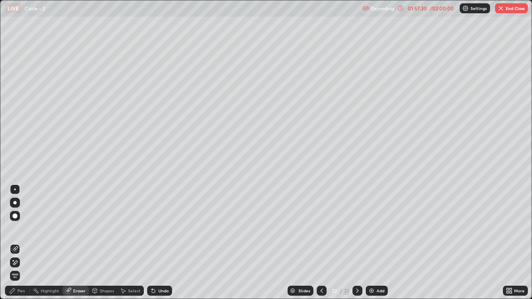
click at [21, 246] on div "Pen" at bounding box center [17, 291] width 25 height 10
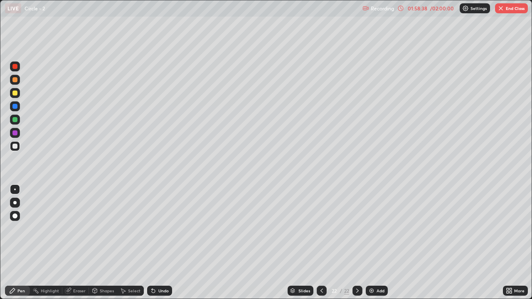
click at [322, 246] on icon at bounding box center [321, 291] width 7 height 7
click at [357, 246] on icon at bounding box center [357, 291] width 7 height 7
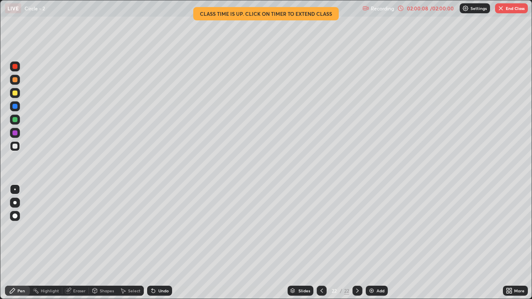
click at [510, 9] on button "End Class" at bounding box center [511, 8] width 33 height 10
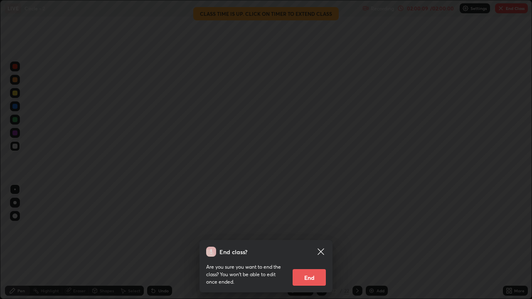
click at [320, 246] on button "End" at bounding box center [309, 277] width 33 height 17
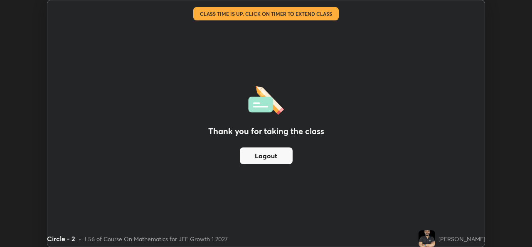
scroll to position [41322, 41037]
